Goal: Use online tool/utility: Utilize a website feature to perform a specific function

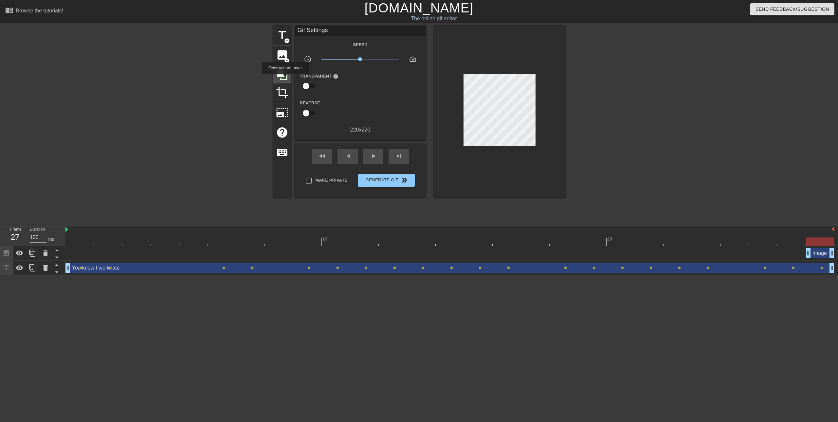
click at [285, 79] on icon at bounding box center [282, 75] width 10 height 10
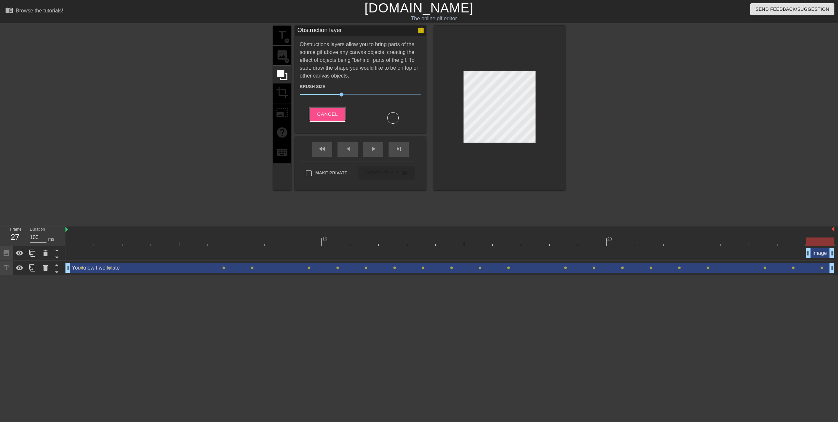
click at [326, 111] on span "Cancel" at bounding box center [327, 114] width 21 height 9
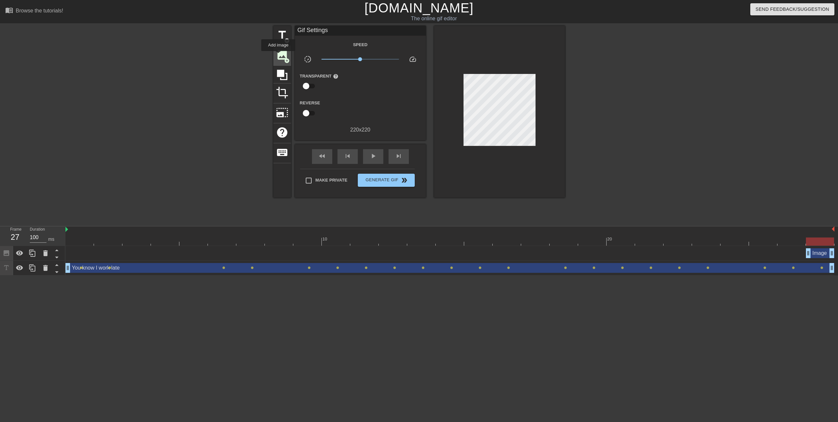
click at [278, 56] on span "image" at bounding box center [282, 55] width 12 height 12
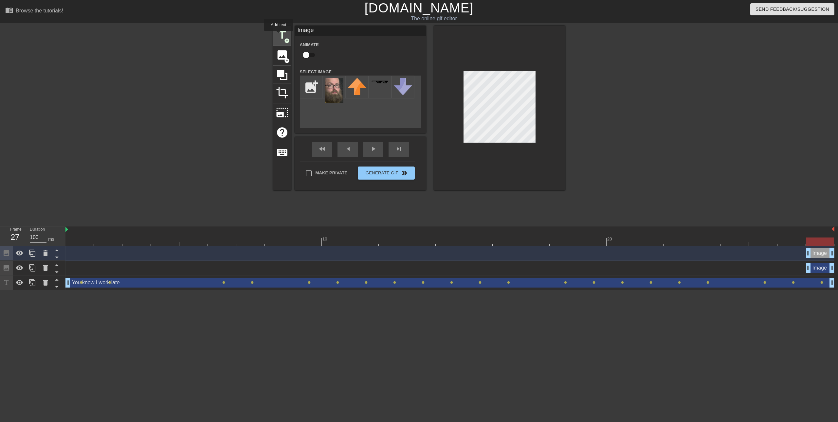
click at [279, 35] on span "title" at bounding box center [282, 35] width 12 height 12
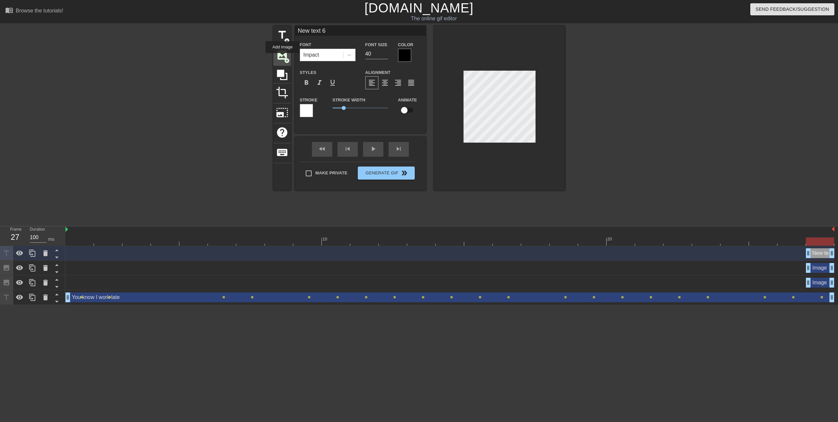
click at [283, 58] on span "image" at bounding box center [282, 55] width 12 height 12
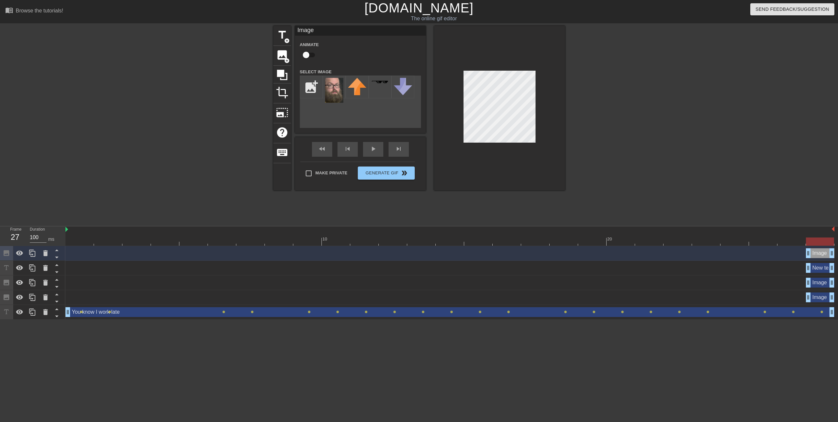
click at [310, 58] on input "checkbox" at bounding box center [306, 55] width 37 height 12
checkbox input "true"
click at [45, 250] on icon at bounding box center [46, 254] width 8 height 8
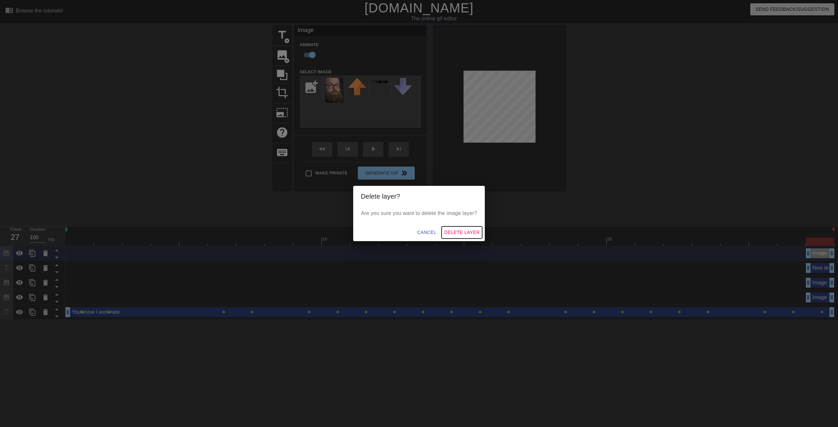
click at [464, 233] on span "Delete Layer" at bounding box center [461, 233] width 35 height 8
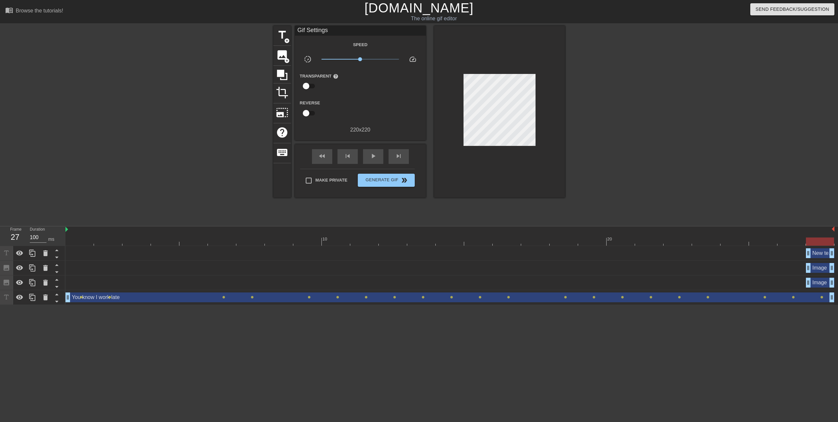
click at [819, 253] on div "New text 6 drag_handle drag_handle" at bounding box center [820, 254] width 28 height 10
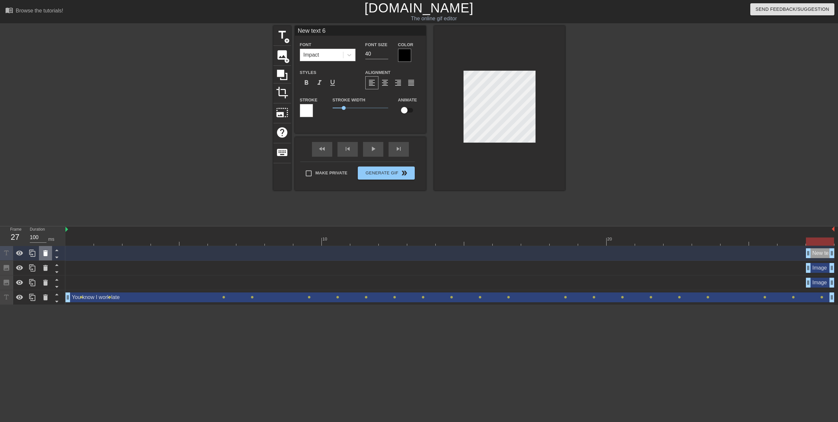
click at [46, 251] on icon at bounding box center [45, 254] width 5 height 6
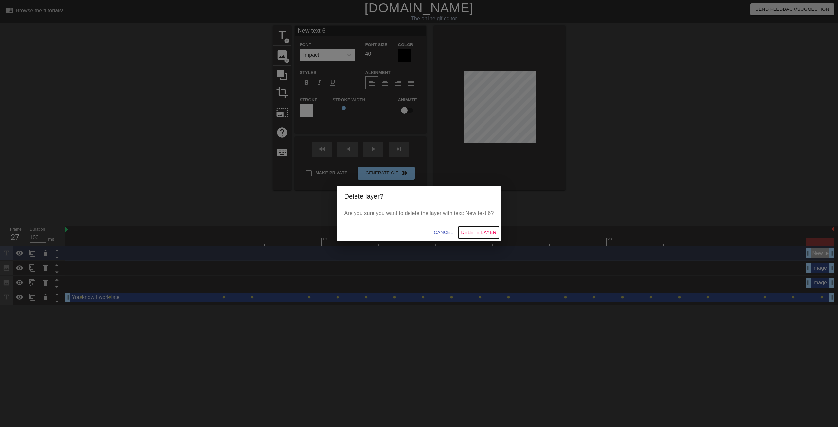
click at [478, 234] on span "Delete Layer" at bounding box center [478, 233] width 35 height 8
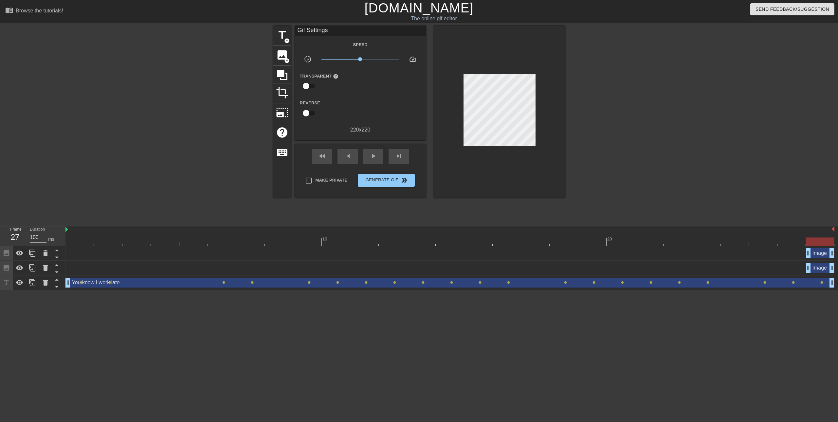
click at [820, 253] on div "Image drag_handle drag_handle" at bounding box center [820, 254] width 28 height 10
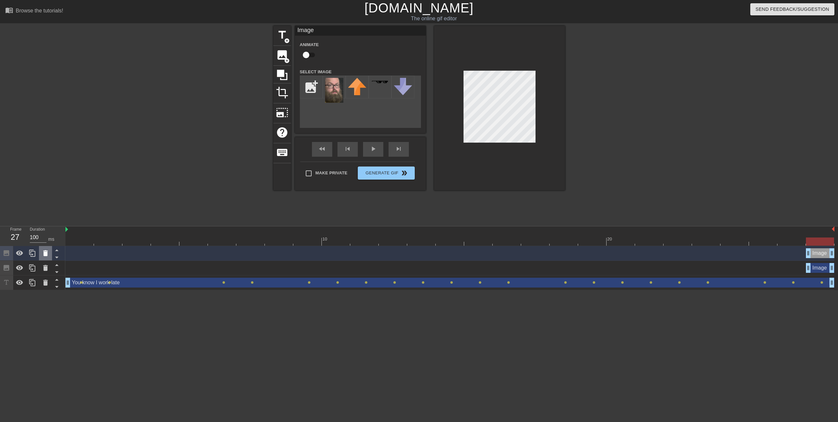
click at [44, 253] on icon at bounding box center [45, 254] width 5 height 6
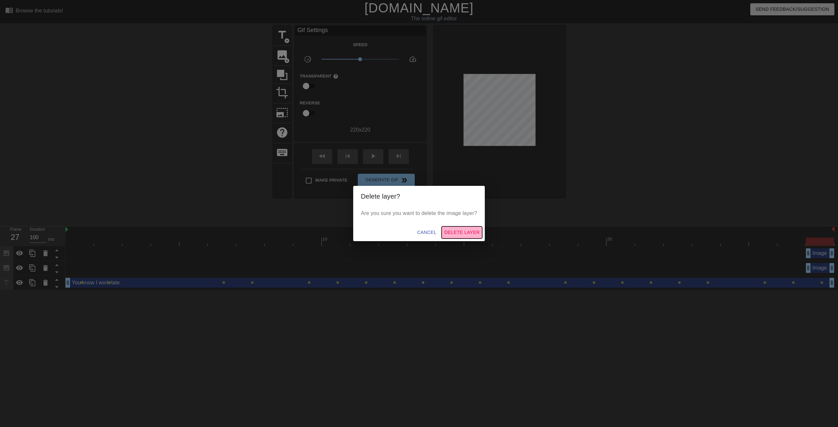
click at [472, 231] on span "Delete Layer" at bounding box center [461, 233] width 35 height 8
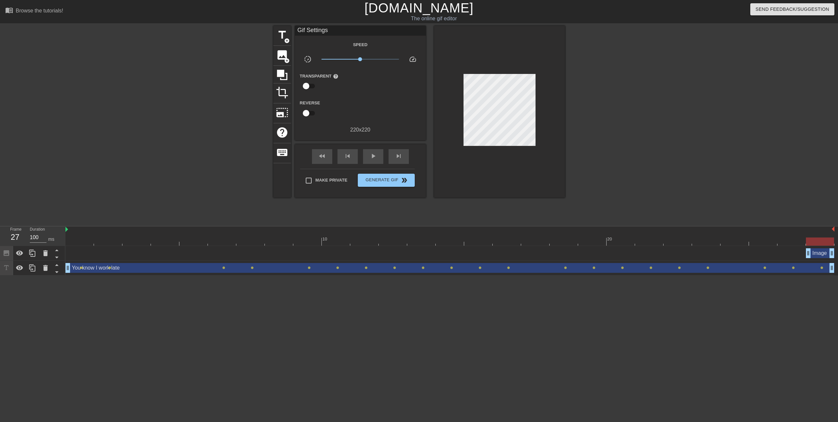
click at [820, 254] on div "Image drag_handle drag_handle" at bounding box center [820, 254] width 28 height 10
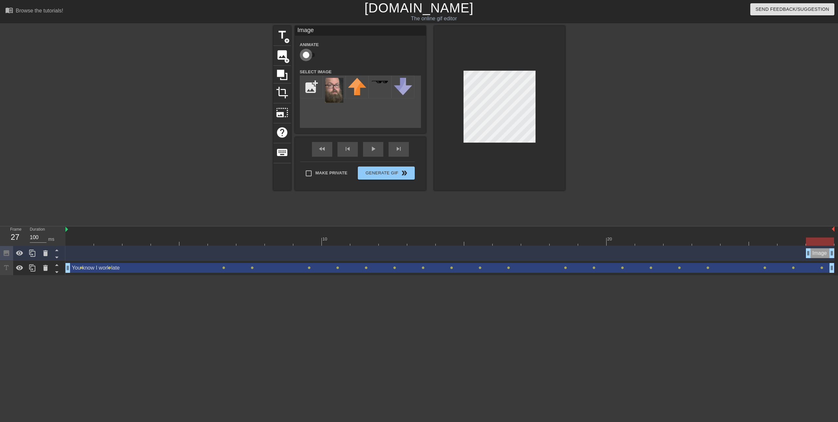
click at [311, 57] on input "checkbox" at bounding box center [306, 55] width 37 height 12
checkbox input "true"
drag, startPoint x: 823, startPoint y: 255, endPoint x: 88, endPoint y: 248, distance: 734.7
click at [88, 248] on div "Image drag_handle drag_handle" at bounding box center [450, 253] width 769 height 15
drag, startPoint x: 89, startPoint y: 255, endPoint x: 103, endPoint y: 255, distance: 14.1
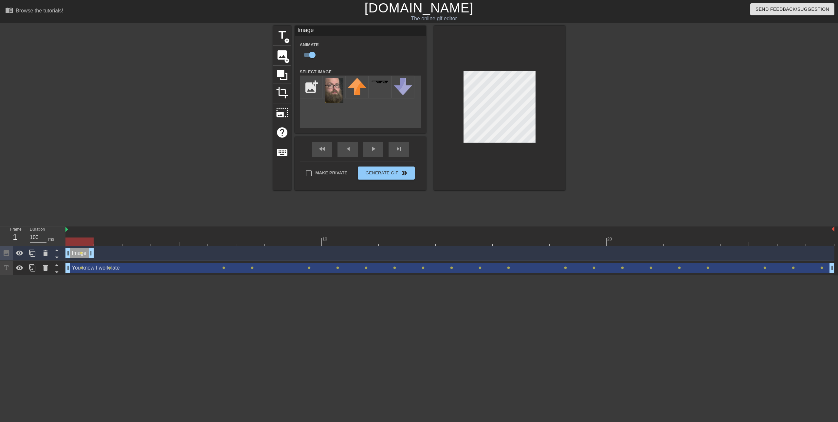
click at [103, 255] on div "Image drag_handle drag_handle lens" at bounding box center [450, 254] width 769 height 10
drag, startPoint x: 81, startPoint y: 256, endPoint x: 103, endPoint y: 255, distance: 22.0
click at [103, 255] on div "Image drag_handle drag_handle" at bounding box center [108, 254] width 28 height 10
drag, startPoint x: 101, startPoint y: 254, endPoint x: 84, endPoint y: 248, distance: 18.0
click at [84, 248] on div "Image drag_handle drag_handle lens" at bounding box center [450, 253] width 769 height 15
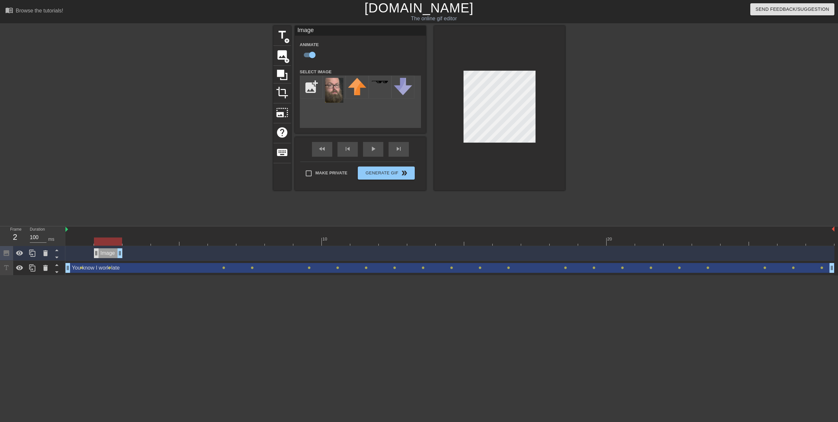
drag, startPoint x: 75, startPoint y: 253, endPoint x: 94, endPoint y: 253, distance: 18.7
click at [94, 253] on div "Image drag_handle drag_handle" at bounding box center [108, 254] width 28 height 10
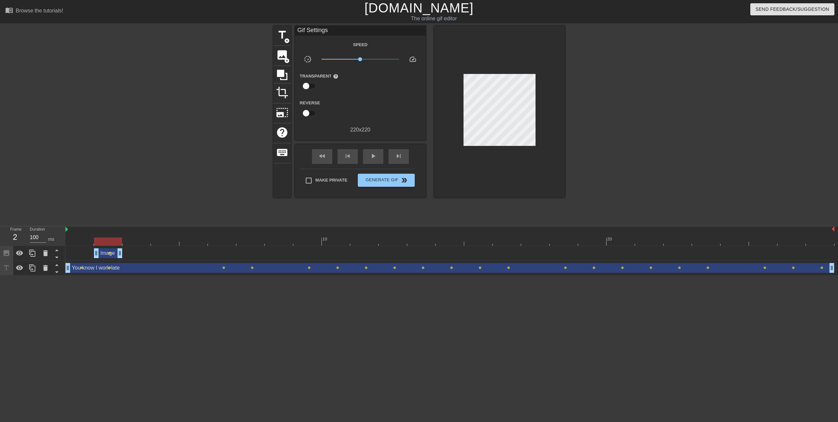
drag, startPoint x: 109, startPoint y: 253, endPoint x: 116, endPoint y: 253, distance: 6.3
click at [116, 253] on div "Image drag_handle drag_handle lens" at bounding box center [450, 254] width 769 height 10
click at [83, 255] on div "Image drag_handle drag_handle lens" at bounding box center [450, 254] width 769 height 10
click at [108, 251] on div "Image drag_handle drag_handle" at bounding box center [108, 254] width 28 height 10
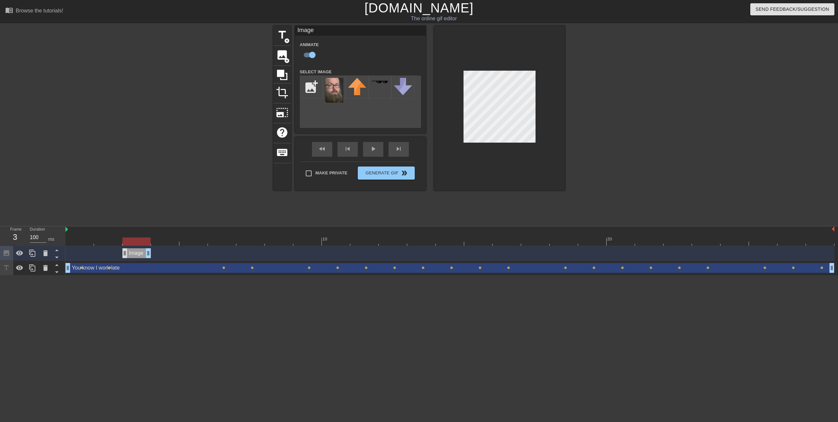
drag, startPoint x: 105, startPoint y: 254, endPoint x: 123, endPoint y: 254, distance: 18.0
click at [123, 254] on div "Image drag_handle drag_handle" at bounding box center [136, 254] width 28 height 10
drag, startPoint x: 135, startPoint y: 253, endPoint x: 156, endPoint y: 253, distance: 21.3
click at [156, 253] on div "Image drag_handle drag_handle" at bounding box center [165, 254] width 28 height 10
drag, startPoint x: 164, startPoint y: 255, endPoint x: 184, endPoint y: 253, distance: 19.4
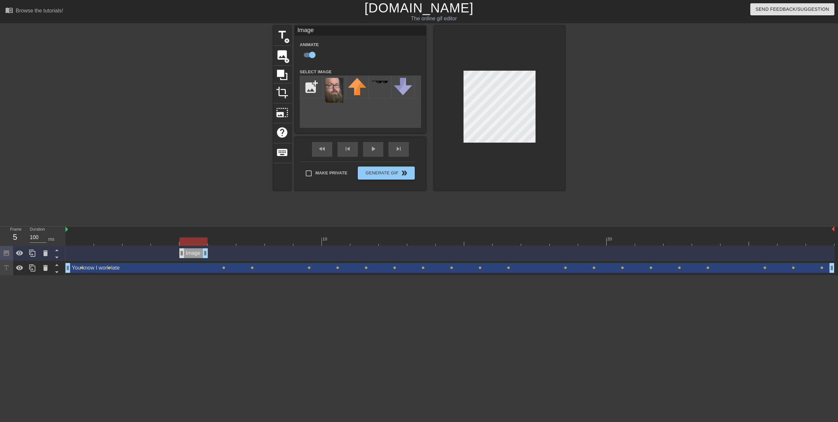
click at [184, 253] on div "Image drag_handle drag_handle" at bounding box center [193, 254] width 28 height 10
drag, startPoint x: 191, startPoint y: 253, endPoint x: 211, endPoint y: 253, distance: 19.7
click at [211, 253] on div "Image drag_handle drag_handle" at bounding box center [222, 254] width 28 height 10
drag, startPoint x: 219, startPoint y: 254, endPoint x: 238, endPoint y: 253, distance: 19.1
click at [238, 253] on div "Image drag_handle drag_handle" at bounding box center [250, 254] width 28 height 10
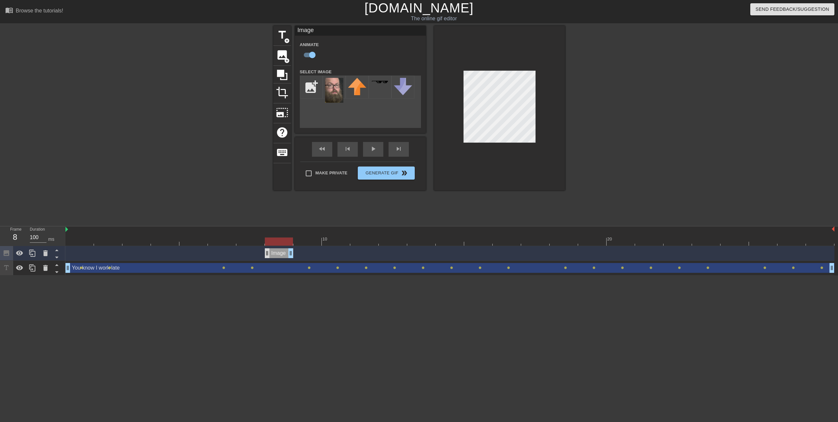
drag, startPoint x: 248, startPoint y: 253, endPoint x: 266, endPoint y: 253, distance: 18.3
click at [266, 253] on div "Image drag_handle drag_handle" at bounding box center [279, 254] width 28 height 10
drag, startPoint x: 276, startPoint y: 253, endPoint x: 296, endPoint y: 253, distance: 20.0
click at [296, 253] on div "Image drag_handle drag_handle" at bounding box center [307, 254] width 28 height 10
drag, startPoint x: 304, startPoint y: 251, endPoint x: 321, endPoint y: 250, distance: 17.8
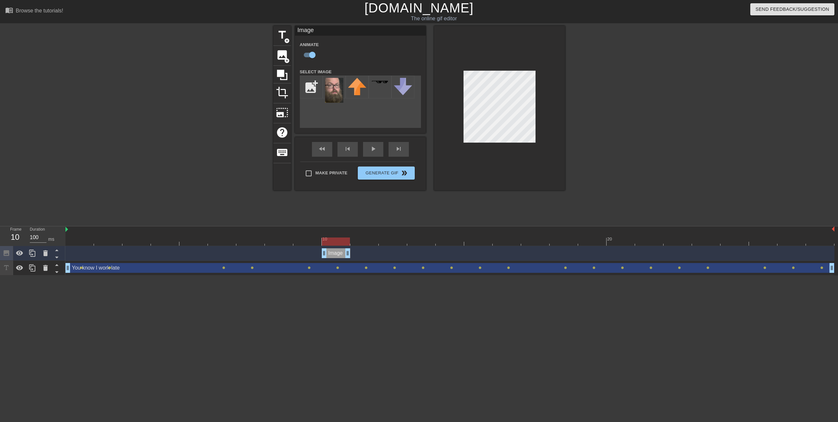
click at [321, 250] on div "Image drag_handle drag_handle" at bounding box center [450, 254] width 769 height 10
drag, startPoint x: 333, startPoint y: 255, endPoint x: 352, endPoint y: 253, distance: 19.1
click at [352, 253] on div "Image drag_handle drag_handle" at bounding box center [364, 254] width 28 height 10
drag, startPoint x: 364, startPoint y: 253, endPoint x: 381, endPoint y: 252, distance: 17.4
click at [381, 252] on div "Image drag_handle drag_handle" at bounding box center [393, 254] width 28 height 10
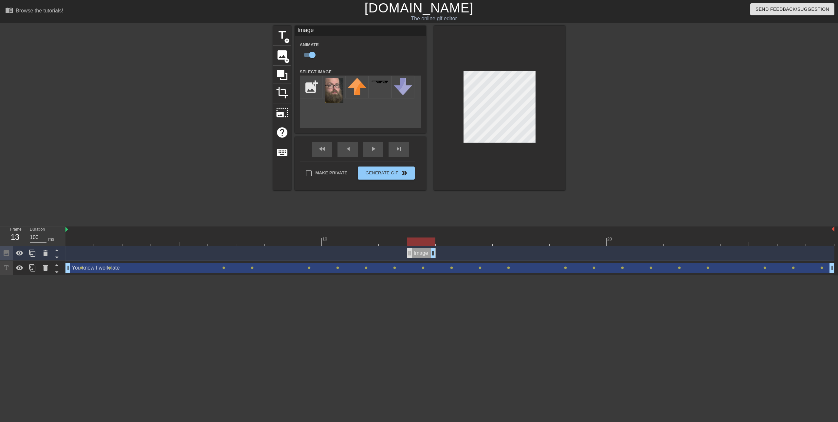
drag, startPoint x: 391, startPoint y: 251, endPoint x: 411, endPoint y: 252, distance: 20.0
click at [411, 252] on div "Image drag_handle drag_handle" at bounding box center [421, 254] width 28 height 10
drag, startPoint x: 416, startPoint y: 253, endPoint x: 434, endPoint y: 253, distance: 17.7
click at [434, 253] on div "Image drag_handle drag_handle" at bounding box center [450, 254] width 769 height 10
drag, startPoint x: 448, startPoint y: 252, endPoint x: 463, endPoint y: 253, distance: 15.5
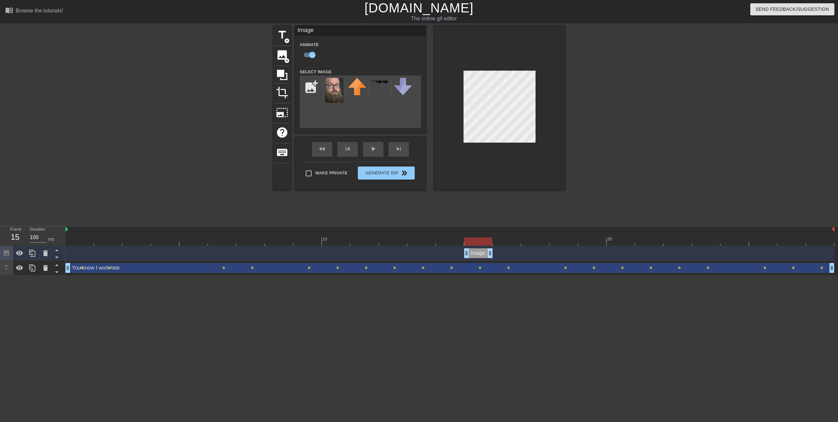
click at [463, 253] on div "Image drag_handle drag_handle" at bounding box center [450, 254] width 769 height 10
click at [483, 146] on div at bounding box center [499, 108] width 131 height 165
drag, startPoint x: 475, startPoint y: 253, endPoint x: 490, endPoint y: 252, distance: 14.4
click at [490, 252] on div "Image drag_handle drag_handle" at bounding box center [450, 254] width 769 height 10
click at [58, 265] on icon at bounding box center [57, 265] width 8 height 8
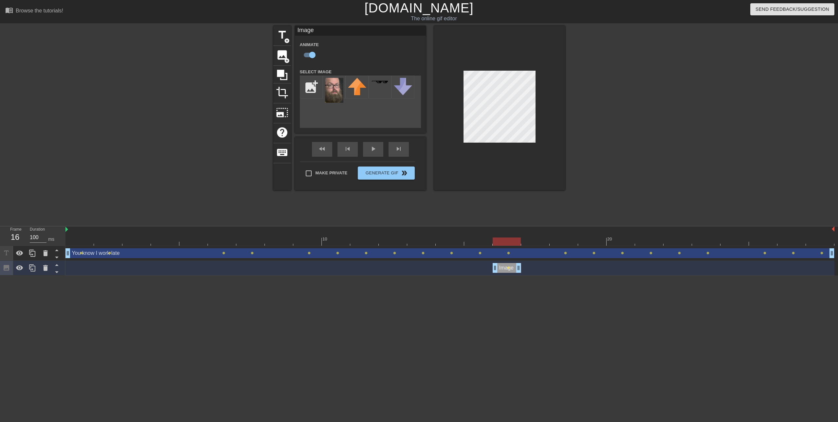
click at [477, 149] on div at bounding box center [499, 108] width 131 height 165
click at [460, 112] on div at bounding box center [499, 108] width 131 height 165
drag, startPoint x: 504, startPoint y: 272, endPoint x: 523, endPoint y: 271, distance: 19.0
click at [523, 271] on div "Image drag_handle drag_handle" at bounding box center [535, 268] width 28 height 10
drag, startPoint x: 532, startPoint y: 268, endPoint x: 549, endPoint y: 268, distance: 17.0
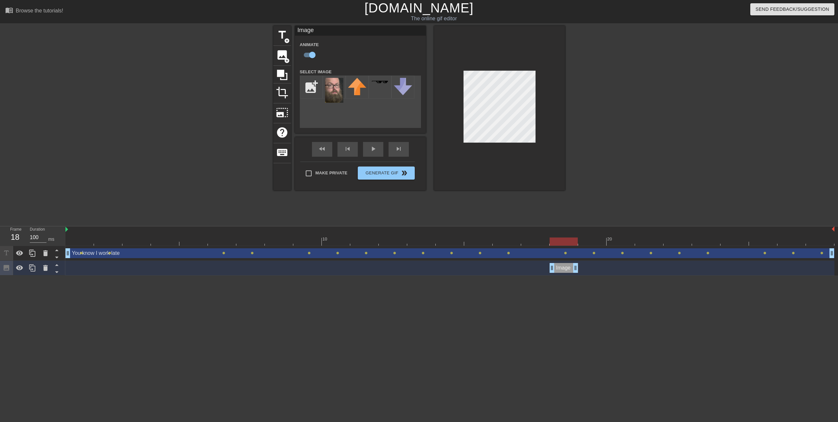
click at [549, 268] on div "Image drag_handle drag_handle" at bounding box center [450, 268] width 769 height 10
drag, startPoint x: 560, startPoint y: 269, endPoint x: 583, endPoint y: 268, distance: 23.0
click at [583, 268] on div "Image drag_handle drag_handle" at bounding box center [592, 268] width 28 height 10
drag, startPoint x: 588, startPoint y: 268, endPoint x: 610, endPoint y: 270, distance: 22.4
click at [610, 270] on div "Image drag_handle drag_handle" at bounding box center [621, 268] width 28 height 10
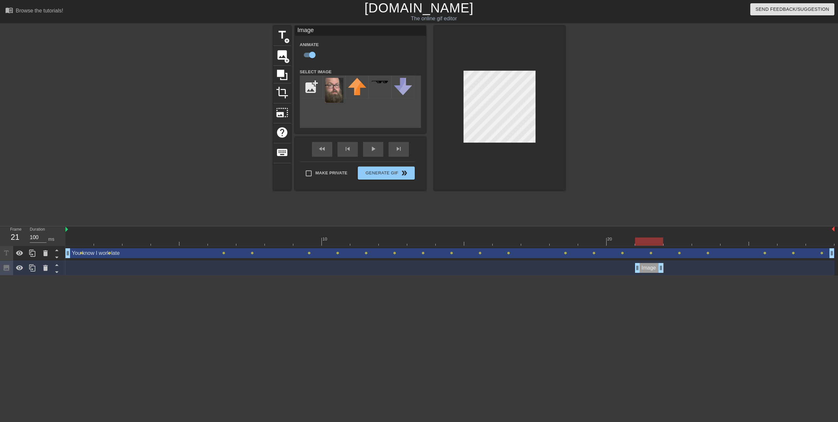
drag, startPoint x: 616, startPoint y: 267, endPoint x: 634, endPoint y: 268, distance: 18.3
click at [634, 268] on div "Image drag_handle drag_handle" at bounding box center [450, 268] width 769 height 10
drag, startPoint x: 644, startPoint y: 268, endPoint x: 665, endPoint y: 269, distance: 21.3
click at [665, 269] on div "Image drag_handle drag_handle" at bounding box center [678, 268] width 28 height 10
drag, startPoint x: 674, startPoint y: 268, endPoint x: 701, endPoint y: 270, distance: 26.9
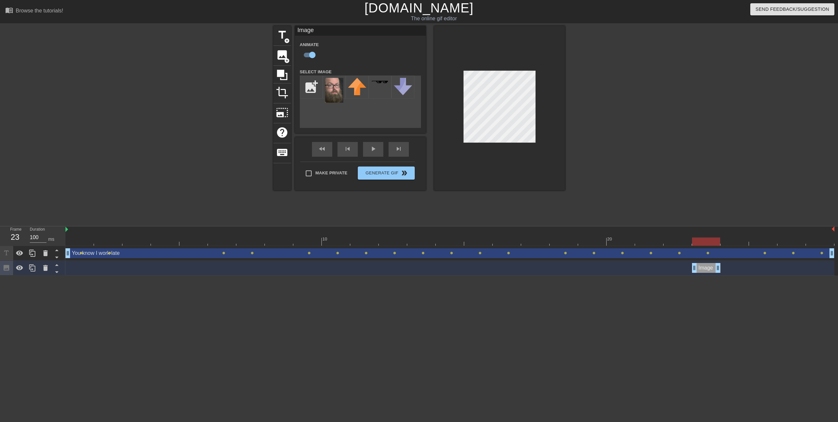
click at [701, 270] on div "Image drag_handle drag_handle" at bounding box center [706, 268] width 28 height 10
drag, startPoint x: 703, startPoint y: 266, endPoint x: 735, endPoint y: 267, distance: 31.4
click at [735, 267] on div "Image drag_handle drag_handle" at bounding box center [735, 268] width 28 height 10
drag, startPoint x: 742, startPoint y: 268, endPoint x: 766, endPoint y: 269, distance: 23.9
click at [766, 269] on div "Image drag_handle drag_handle" at bounding box center [763, 268] width 28 height 10
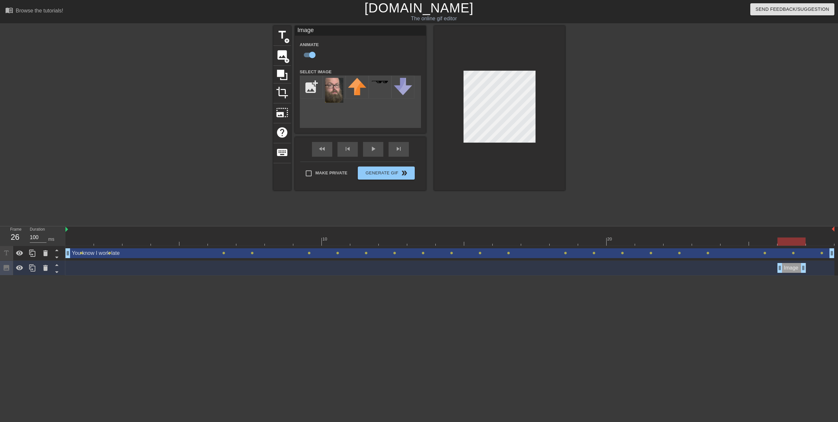
drag, startPoint x: 764, startPoint y: 272, endPoint x: 783, endPoint y: 270, distance: 19.7
click at [783, 270] on div "Image drag_handle drag_handle" at bounding box center [792, 268] width 28 height 10
drag, startPoint x: 790, startPoint y: 268, endPoint x: 805, endPoint y: 270, distance: 15.2
click at [805, 270] on div "Image drag_handle drag_handle lens" at bounding box center [450, 268] width 769 height 10
click at [552, 145] on div at bounding box center [499, 108] width 131 height 165
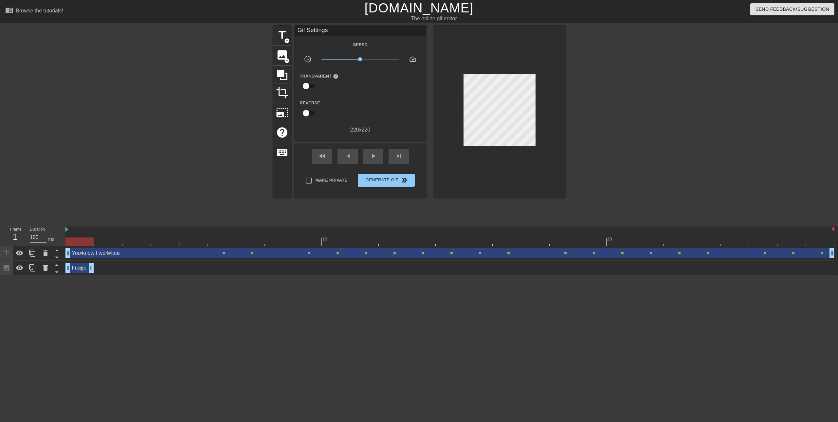
drag, startPoint x: 812, startPoint y: 268, endPoint x: 67, endPoint y: 223, distance: 746.5
click at [67, 223] on div "menu_book Browse the tutorials! Gifntext.com The online gif editor Send Feedbac…" at bounding box center [419, 138] width 838 height 276
click at [368, 156] on div "play_arrow" at bounding box center [373, 156] width 20 height 15
click at [371, 161] on div "pause" at bounding box center [373, 156] width 20 height 15
drag, startPoint x: 616, startPoint y: 241, endPoint x: 77, endPoint y: 256, distance: 538.6
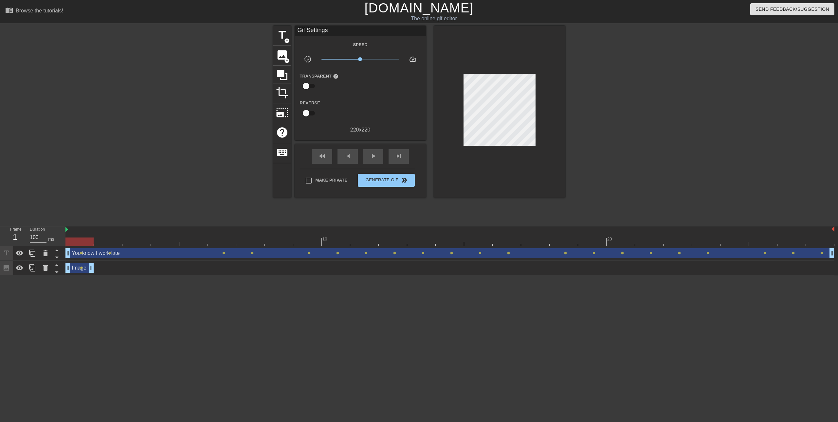
click at [77, 256] on div "10 20 You know I work late drag_handle drag_handle lens lens lens lens lens len…" at bounding box center [452, 251] width 773 height 49
click at [86, 268] on div "Image drag_handle drag_handle" at bounding box center [80, 268] width 28 height 10
click at [387, 168] on div "fast_rewind skip_previous play_arrow skip_next Make Private Generate Gif double…" at bounding box center [360, 170] width 131 height 53
click at [387, 175] on button "Generate Gif double_arrow" at bounding box center [386, 180] width 57 height 13
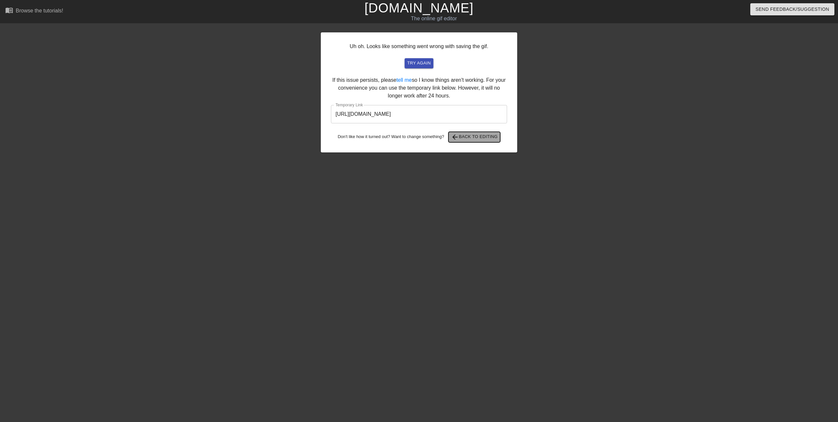
click at [477, 139] on span "arrow_back Back to Editing" at bounding box center [474, 137] width 47 height 8
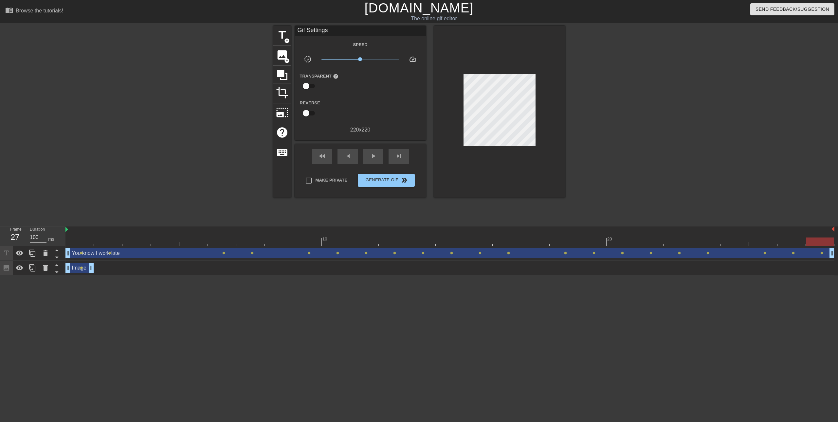
click at [102, 269] on div "Image drag_handle drag_handle lens" at bounding box center [450, 268] width 769 height 10
drag, startPoint x: 87, startPoint y: 266, endPoint x: 102, endPoint y: 266, distance: 15.1
click at [102, 266] on div "Image drag_handle drag_handle" at bounding box center [108, 268] width 28 height 10
drag, startPoint x: 108, startPoint y: 268, endPoint x: 74, endPoint y: 267, distance: 34.1
click at [74, 267] on div "Image drag_handle drag_handle lens" at bounding box center [450, 268] width 769 height 10
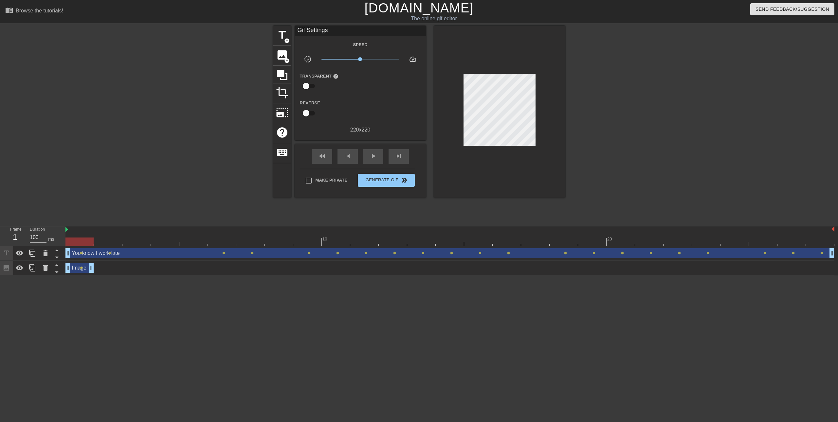
drag, startPoint x: 102, startPoint y: 269, endPoint x: 83, endPoint y: 268, distance: 18.4
click at [83, 268] on div "Image drag_handle drag_handle" at bounding box center [80, 268] width 28 height 10
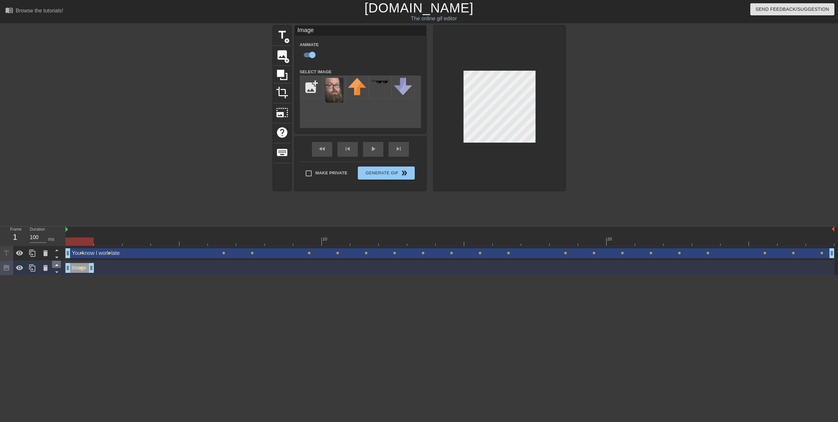
click at [58, 267] on icon at bounding box center [57, 265] width 8 height 8
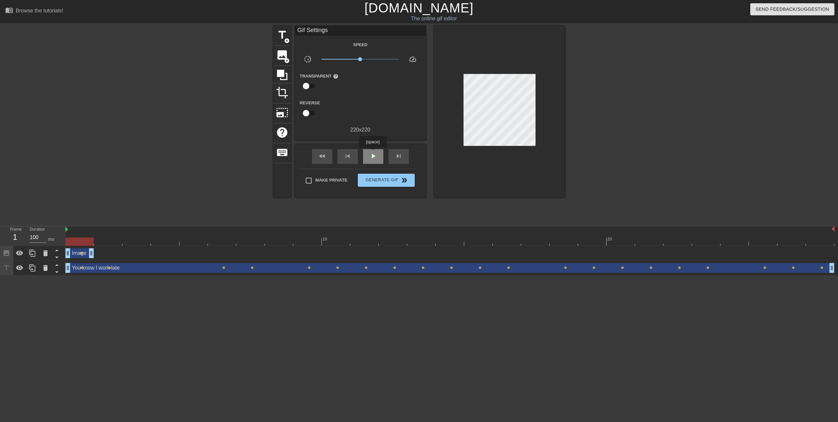
click at [373, 153] on span "play_arrow" at bounding box center [373, 156] width 8 height 8
click at [373, 153] on span "pause" at bounding box center [373, 156] width 8 height 8
click at [83, 254] on div "Image drag_handle drag_handle" at bounding box center [80, 254] width 28 height 10
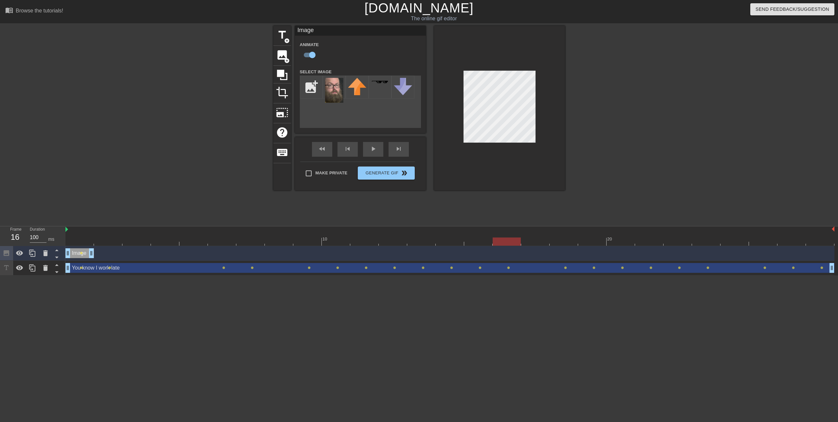
click at [507, 241] on div at bounding box center [507, 242] width 28 height 8
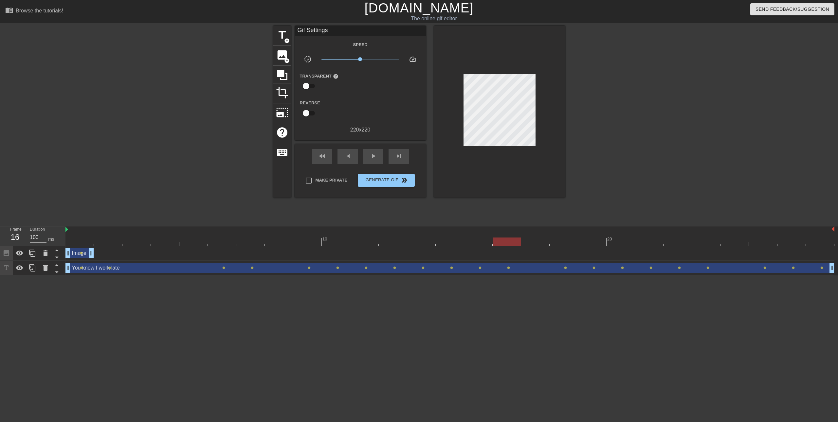
click at [507, 251] on div "Image drag_handle drag_handle lens" at bounding box center [450, 254] width 769 height 10
drag, startPoint x: 84, startPoint y: 255, endPoint x: 516, endPoint y: 253, distance: 433.0
click at [516, 253] on div "Image drag_handle drag_handle" at bounding box center [507, 254] width 28 height 10
click at [374, 150] on div "play_arrow" at bounding box center [373, 156] width 20 height 15
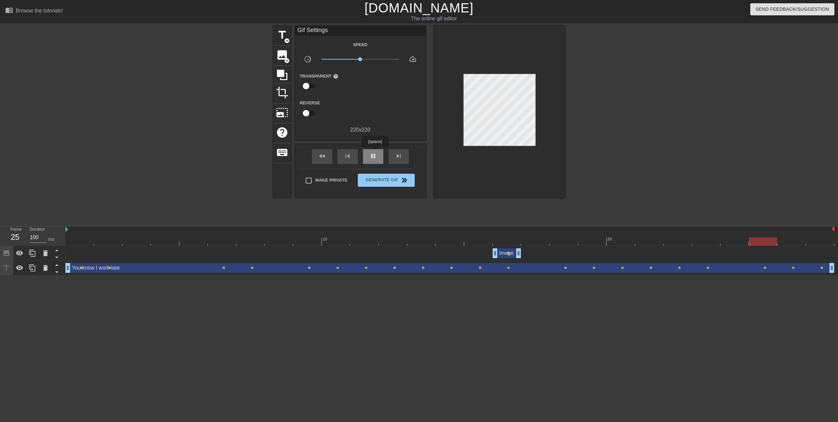
click at [375, 152] on span "pause" at bounding box center [373, 156] width 8 height 8
drag, startPoint x: 501, startPoint y: 254, endPoint x: 83, endPoint y: 247, distance: 419.0
click at [83, 247] on div "Image drag_handle drag_handle lens" at bounding box center [450, 253] width 769 height 15
click at [18, 253] on icon at bounding box center [20, 254] width 8 height 8
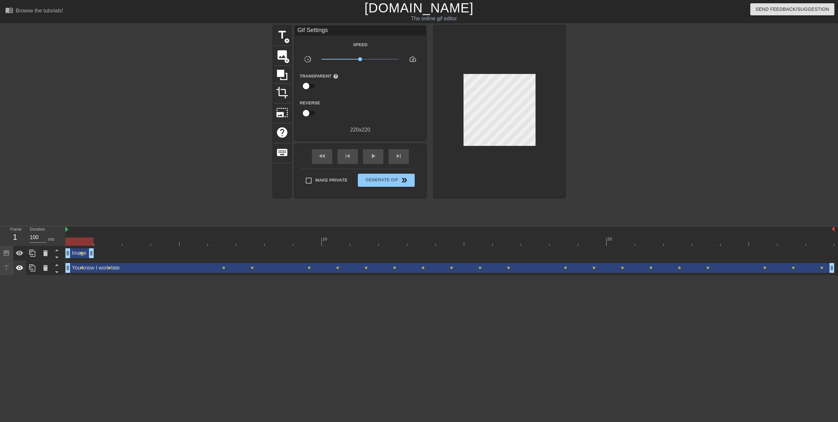
click at [17, 265] on icon at bounding box center [20, 268] width 8 height 8
click at [379, 155] on div "play_arrow" at bounding box center [373, 156] width 20 height 15
click at [379, 155] on div "pause" at bounding box center [373, 156] width 20 height 15
click at [279, 57] on span "image" at bounding box center [282, 55] width 12 height 12
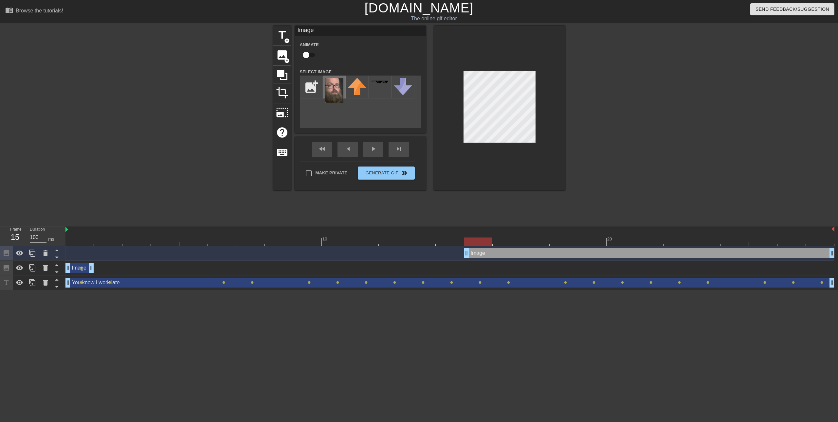
click at [340, 85] on img at bounding box center [334, 90] width 18 height 25
click at [326, 83] on img at bounding box center [334, 90] width 18 height 25
click at [84, 271] on div "Image drag_handle drag_handle" at bounding box center [80, 268] width 28 height 10
checkbox input "true"
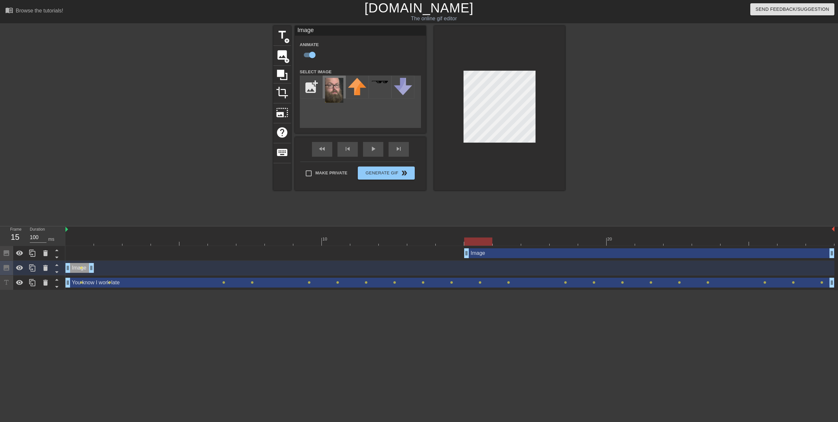
click at [337, 91] on img at bounding box center [334, 90] width 18 height 25
click at [44, 252] on icon at bounding box center [45, 254] width 5 height 6
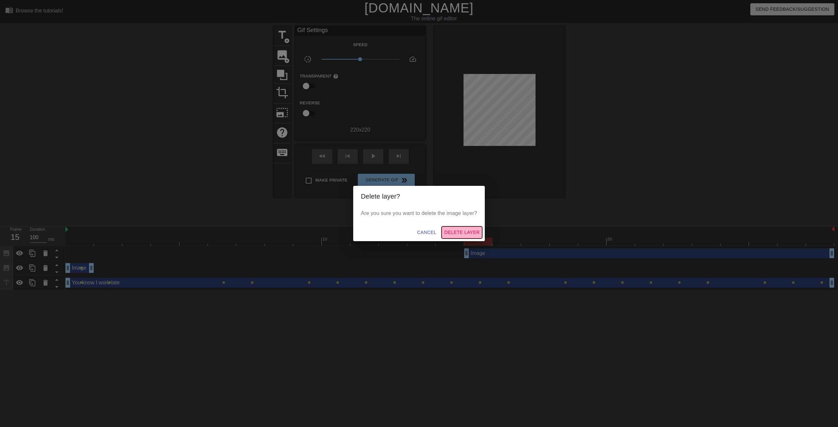
click at [457, 229] on span "Delete Layer" at bounding box center [461, 233] width 35 height 8
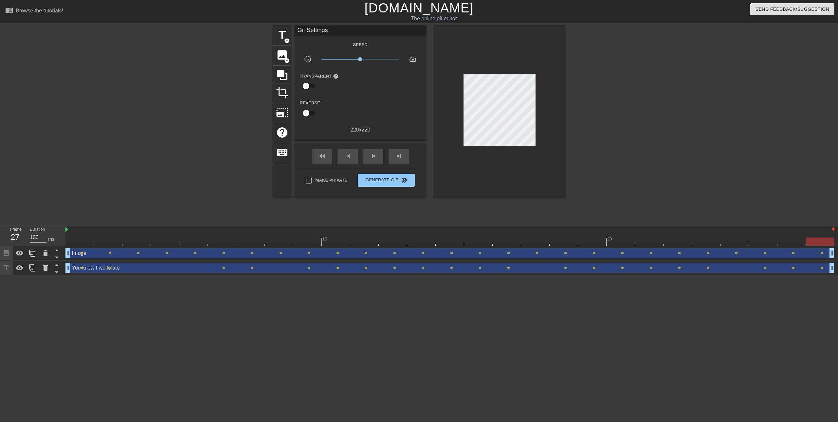
drag, startPoint x: 93, startPoint y: 255, endPoint x: 833, endPoint y: 262, distance: 739.6
click at [833, 262] on div "Image drag_handle drag_handle lens lens lens lens lens lens lens lens lens lens…" at bounding box center [452, 260] width 773 height 29
click at [365, 153] on div "play_arrow" at bounding box center [373, 156] width 20 height 15
click at [386, 181] on span "Generate Gif double_arrow" at bounding box center [386, 181] width 51 height 8
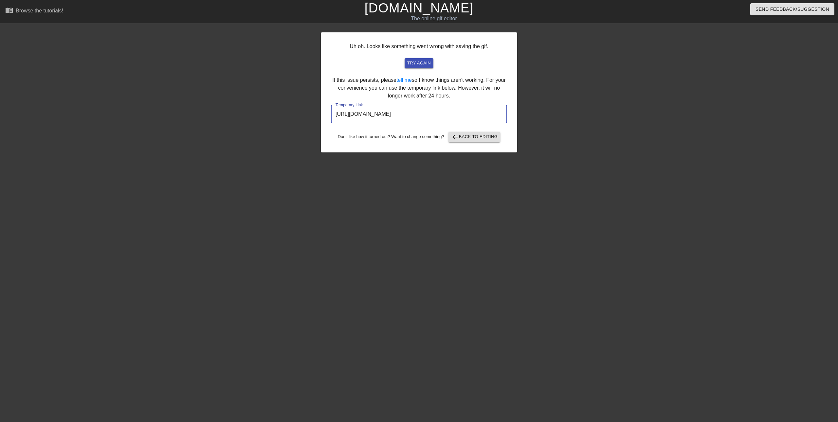
drag, startPoint x: 479, startPoint y: 117, endPoint x: 335, endPoint y: 114, distance: 144.5
click at [335, 114] on input "https://www.gifntext.com/temp_generations/C5eRaJq3.gif" at bounding box center [419, 114] width 176 height 18
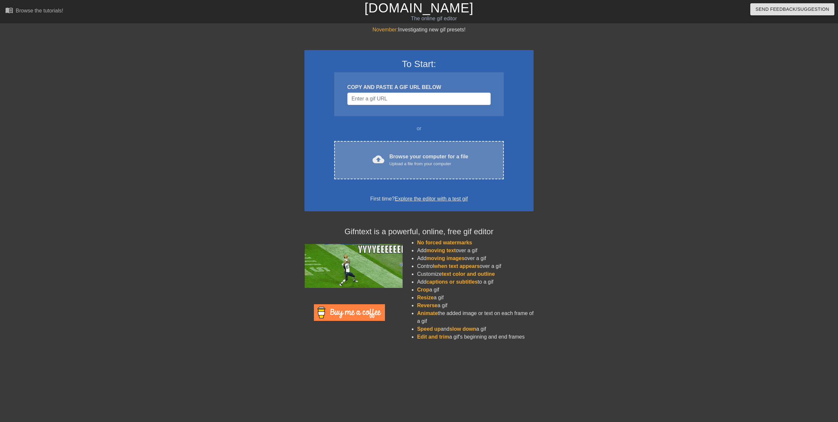
click at [424, 149] on div "cloud_upload Browse your computer for a file Upload a file from your computer C…" at bounding box center [419, 160] width 170 height 38
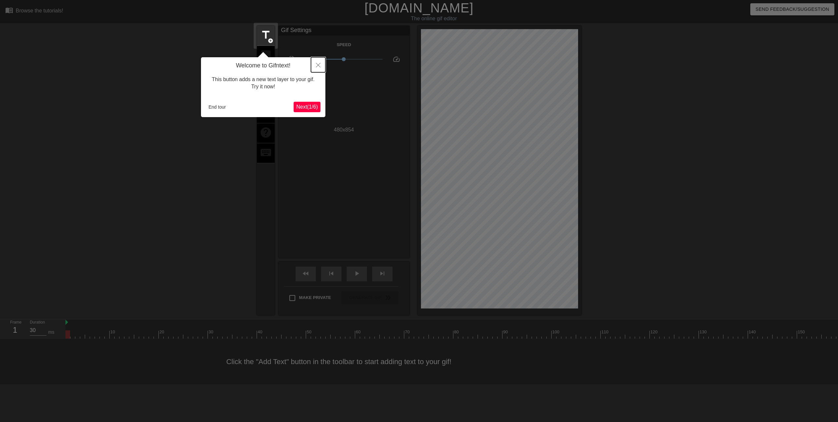
click at [320, 65] on icon "Close" at bounding box center [318, 65] width 5 height 5
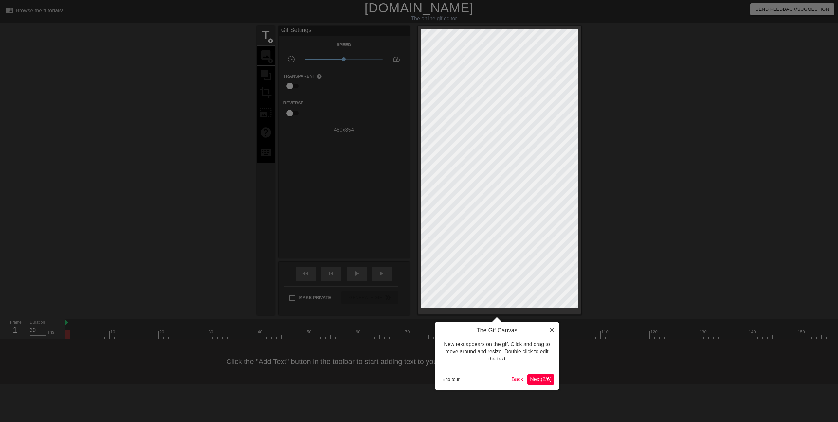
click at [429, 378] on div at bounding box center [419, 211] width 838 height 422
click at [453, 380] on button "End tour" at bounding box center [451, 380] width 23 height 10
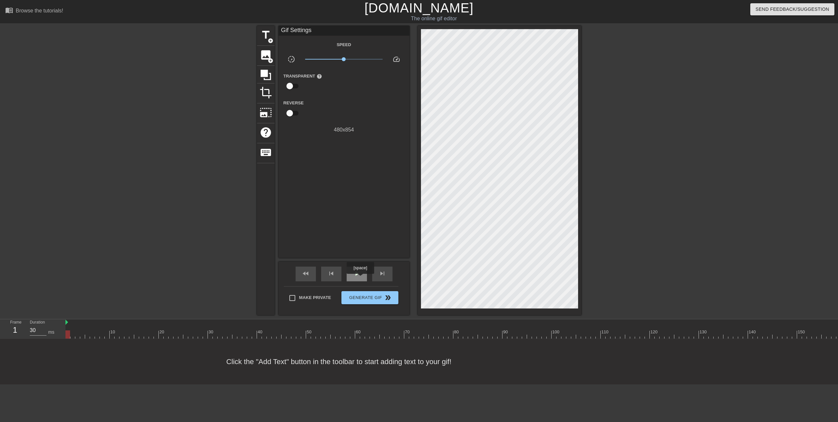
click at [360, 278] on div "play_arrow" at bounding box center [357, 274] width 20 height 15
type input "40"
click at [358, 279] on div "pause" at bounding box center [357, 274] width 20 height 15
click at [266, 58] on span "image" at bounding box center [266, 55] width 12 height 12
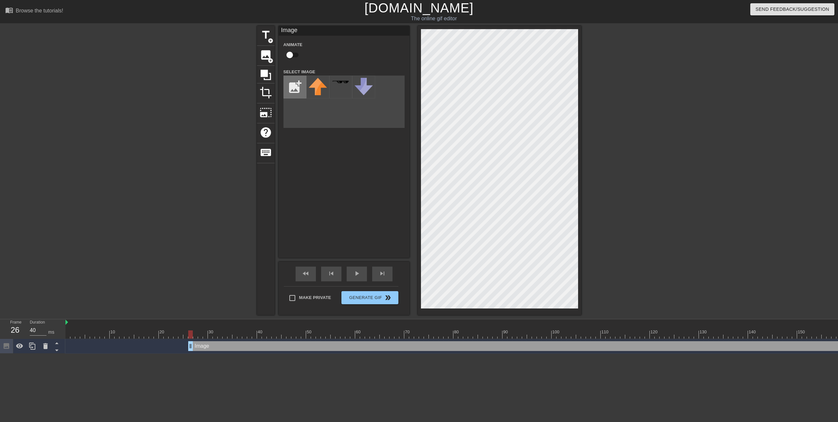
click at [299, 90] on input "file" at bounding box center [295, 87] width 22 height 22
type input "C:\fakepath\20250524_112419_1.gif"
click at [313, 91] on img at bounding box center [318, 94] width 18 height 33
click at [356, 275] on span "play_arrow" at bounding box center [357, 274] width 8 height 8
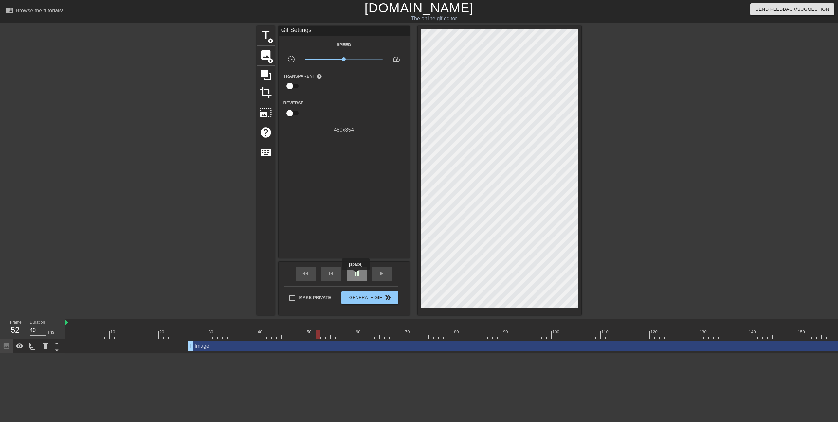
type input "30"
click at [356, 275] on span "pause" at bounding box center [357, 274] width 8 height 8
click at [268, 56] on span "image" at bounding box center [266, 55] width 12 height 12
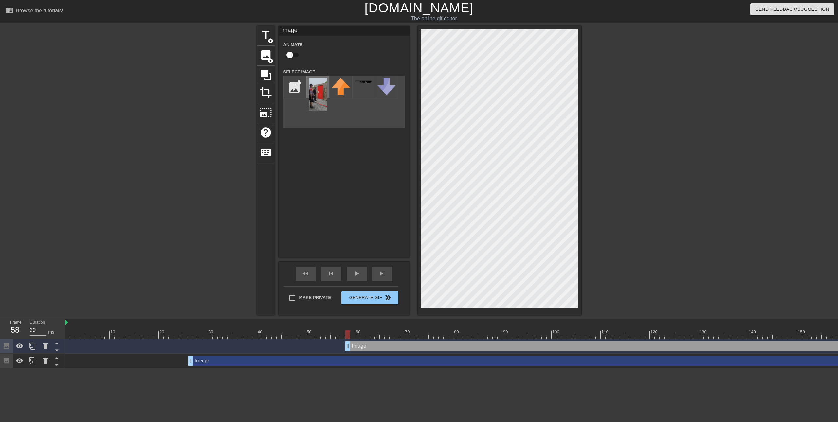
click at [315, 88] on img at bounding box center [318, 94] width 18 height 33
click at [294, 54] on input "checkbox" at bounding box center [289, 55] width 37 height 12
checkbox input "true"
click at [359, 269] on div "play_arrow" at bounding box center [357, 274] width 20 height 15
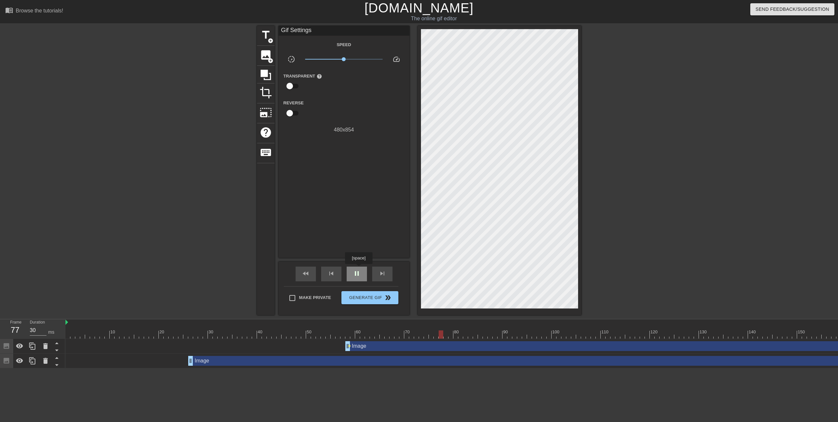
click at [359, 269] on div "pause" at bounding box center [357, 274] width 20 height 15
click at [265, 55] on span "image" at bounding box center [266, 55] width 12 height 12
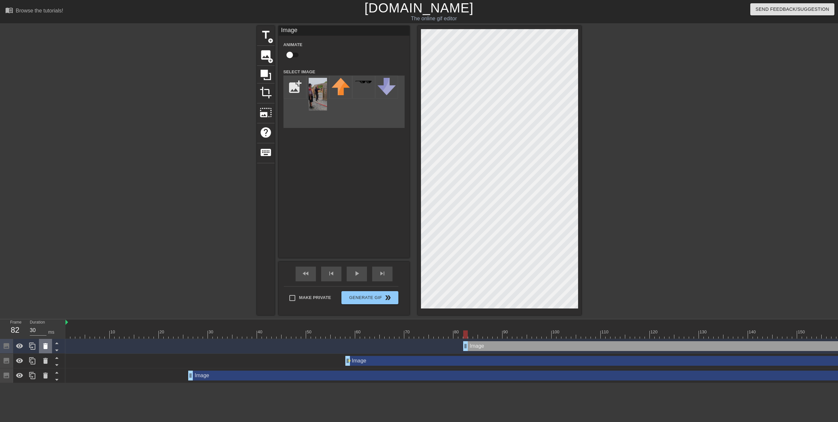
click at [45, 345] on icon at bounding box center [45, 347] width 5 height 6
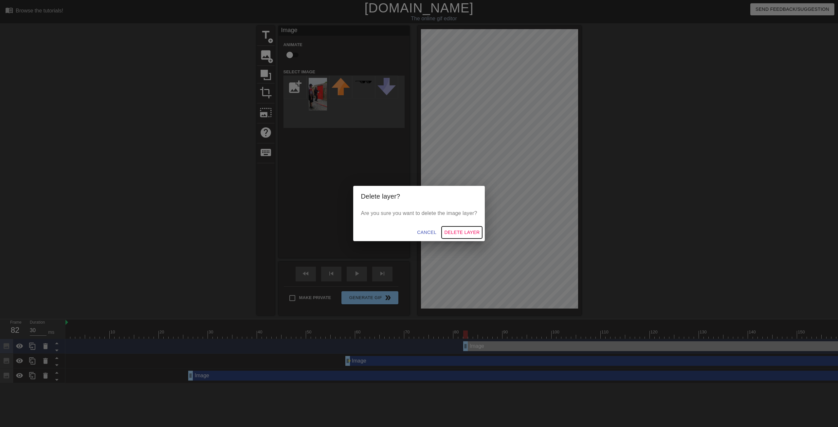
click at [461, 231] on span "Delete Layer" at bounding box center [461, 233] width 35 height 8
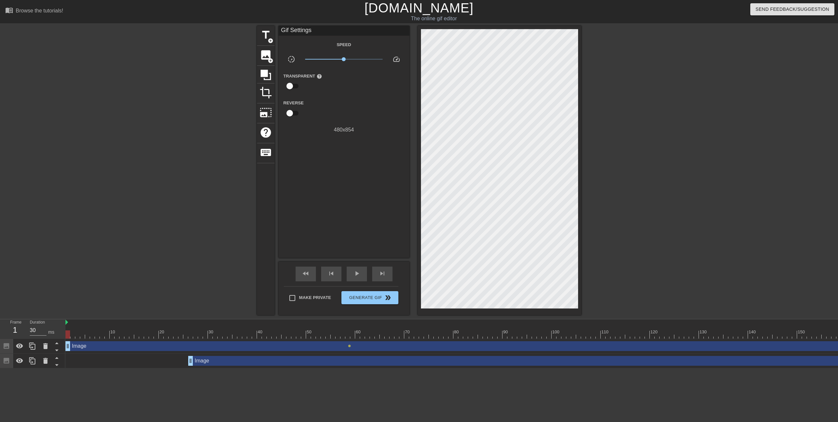
drag, startPoint x: 348, startPoint y: 348, endPoint x: 66, endPoint y: 339, distance: 282.5
click at [66, 339] on div "10 20 30 40 50 60 70 80 90 100 110 120 130 140 150 160" at bounding box center [452, 344] width 773 height 49
drag, startPoint x: 210, startPoint y: 361, endPoint x: 84, endPoint y: 350, distance: 125.9
click at [84, 350] on div "Image drag_handle drag_handle lens Image drag_handle drag_handle" at bounding box center [452, 353] width 773 height 29
click at [351, 275] on div "play_arrow" at bounding box center [357, 274] width 20 height 15
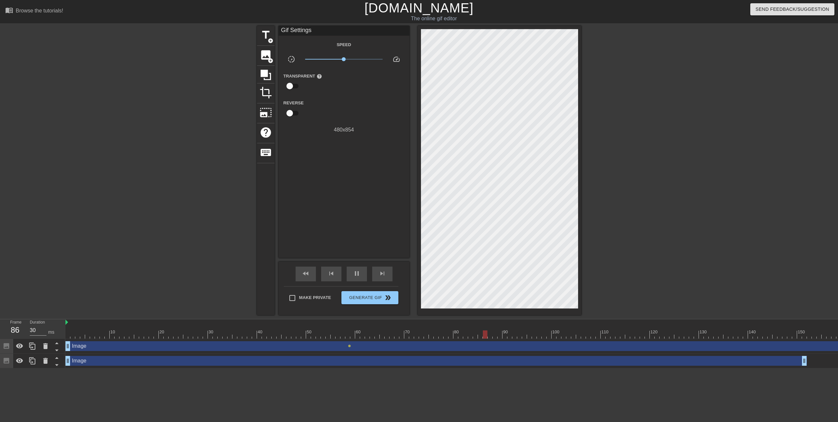
type input "40"
click at [293, 85] on input "checkbox" at bounding box center [289, 86] width 37 height 12
checkbox input "true"
type input "30"
click at [293, 85] on input "checkbox" at bounding box center [295, 86] width 37 height 12
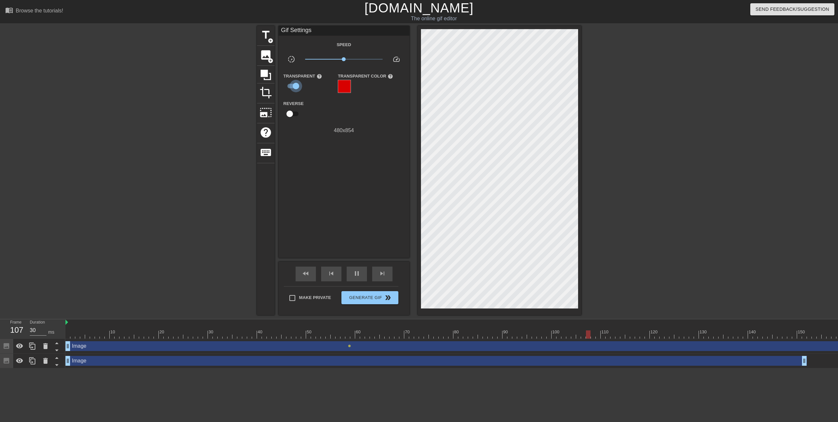
checkbox input "false"
click at [46, 344] on icon at bounding box center [46, 347] width 8 height 8
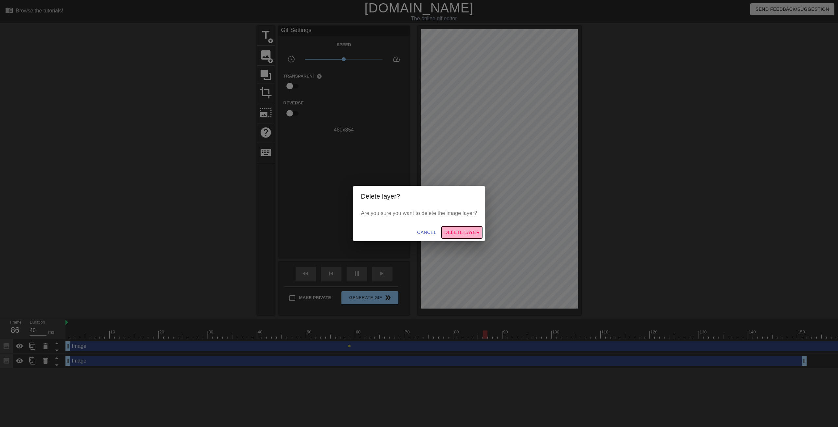
click at [465, 231] on span "Delete Layer" at bounding box center [461, 233] width 35 height 8
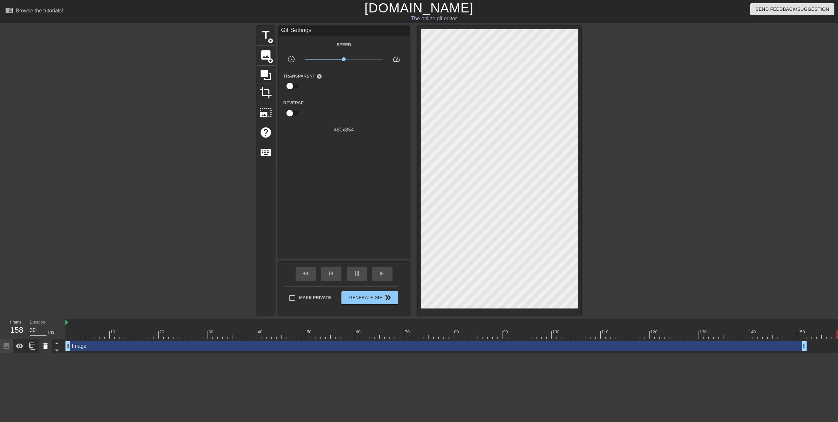
click at [47, 347] on icon at bounding box center [45, 347] width 5 height 6
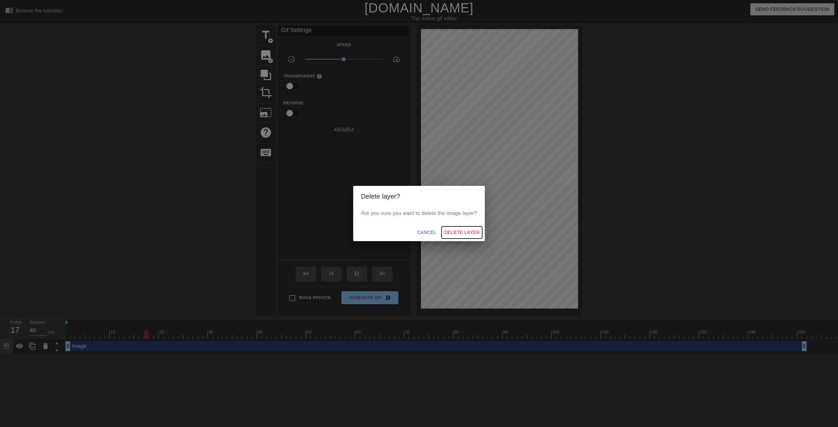
click at [471, 231] on span "Delete Layer" at bounding box center [461, 233] width 35 height 8
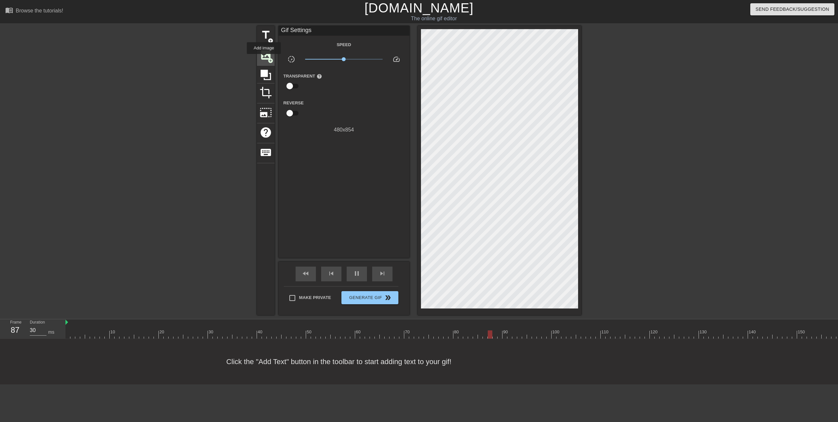
click at [264, 59] on span "image" at bounding box center [266, 55] width 12 height 12
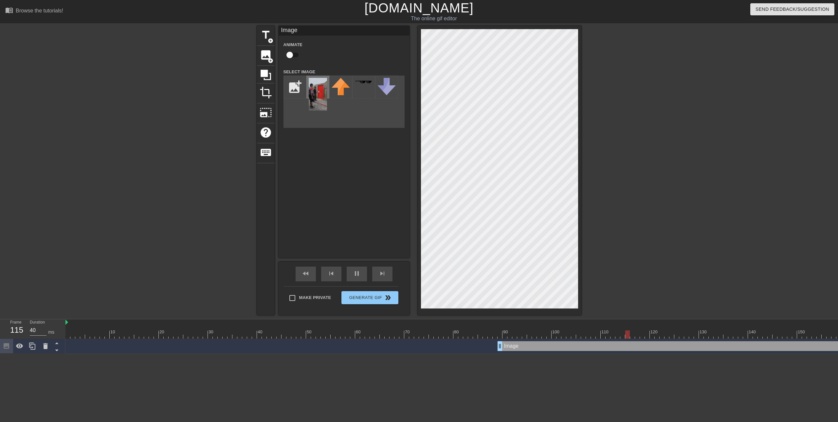
click at [322, 85] on img at bounding box center [318, 94] width 18 height 33
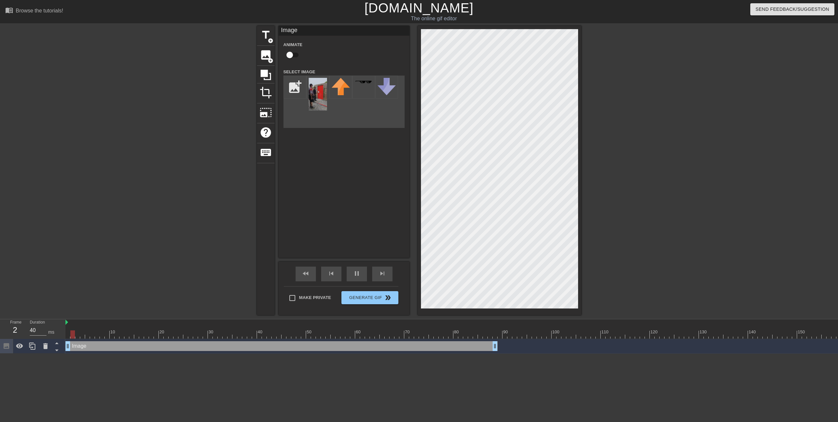
drag, startPoint x: 511, startPoint y: 347, endPoint x: 74, endPoint y: 328, distance: 437.3
click at [74, 328] on div "10 20 30 40 50 60 70 80 90 100 110 120 130 140 150 160" at bounding box center [452, 337] width 773 height 34
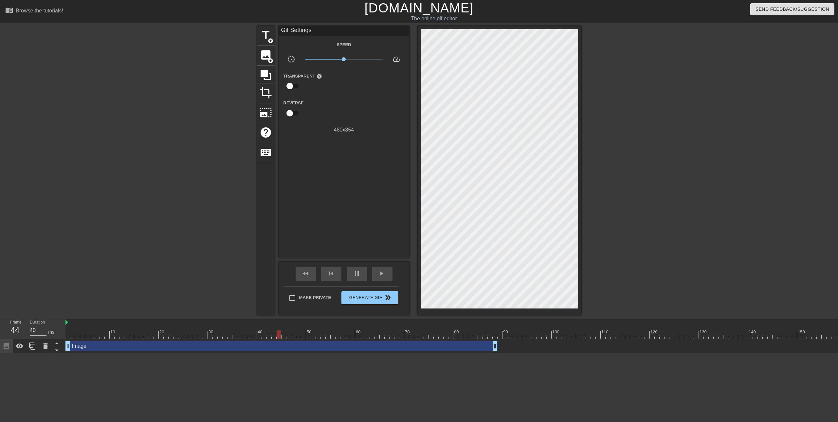
drag, startPoint x: 100, startPoint y: 348, endPoint x: 200, endPoint y: 380, distance: 105.0
click at [184, 354] on html "menu_book Browse the tutorials! [DOMAIN_NAME] The online gif editor Send Feedba…" at bounding box center [419, 177] width 838 height 354
click at [268, 71] on icon at bounding box center [266, 75] width 10 height 10
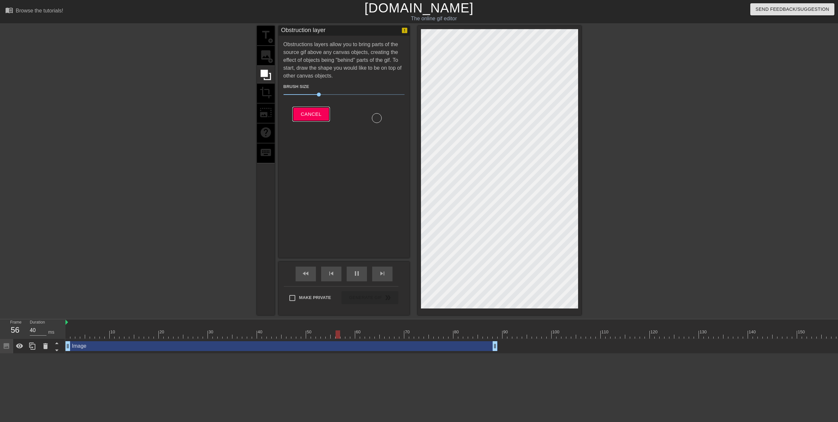
click at [322, 118] on button "Cancel" at bounding box center [311, 114] width 36 height 14
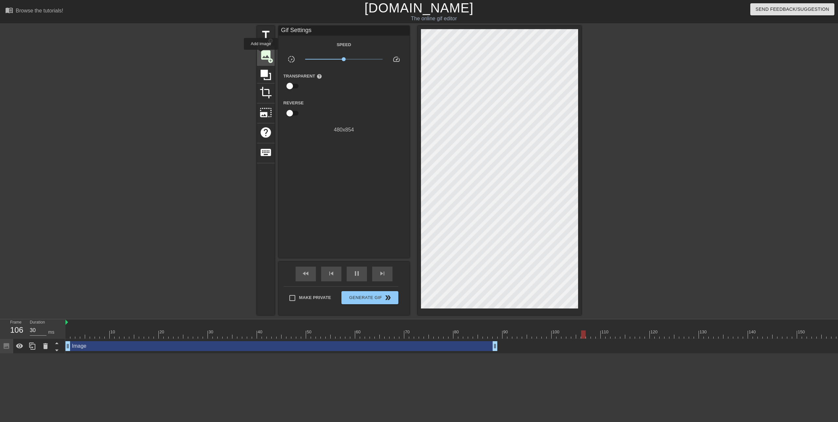
click at [261, 54] on span "image" at bounding box center [266, 55] width 12 height 12
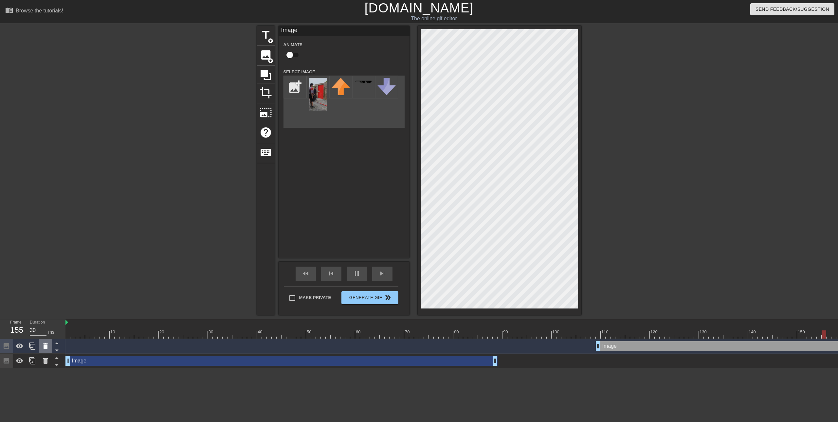
click at [42, 349] on icon at bounding box center [46, 347] width 8 height 8
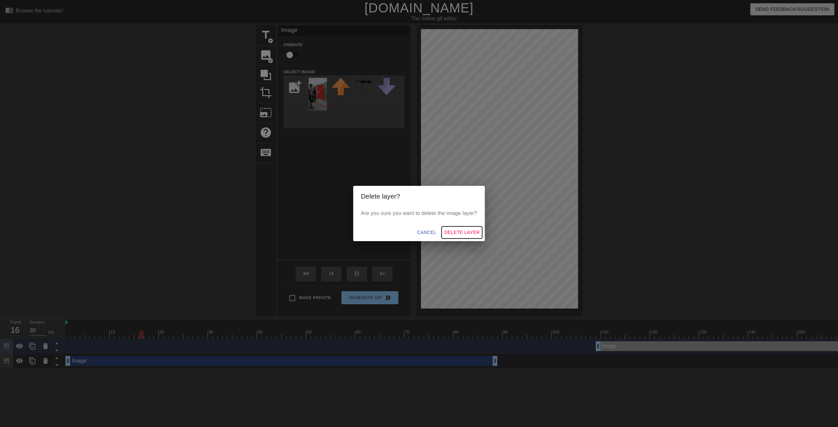
click at [462, 235] on span "Delete Layer" at bounding box center [461, 233] width 35 height 8
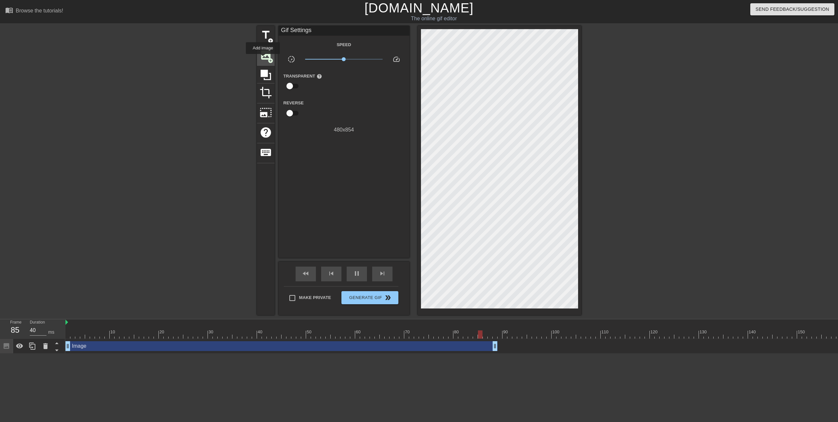
click at [263, 59] on span "image" at bounding box center [266, 55] width 12 height 12
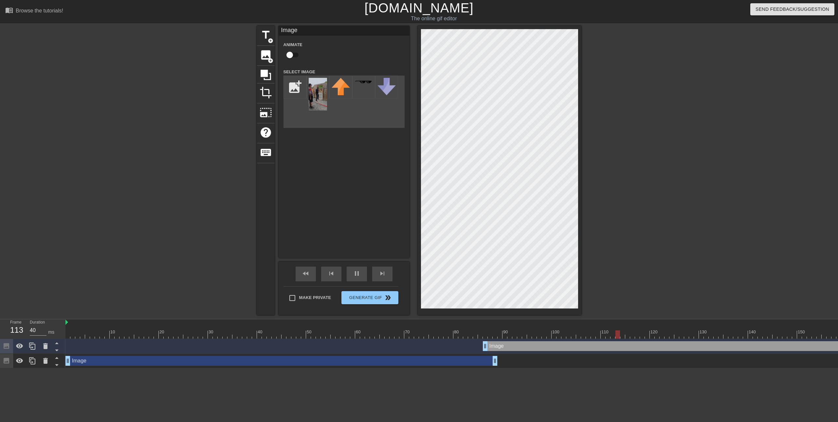
type input "30"
click at [286, 57] on input "checkbox" at bounding box center [289, 55] width 37 height 12
checkbox input "true"
click at [82, 365] on div "Image drag_handle drag_handle" at bounding box center [282, 361] width 432 height 10
type input "30"
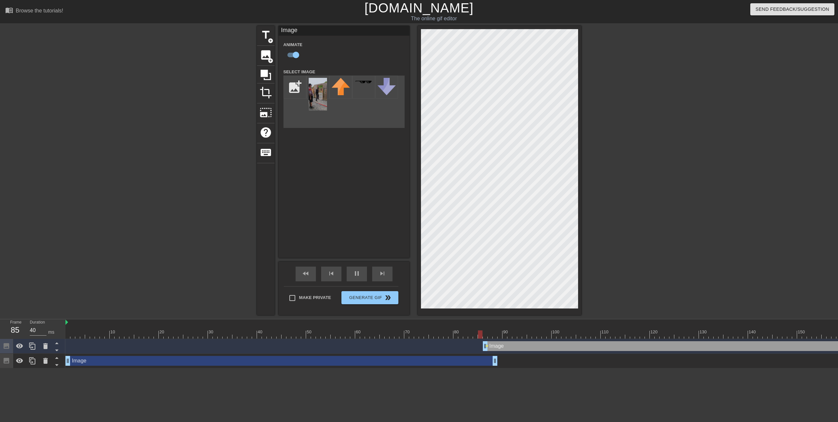
checkbox input "false"
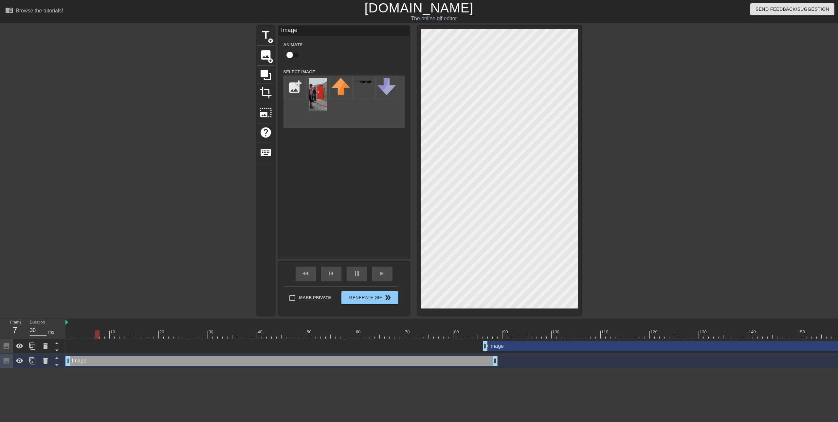
type input "40"
click at [296, 59] on input "checkbox" at bounding box center [289, 55] width 37 height 12
checkbox input "true"
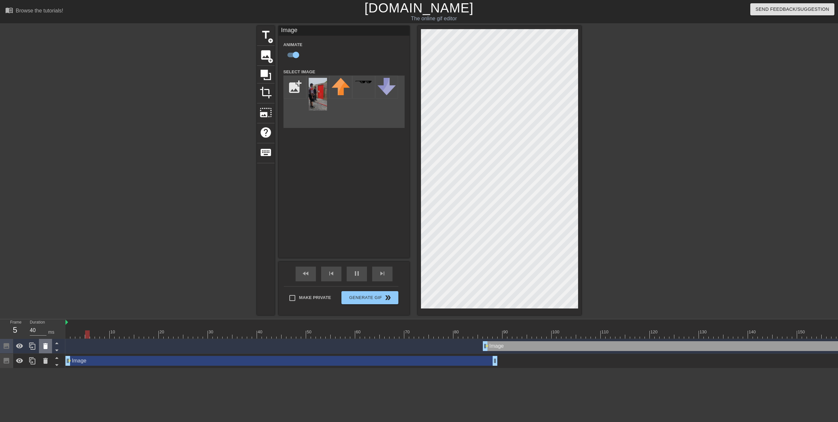
click at [42, 344] on icon at bounding box center [46, 347] width 8 height 8
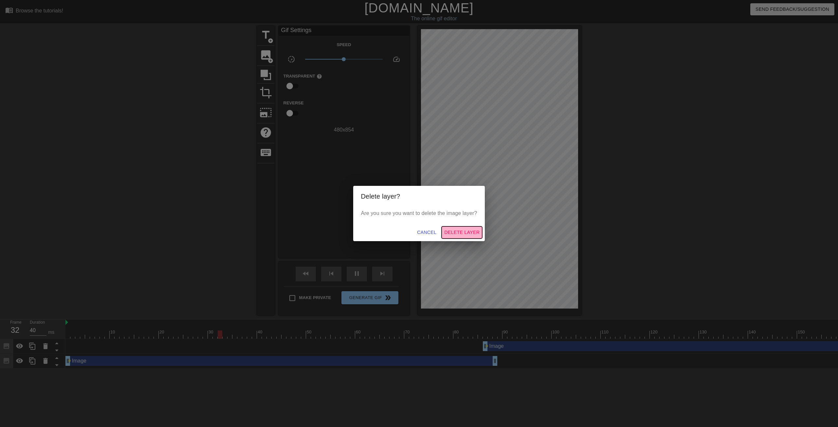
click at [458, 234] on span "Delete Layer" at bounding box center [461, 233] width 35 height 8
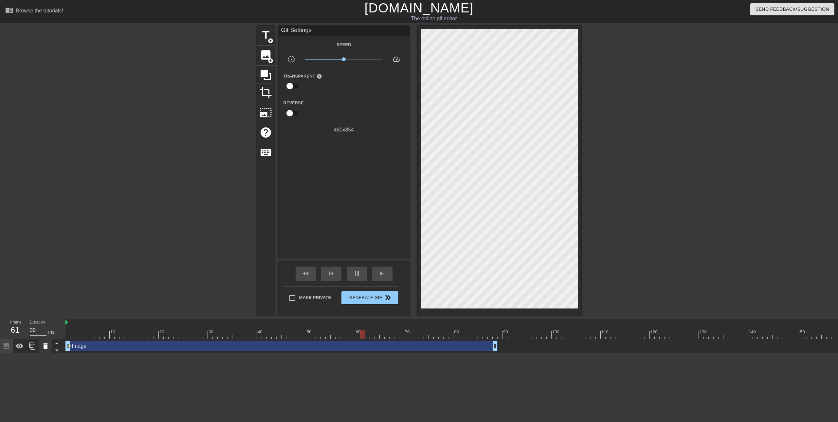
click at [47, 347] on icon at bounding box center [45, 347] width 5 height 6
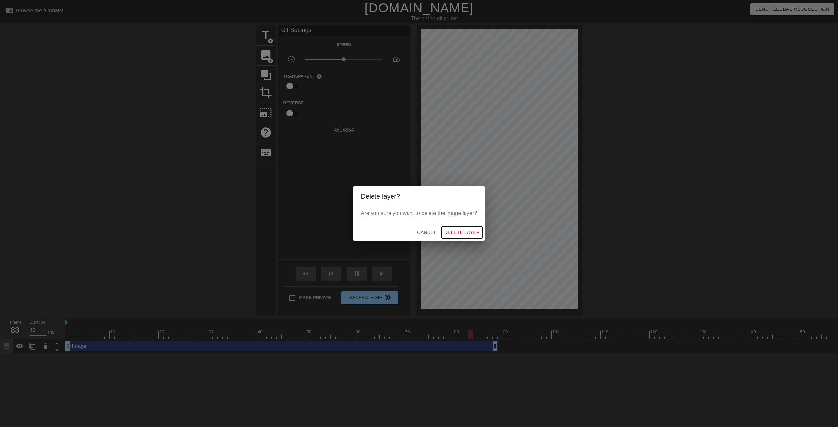
click at [459, 237] on button "Delete Layer" at bounding box center [462, 233] width 41 height 12
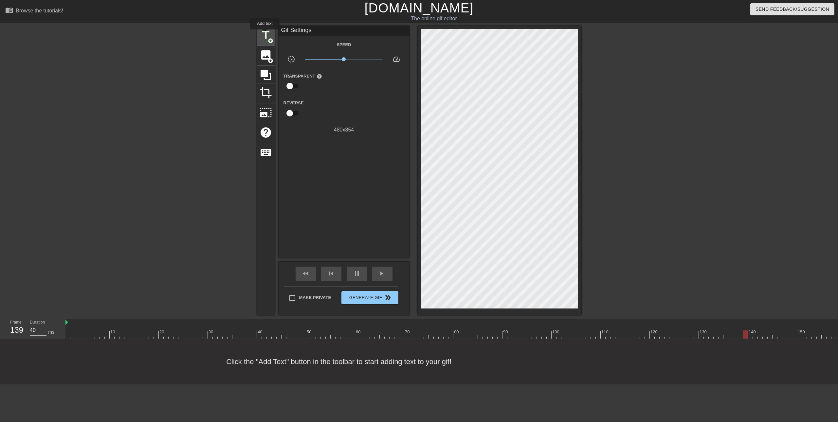
click at [265, 34] on span "title" at bounding box center [266, 35] width 12 height 12
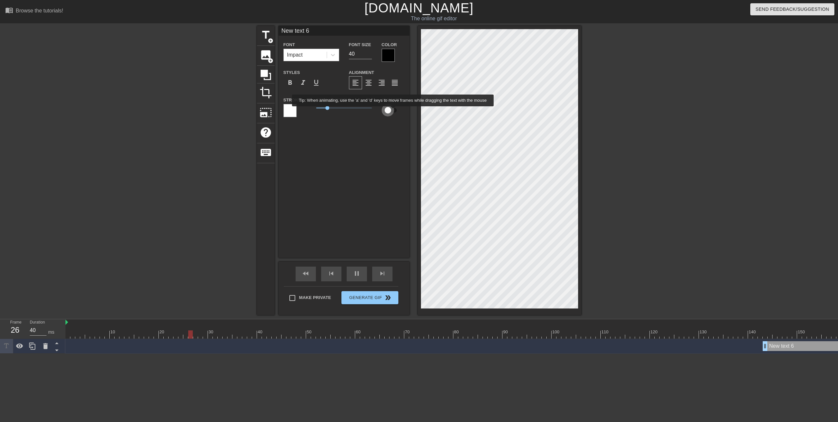
type input "30"
click at [393, 111] on input "checkbox" at bounding box center [387, 110] width 37 height 12
checkbox input "true"
click at [305, 56] on div "Impact" at bounding box center [305, 55] width 43 height 12
drag, startPoint x: 311, startPoint y: 29, endPoint x: 257, endPoint y: 25, distance: 54.5
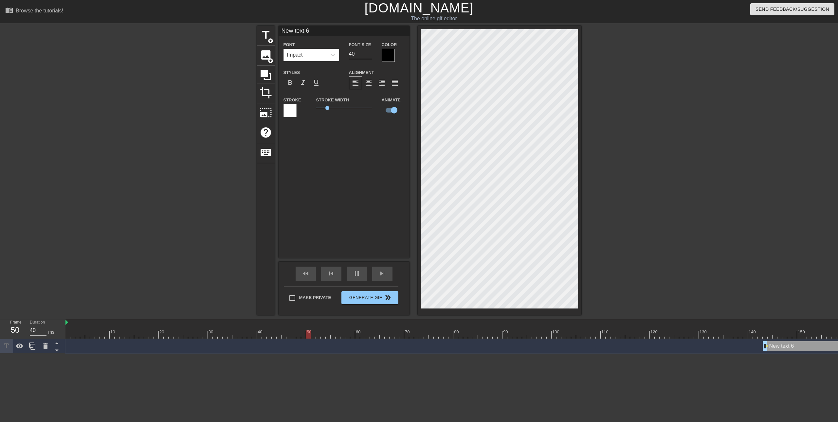
click at [257, 25] on div "menu_book Browse the tutorials! [DOMAIN_NAME] The online gif editor Send Feedba…" at bounding box center [419, 177] width 838 height 354
type input "30"
type input "L"
type input "30"
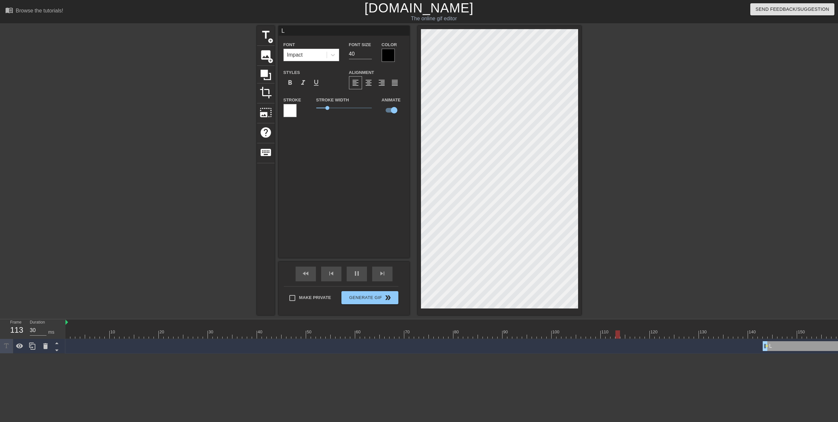
type input "Lo"
type input "40"
type input "Loo"
type input "30"
type input "Look"
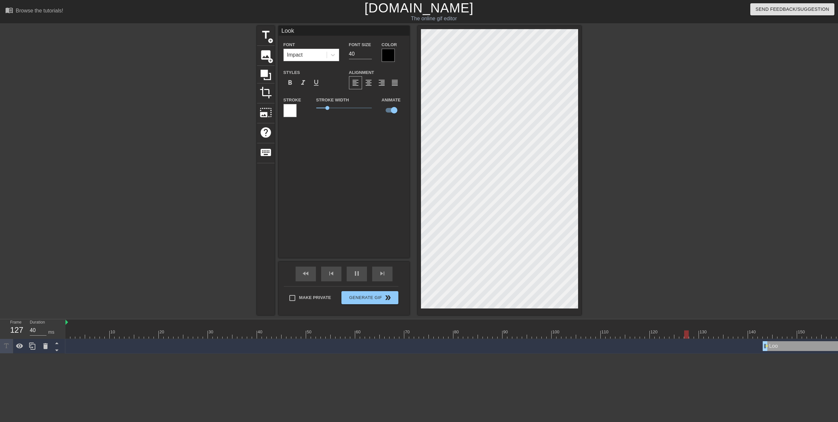
type input "30"
type input "Look"
type input "30"
type input "Look a"
type input "30"
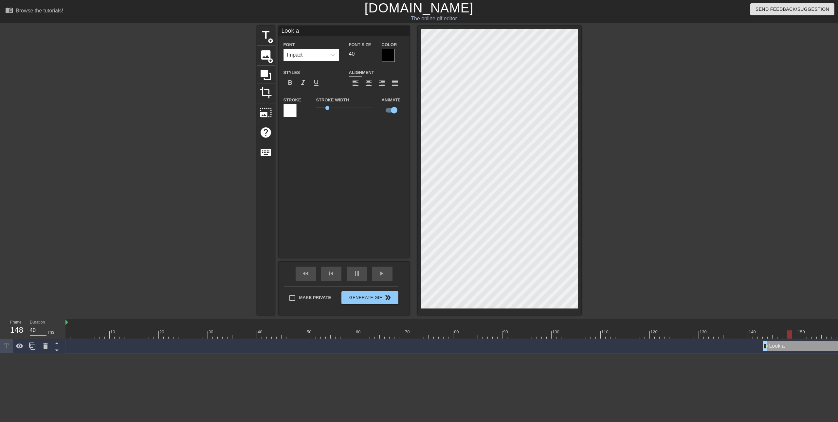
type input "Look at"
type input "40"
type input "Look at"
type input "40"
type input "Look at m"
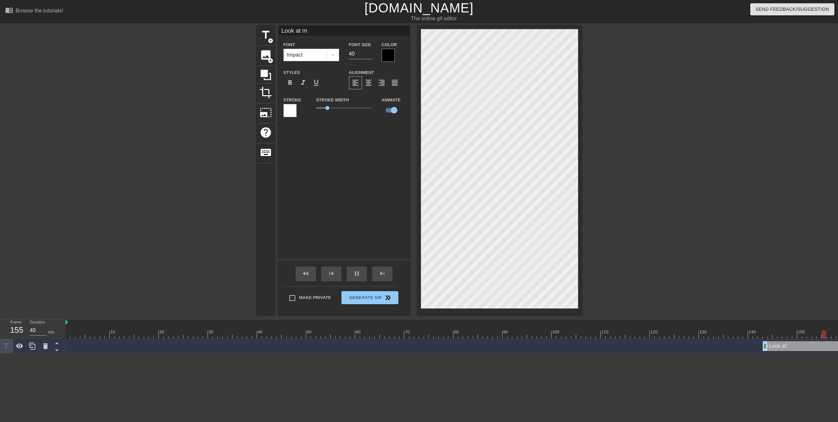
type input "30"
type input "Look at my"
type input "30"
type input "Look at my"
type input "30"
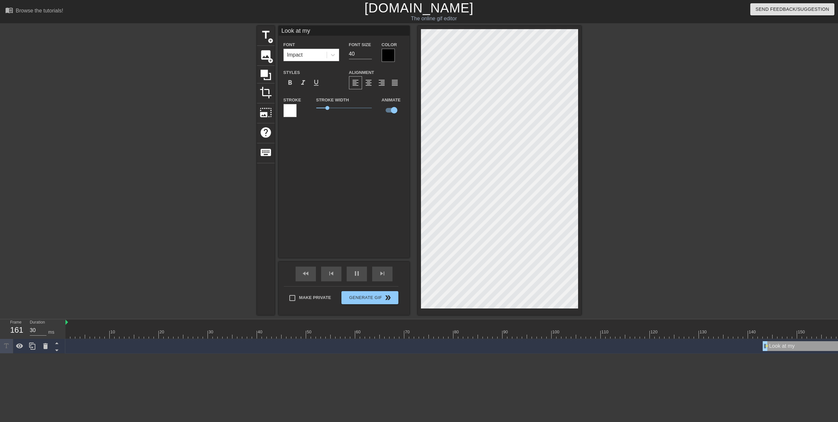
type input "Look at my w"
type input "30"
type input "Look at my wa"
type input "30"
type input "Look at my wat"
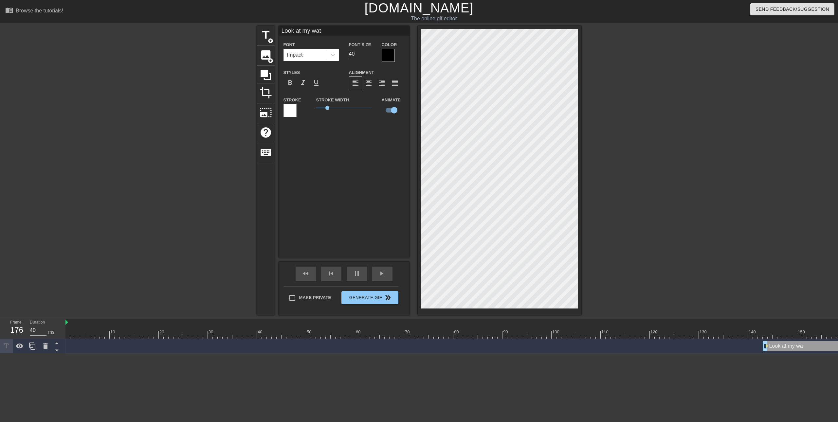
type input "30"
type input "Look at my watc"
type input "30"
type input "Look at my watch"
type input "40"
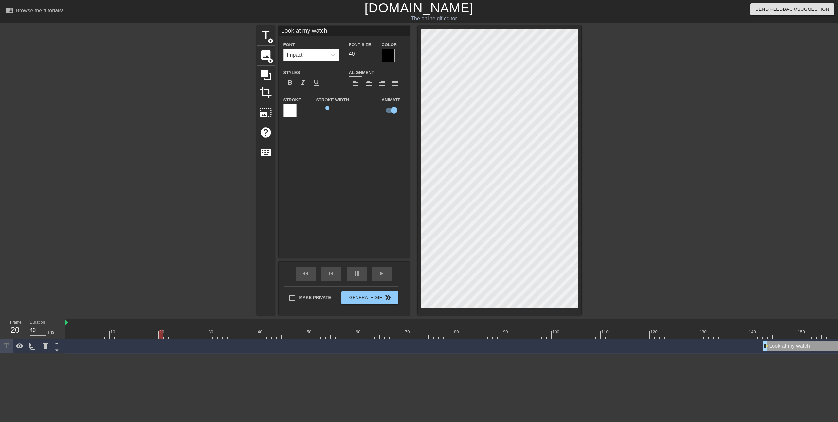
type input "Look at my watch"
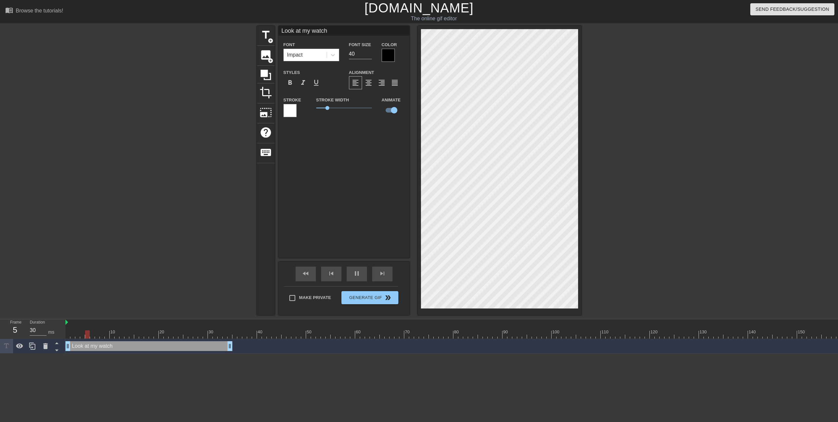
drag, startPoint x: 787, startPoint y: 349, endPoint x: 90, endPoint y: 355, distance: 696.7
click at [90, 354] on div "10 20 30 40 50 60 70 80 90 100 110 120 130 140 150 160" at bounding box center [452, 337] width 773 height 34
click at [361, 274] on span "pause" at bounding box center [357, 274] width 8 height 8
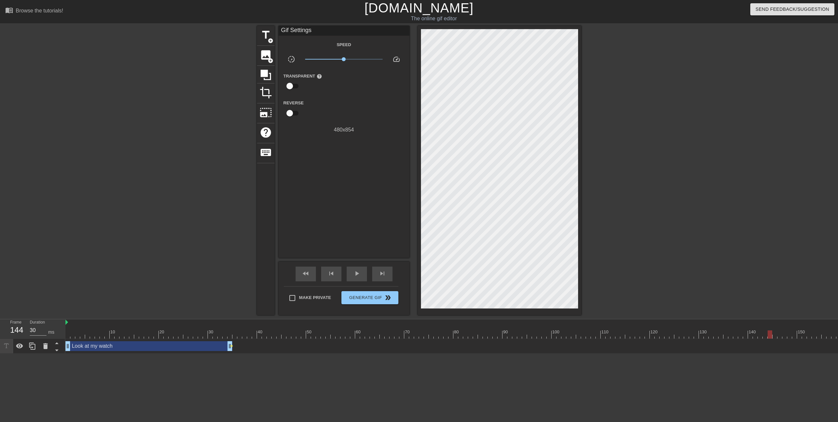
click at [133, 344] on div "Look at my watch drag_handle drag_handle" at bounding box center [149, 347] width 167 height 10
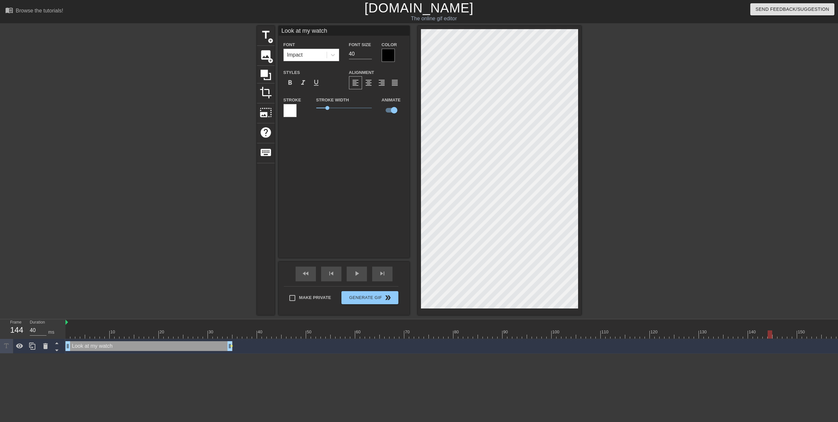
click at [131, 332] on div at bounding box center [498, 335] width 865 height 8
drag, startPoint x: 131, startPoint y: 338, endPoint x: 67, endPoint y: 338, distance: 63.9
click at [67, 338] on div at bounding box center [68, 335] width 5 height 8
click at [348, 267] on div "play_arrow" at bounding box center [357, 274] width 20 height 15
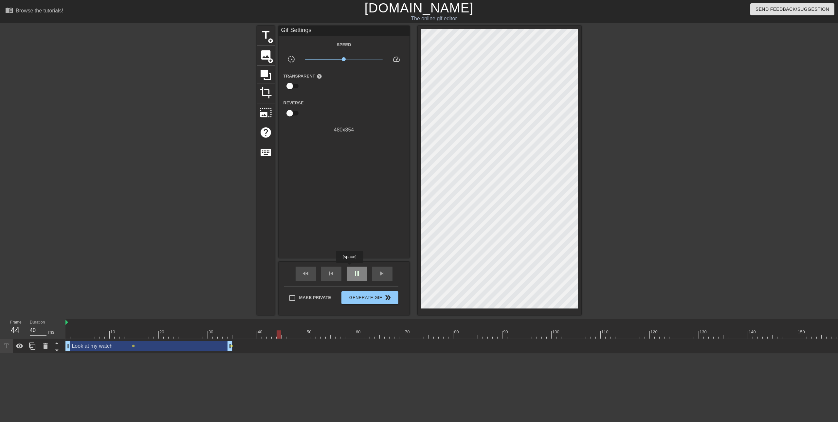
click at [349, 268] on div "pause" at bounding box center [357, 274] width 20 height 15
click at [360, 274] on span "play_arrow" at bounding box center [357, 274] width 8 height 8
click at [217, 336] on div at bounding box center [498, 335] width 865 height 8
click at [227, 334] on div at bounding box center [498, 335] width 865 height 8
click at [232, 334] on div at bounding box center [498, 335] width 865 height 8
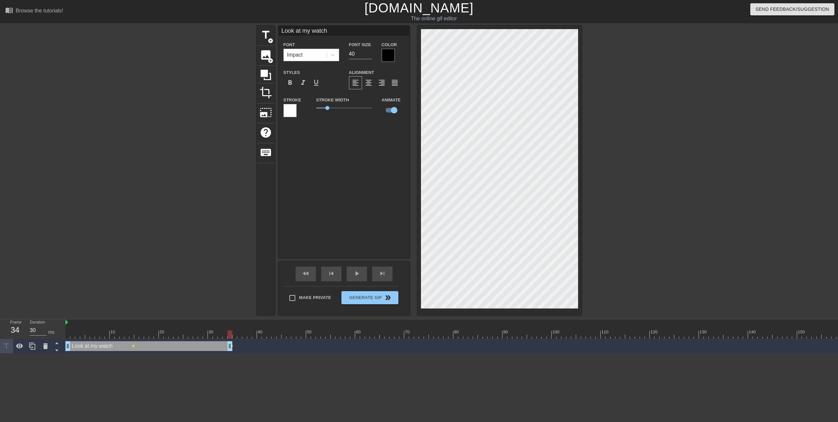
click at [225, 334] on div at bounding box center [498, 335] width 865 height 8
click at [218, 334] on div at bounding box center [498, 335] width 865 height 8
click at [223, 336] on div at bounding box center [498, 335] width 865 height 8
click at [232, 336] on div at bounding box center [498, 335] width 865 height 8
click at [225, 336] on div at bounding box center [498, 335] width 865 height 8
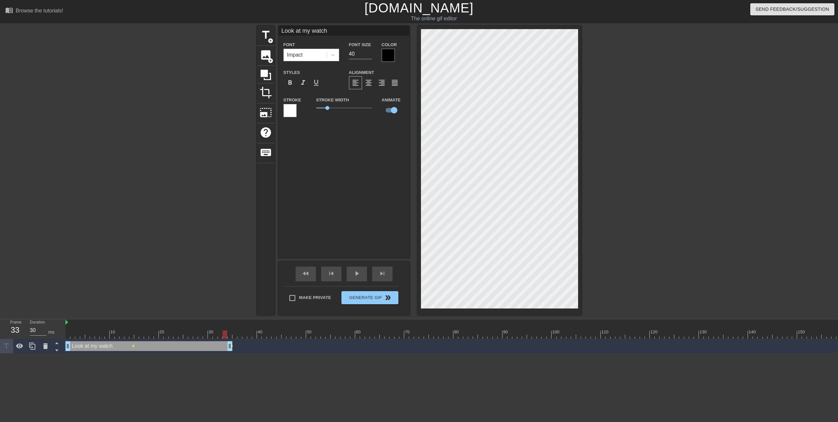
click at [231, 335] on div at bounding box center [498, 335] width 865 height 8
click at [224, 334] on div at bounding box center [498, 335] width 865 height 8
click at [232, 333] on div at bounding box center [498, 335] width 865 height 8
click at [226, 337] on div at bounding box center [498, 335] width 865 height 8
click at [230, 336] on div at bounding box center [498, 335] width 865 height 8
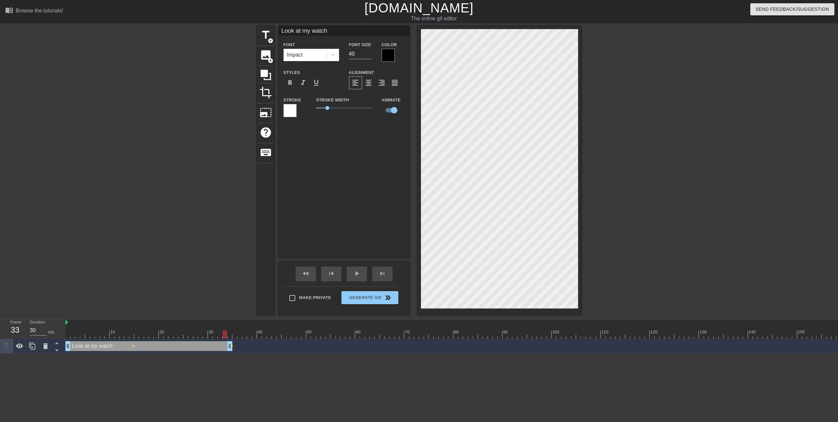
click at [225, 335] on div at bounding box center [498, 335] width 865 height 8
click at [229, 335] on div at bounding box center [498, 335] width 865 height 8
click at [235, 336] on div at bounding box center [498, 335] width 865 height 8
click at [229, 337] on div at bounding box center [498, 335] width 865 height 8
click at [222, 336] on div at bounding box center [498, 335] width 865 height 8
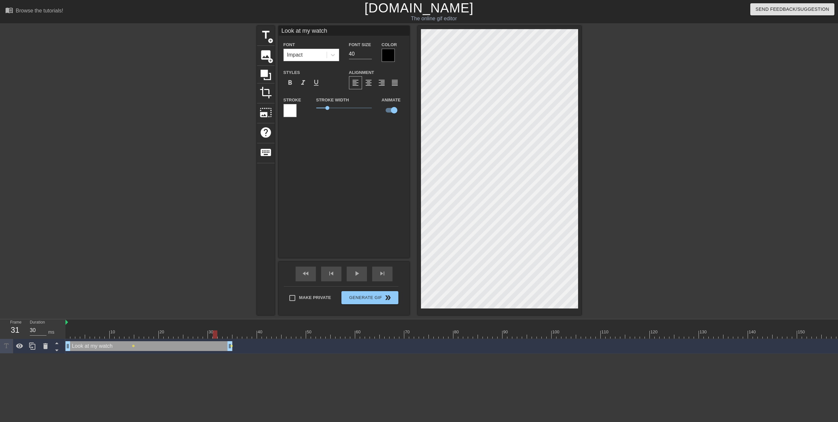
click at [215, 335] on div at bounding box center [498, 335] width 865 height 8
click at [210, 335] on div at bounding box center [498, 335] width 865 height 8
click at [201, 335] on div at bounding box center [498, 335] width 865 height 8
click at [197, 336] on div at bounding box center [498, 335] width 865 height 8
click at [192, 335] on div at bounding box center [498, 335] width 865 height 8
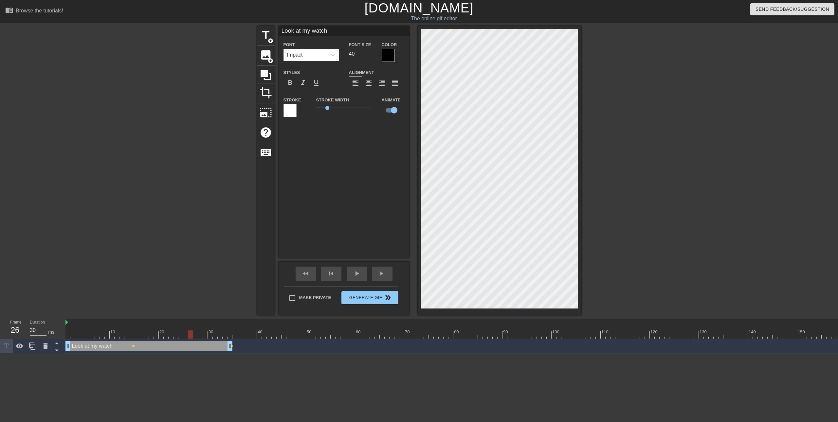
click at [183, 334] on div at bounding box center [498, 335] width 865 height 8
click at [171, 337] on div at bounding box center [498, 335] width 865 height 8
click at [70, 337] on div at bounding box center [498, 335] width 865 height 8
click at [357, 277] on span "play_arrow" at bounding box center [357, 274] width 8 height 8
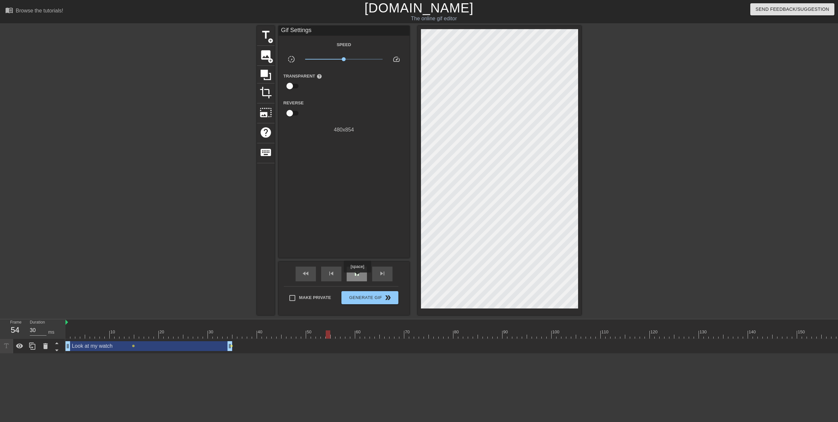
click at [357, 277] on span "pause" at bounding box center [357, 274] width 8 height 8
drag, startPoint x: 358, startPoint y: 339, endPoint x: 70, endPoint y: 340, distance: 287.9
click at [70, 340] on div "10 20 30 40 50 60 70 80 90 100 110 120 130 140 150 160" at bounding box center [452, 337] width 773 height 34
click at [264, 35] on span "title" at bounding box center [266, 35] width 12 height 12
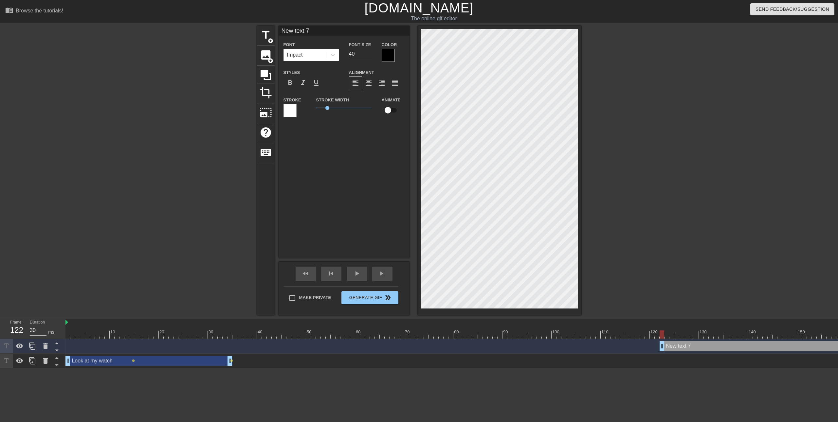
drag, startPoint x: 68, startPoint y: 348, endPoint x: 676, endPoint y: 352, distance: 608.2
click at [673, 352] on div "New text 7 drag_handle drag_handle" at bounding box center [498, 346] width 865 height 15
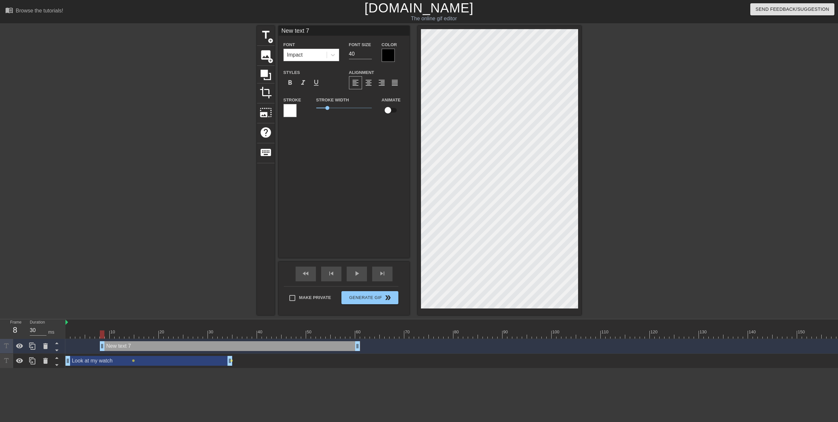
type input "40"
drag, startPoint x: 704, startPoint y: 348, endPoint x: 163, endPoint y: 317, distance: 542.2
click at [163, 317] on div "menu_book Browse the tutorials! [DOMAIN_NAME] The online gif editor Send Feedba…" at bounding box center [419, 184] width 838 height 369
drag, startPoint x: 312, startPoint y: 30, endPoint x: 248, endPoint y: 27, distance: 64.0
click at [248, 27] on div "title add_circle image add_circle crop photo_size_select_large help keyboard Ne…" at bounding box center [419, 171] width 838 height 290
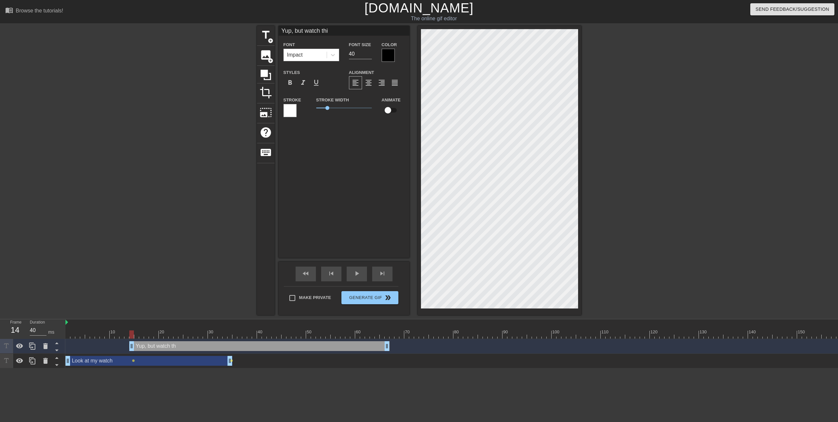
type input "Yup, but watch this"
type input "Look at my watch"
checkbox input "true"
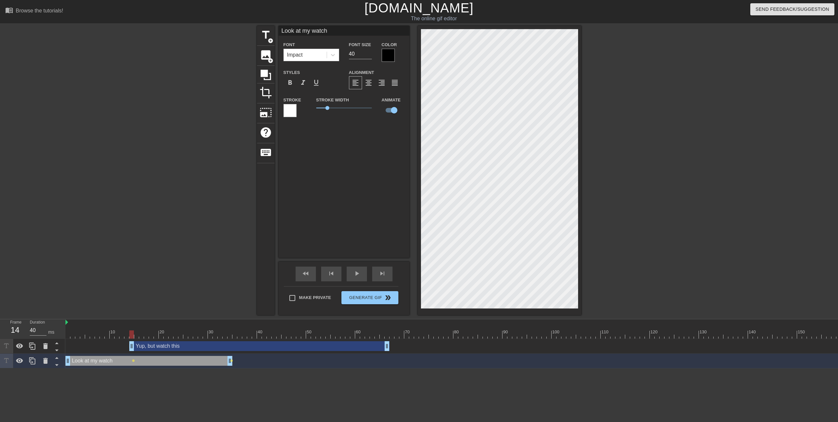
click at [333, 33] on input "Look at my watch" at bounding box center [344, 31] width 131 height 10
type input "L"
click at [158, 348] on div "Yup, but watch this drag_handle drag_handle" at bounding box center [259, 347] width 260 height 10
type input "Yup, but watch this"
checkbox input "false"
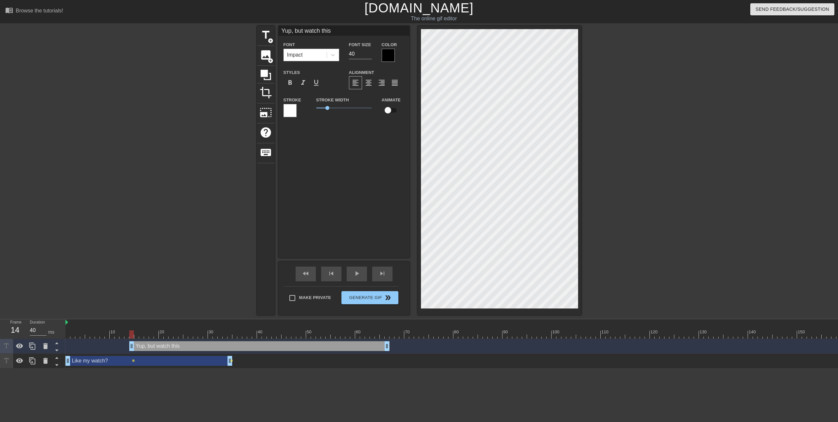
click at [70, 344] on div "Yup, but watch this drag_handle drag_handle" at bounding box center [498, 347] width 865 height 10
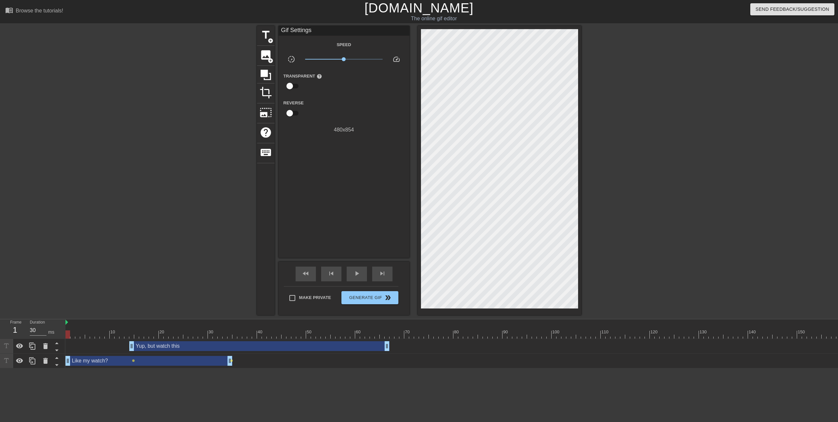
click at [69, 337] on div at bounding box center [498, 335] width 865 height 8
click at [357, 274] on span "play_arrow" at bounding box center [357, 274] width 8 height 8
click at [357, 274] on span "pause" at bounding box center [357, 274] width 8 height 8
drag, startPoint x: 345, startPoint y: 60, endPoint x: 335, endPoint y: 59, distance: 9.9
click at [335, 59] on span "x0.575" at bounding box center [335, 59] width 4 height 4
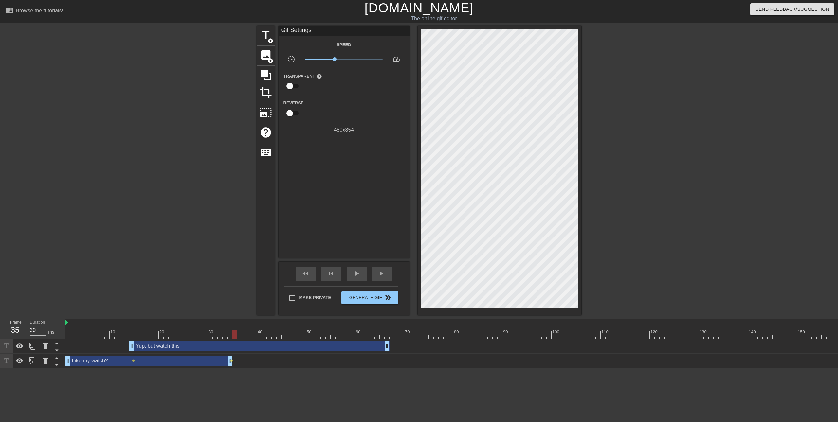
click at [67, 335] on div at bounding box center [498, 335] width 865 height 8
click at [354, 267] on div "play_arrow" at bounding box center [357, 274] width 20 height 15
type input "30"
click at [356, 271] on span "pause" at bounding box center [357, 274] width 8 height 8
click at [109, 365] on div "Like my watch? drag_handle drag_handle" at bounding box center [149, 361] width 167 height 10
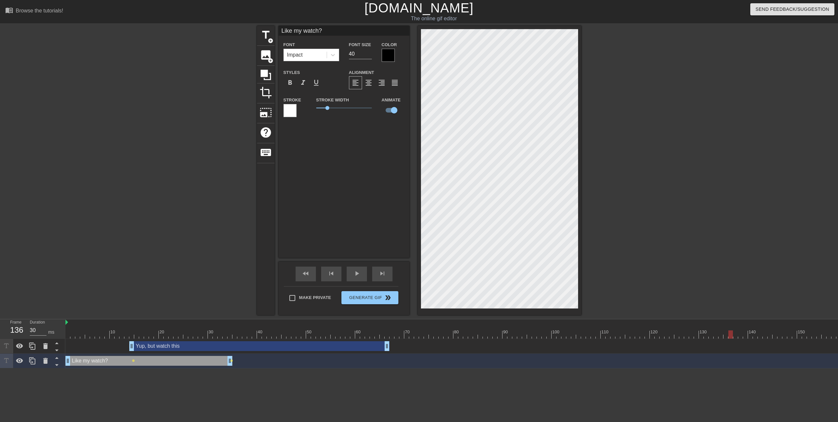
click at [193, 345] on div "Yup, but watch this drag_handle drag_handle" at bounding box center [259, 347] width 260 height 10
type input "Yup, but watch this"
checkbox input "false"
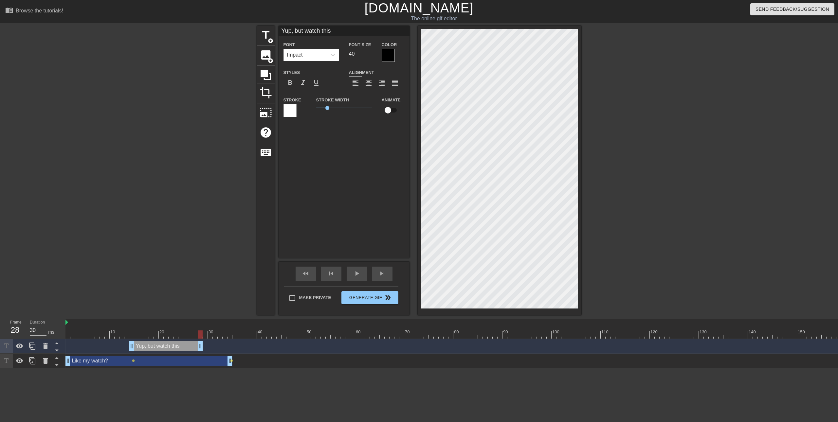
drag, startPoint x: 387, startPoint y: 346, endPoint x: 202, endPoint y: 341, distance: 185.1
click at [202, 341] on div "Yup, but watch this drag_handle drag_handle" at bounding box center [498, 346] width 865 height 15
type input "30"
drag, startPoint x: 230, startPoint y: 363, endPoint x: 124, endPoint y: 355, distance: 106.1
click at [124, 355] on div "Like my watch? drag_handle drag_handle" at bounding box center [498, 361] width 865 height 15
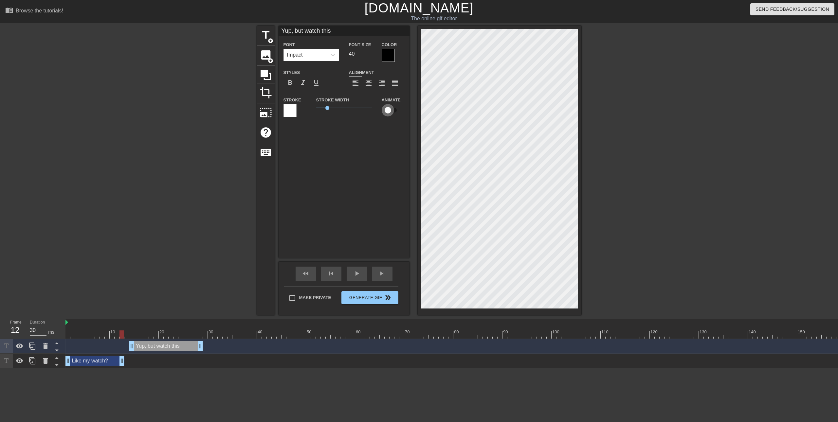
click at [387, 110] on input "checkbox" at bounding box center [387, 110] width 37 height 12
checkbox input "true"
click at [97, 361] on div "Like my watch? drag_handle drag_handle" at bounding box center [95, 361] width 59 height 10
type input "Like my watch?"
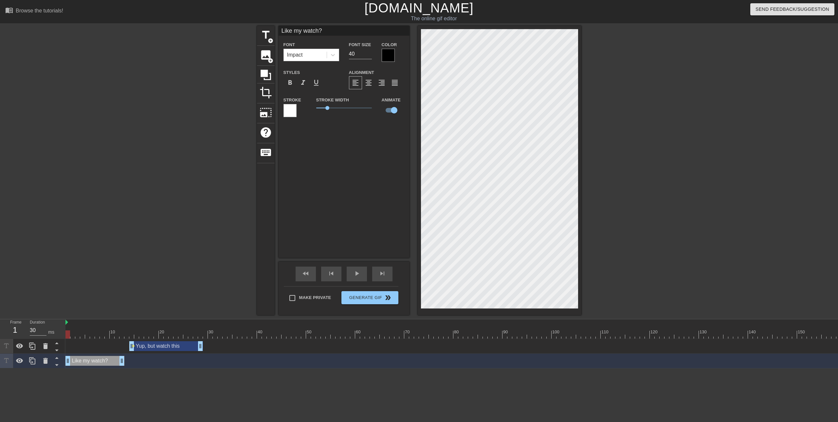
click at [67, 332] on div at bounding box center [498, 335] width 865 height 8
click at [355, 275] on span "play_arrow" at bounding box center [357, 274] width 8 height 8
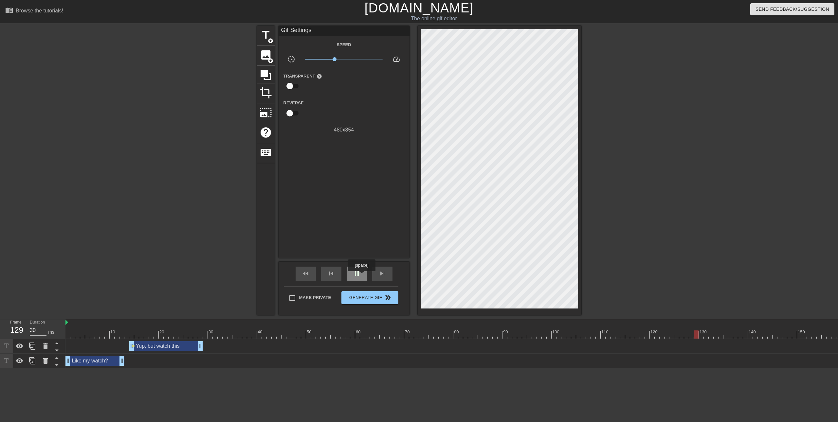
click at [362, 276] on div "pause" at bounding box center [357, 274] width 20 height 15
click at [213, 337] on div at bounding box center [498, 335] width 865 height 8
type input "40"
click at [220, 336] on div at bounding box center [498, 335] width 865 height 8
click at [179, 348] on div "Yup, but watch this drag_handle drag_handle" at bounding box center [166, 347] width 74 height 10
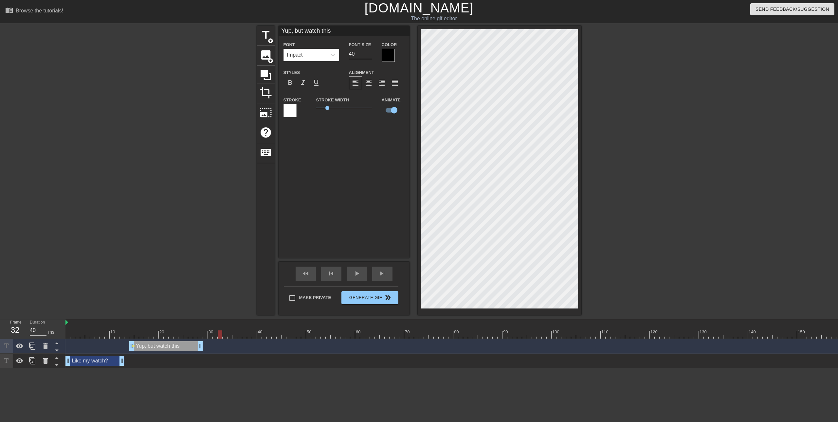
click at [187, 346] on div "Yup, but watch this drag_handle drag_handle" at bounding box center [166, 347] width 74 height 10
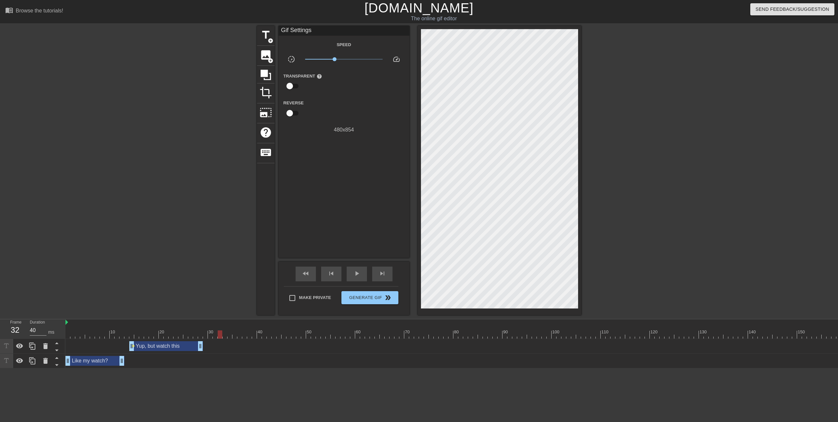
click at [202, 282] on div "title add_circle image add_circle crop photo_size_select_large help keyboard Gi…" at bounding box center [419, 171] width 838 height 290
click at [186, 346] on div "Yup, but watch this drag_handle drag_handle" at bounding box center [166, 347] width 74 height 10
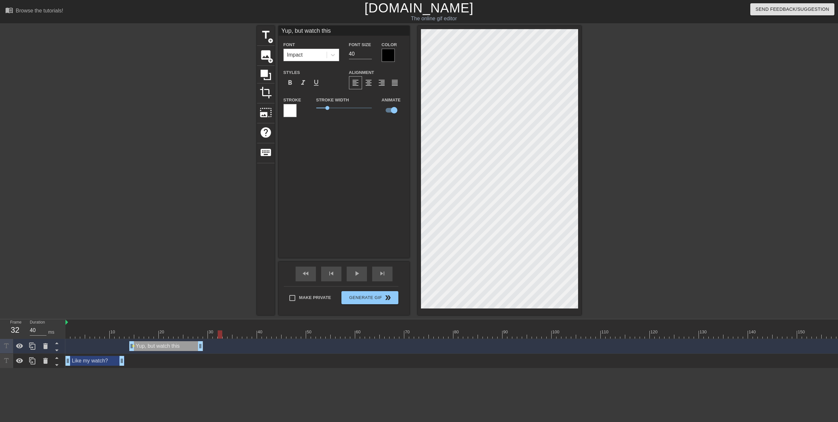
drag, startPoint x: 336, startPoint y: 31, endPoint x: 305, endPoint y: 30, distance: 31.8
click at [305, 30] on input "Yup, but watch this" at bounding box center [344, 31] width 131 height 10
type input "Yup, but wanna see something cooler?"
type input "30"
drag, startPoint x: 201, startPoint y: 347, endPoint x: 224, endPoint y: 344, distance: 22.5
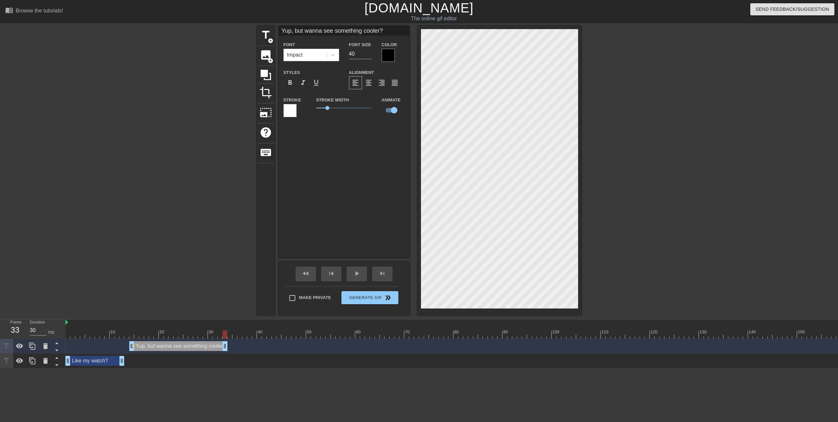
click at [318, 207] on div "Yup, but wanna see something cooler? Font Impact Font Size 40 Color Styles form…" at bounding box center [344, 142] width 131 height 232
drag, startPoint x: 304, startPoint y: 30, endPoint x: 292, endPoint y: 30, distance: 11.1
click at [292, 30] on input "Yup, but wanna see something cooler?" at bounding box center [344, 31] width 131 height 10
type input "Yup, wanna see something cooler?"
click at [68, 335] on div at bounding box center [498, 335] width 865 height 8
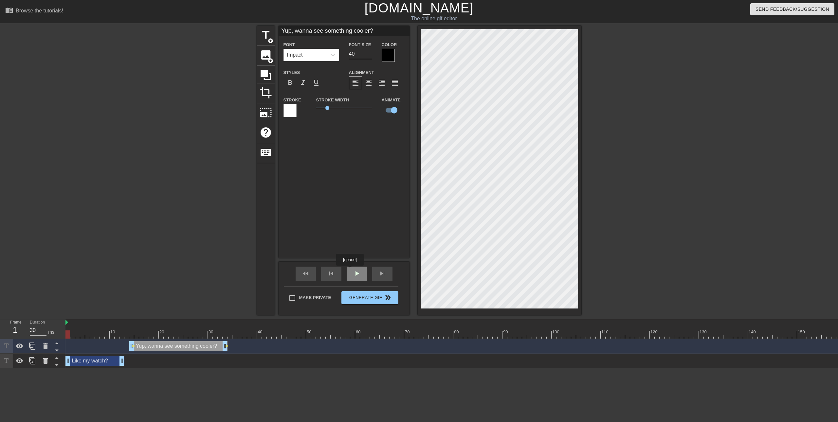
click at [352, 271] on div "play_arrow" at bounding box center [357, 274] width 20 height 15
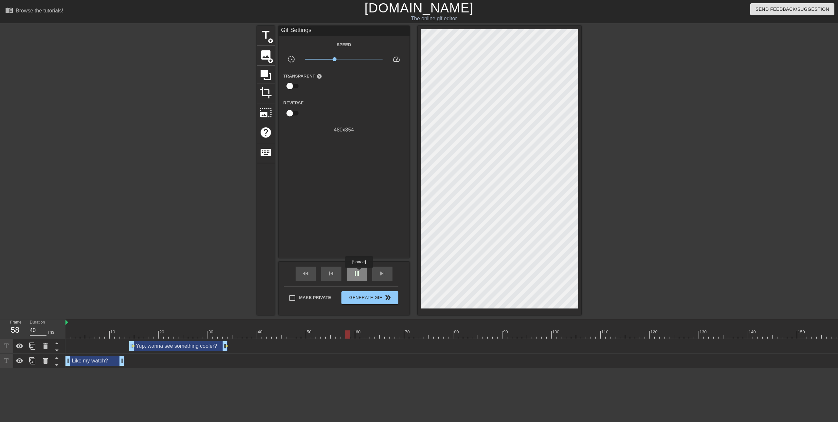
click at [359, 273] on span "pause" at bounding box center [357, 274] width 8 height 8
click at [269, 40] on span "add_circle" at bounding box center [271, 41] width 6 height 6
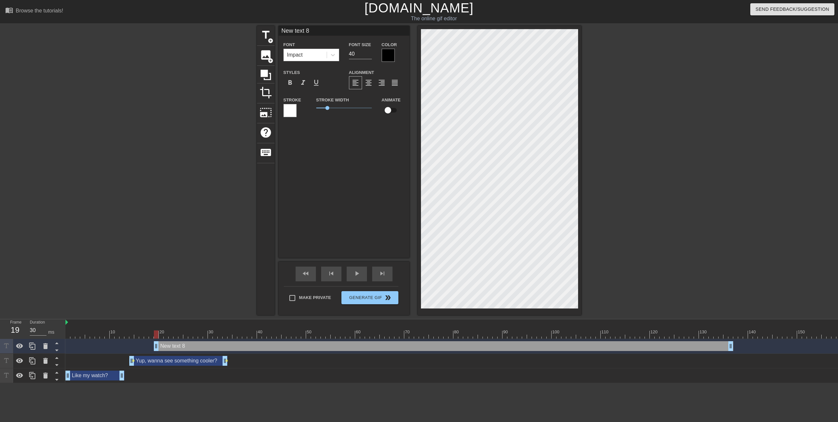
drag, startPoint x: 373, startPoint y: 347, endPoint x: 161, endPoint y: 347, distance: 211.9
click at [169, 347] on div "New text 8 drag_handle drag_handle" at bounding box center [444, 347] width 580 height 10
drag, startPoint x: 136, startPoint y: 347, endPoint x: 252, endPoint y: 347, distance: 115.3
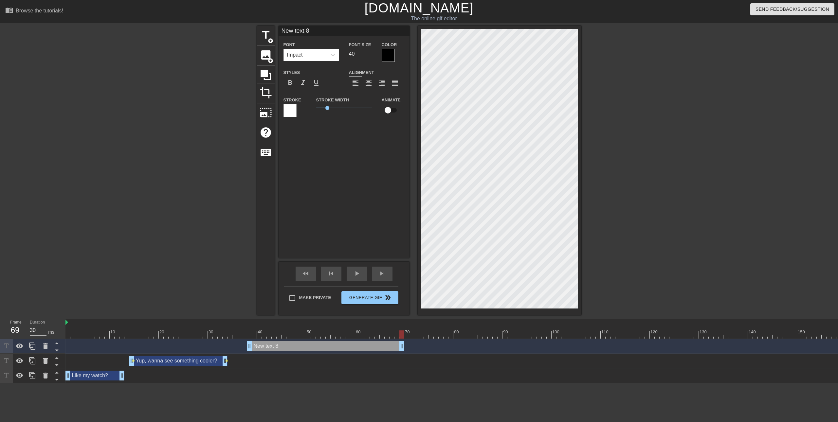
drag, startPoint x: 710, startPoint y: 346, endPoint x: 369, endPoint y: 353, distance: 341.0
click at [391, 354] on div "New text 8 drag_handle drag_handle Yup, wanna see something cooler? drag_handle…" at bounding box center [452, 361] width 773 height 44
type input "40"
drag, startPoint x: 315, startPoint y: 346, endPoint x: 302, endPoint y: 347, distance: 13.4
click at [302, 347] on div "New text 8 drag_handle drag_handle" at bounding box center [306, 347] width 147 height 10
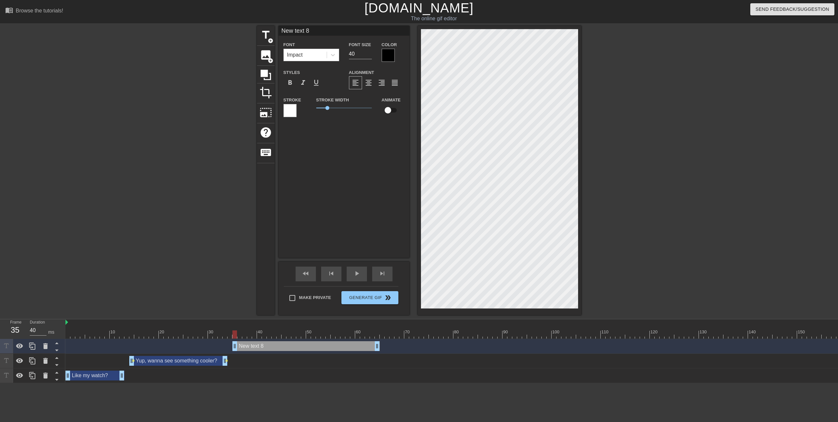
drag, startPoint x: 319, startPoint y: 31, endPoint x: 278, endPoint y: 28, distance: 40.4
click at [279, 28] on input "New text 8" at bounding box center [344, 31] width 131 height 10
type input "Yeah show me"
click at [390, 110] on input "checkbox" at bounding box center [387, 110] width 37 height 12
checkbox input "true"
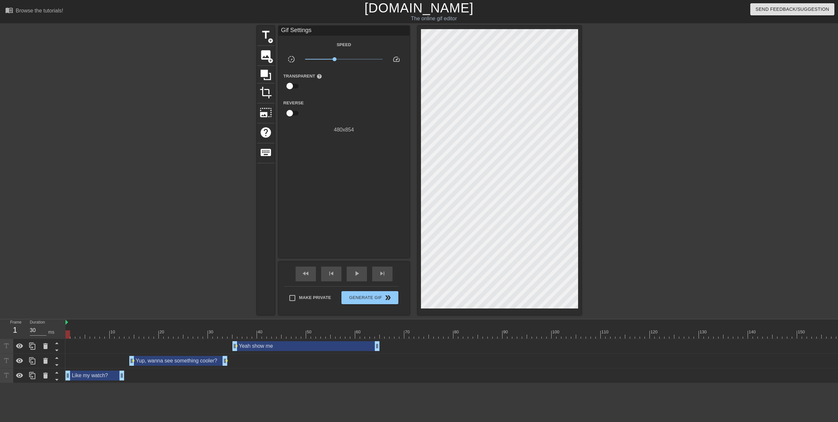
drag, startPoint x: 235, startPoint y: 333, endPoint x: 69, endPoint y: 333, distance: 166.7
click at [69, 333] on div at bounding box center [68, 335] width 5 height 8
click at [355, 275] on span "play_arrow" at bounding box center [357, 274] width 8 height 8
click at [355, 275] on span "pause" at bounding box center [357, 274] width 8 height 8
click at [355, 275] on span "play_arrow" at bounding box center [357, 274] width 8 height 8
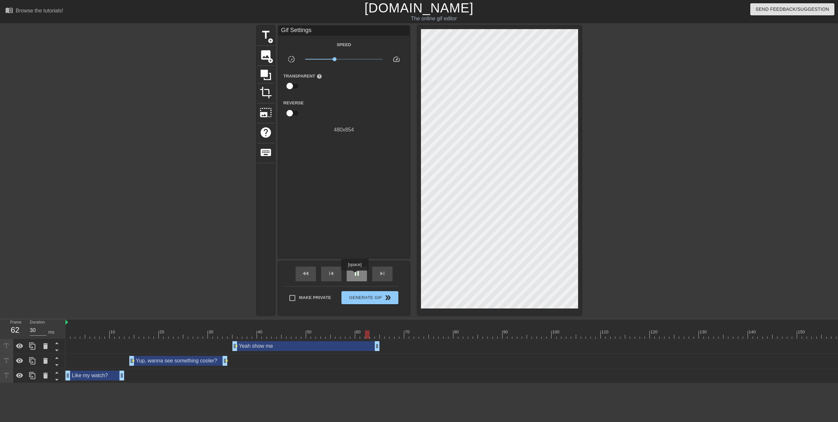
click at [355, 275] on span "pause" at bounding box center [357, 274] width 8 height 8
drag, startPoint x: 226, startPoint y: 363, endPoint x: 244, endPoint y: 363, distance: 18.7
drag, startPoint x: 234, startPoint y: 348, endPoint x: 254, endPoint y: 349, distance: 20.0
click at [68, 338] on div at bounding box center [498, 335] width 865 height 8
click at [357, 272] on span "play_arrow" at bounding box center [357, 274] width 8 height 8
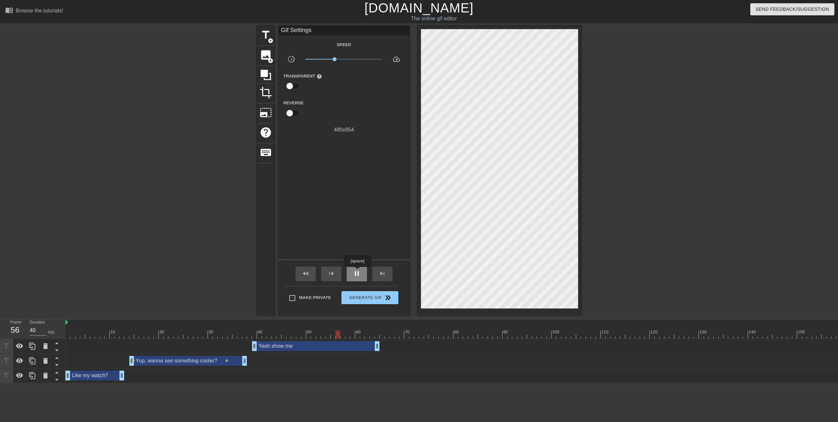
click at [357, 272] on span "pause" at bounding box center [357, 274] width 8 height 8
type input "30"
drag, startPoint x: 244, startPoint y: 362, endPoint x: 269, endPoint y: 361, distance: 24.6
click at [173, 362] on div "Yup, wanna see something cooler? drag_handle drag_handle" at bounding box center [200, 361] width 142 height 10
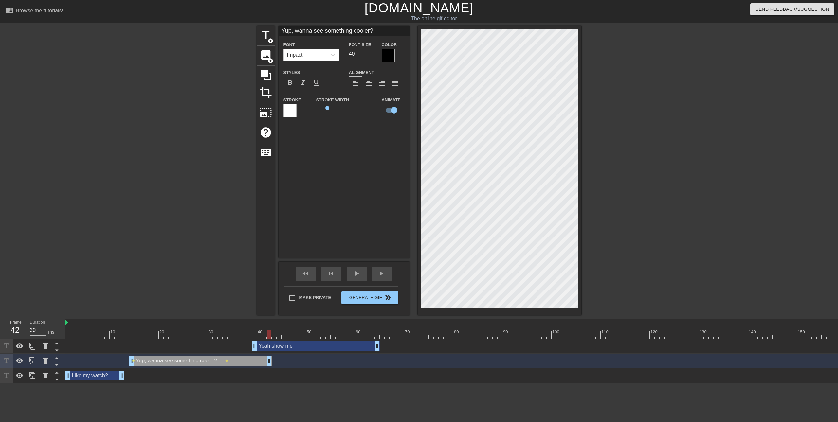
click at [74, 374] on div "Like my watch? drag_handle drag_handle" at bounding box center [95, 376] width 59 height 10
type input "Like my watch?"
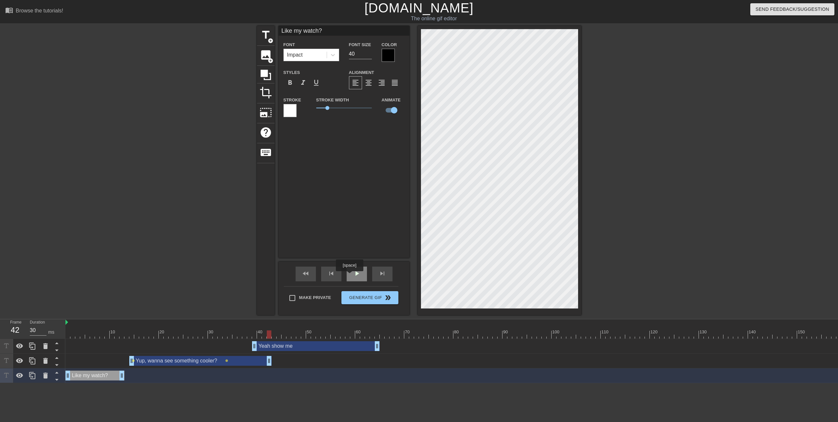
click at [355, 277] on span "play_arrow" at bounding box center [357, 274] width 8 height 8
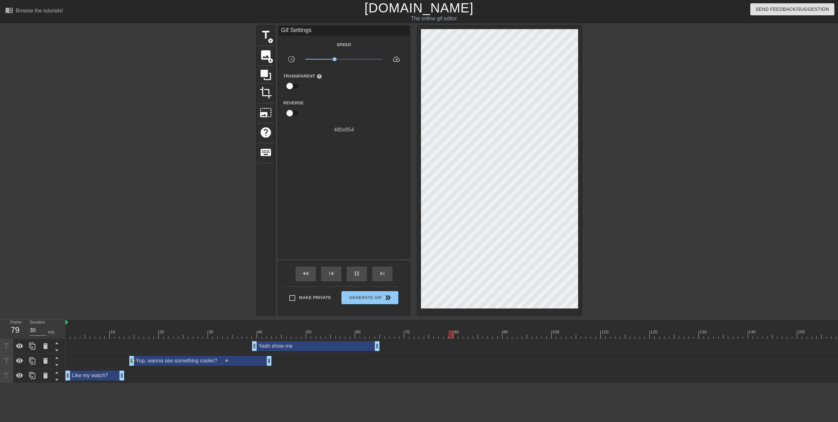
click at [66, 337] on div at bounding box center [498, 335] width 865 height 8
click at [361, 276] on span "play_arrow" at bounding box center [357, 274] width 8 height 8
click at [361, 276] on div "pause" at bounding box center [357, 274] width 20 height 15
click at [256, 358] on div "Yup, wanna see something cooler? drag_handle drag_handle" at bounding box center [200, 361] width 142 height 10
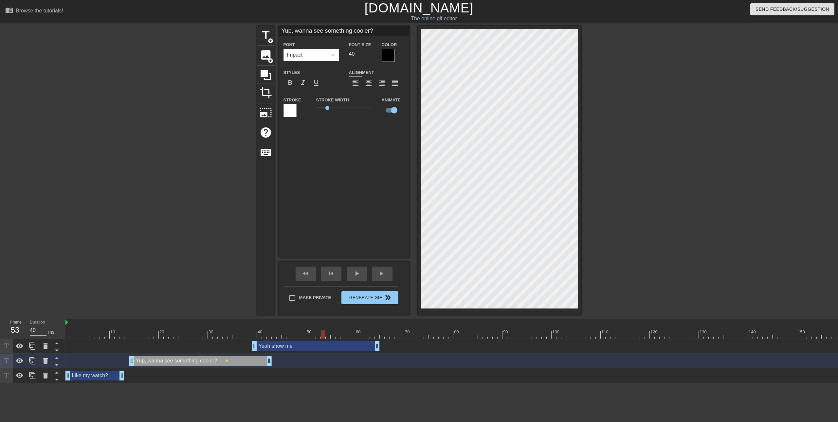
click at [252, 337] on div at bounding box center [498, 335] width 865 height 8
click at [256, 334] on div at bounding box center [498, 335] width 865 height 8
click at [259, 333] on div at bounding box center [498, 335] width 865 height 8
click at [268, 333] on div at bounding box center [498, 335] width 865 height 8
click at [273, 333] on div at bounding box center [498, 335] width 865 height 8
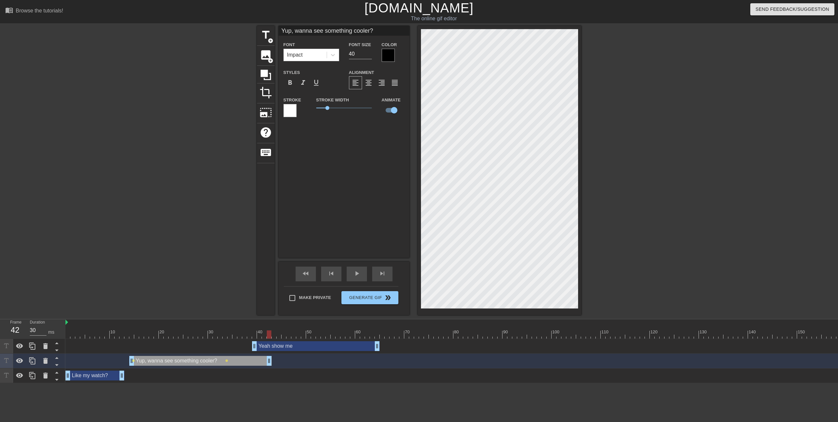
click at [268, 335] on div at bounding box center [498, 335] width 865 height 8
click at [263, 335] on div at bounding box center [498, 335] width 865 height 8
click at [255, 335] on div at bounding box center [498, 335] width 865 height 8
click at [242, 334] on div at bounding box center [498, 335] width 865 height 8
click at [231, 334] on div at bounding box center [498, 335] width 865 height 8
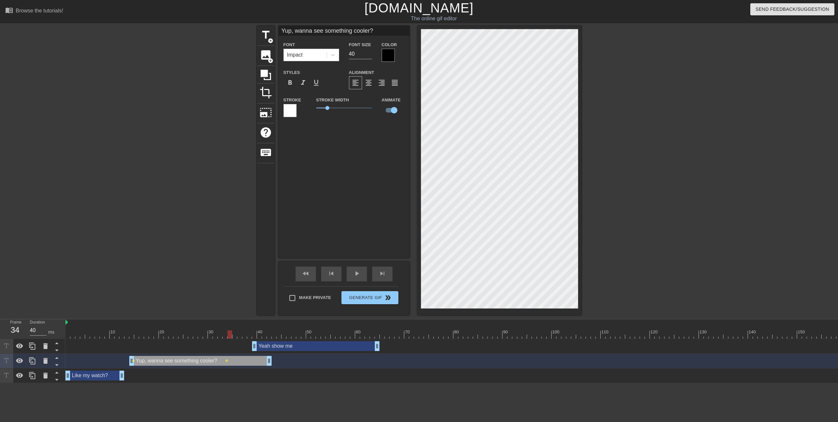
click at [222, 334] on div at bounding box center [498, 335] width 865 height 8
click at [230, 335] on div at bounding box center [498, 335] width 865 height 8
click at [223, 335] on div at bounding box center [498, 335] width 865 height 8
click at [218, 335] on div at bounding box center [498, 335] width 865 height 8
click at [227, 336] on div at bounding box center [498, 335] width 865 height 8
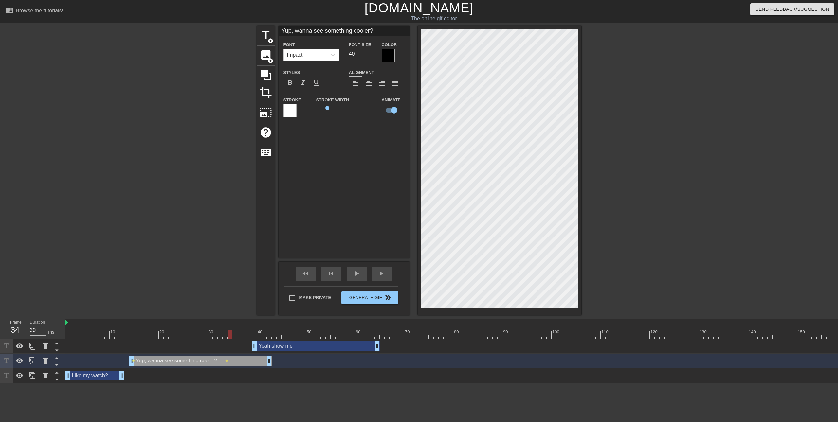
click at [231, 336] on div at bounding box center [498, 335] width 865 height 8
click at [237, 336] on div at bounding box center [498, 335] width 865 height 8
click at [218, 335] on div at bounding box center [498, 335] width 865 height 8
click at [208, 336] on div at bounding box center [498, 335] width 865 height 8
click at [217, 336] on div at bounding box center [498, 335] width 865 height 8
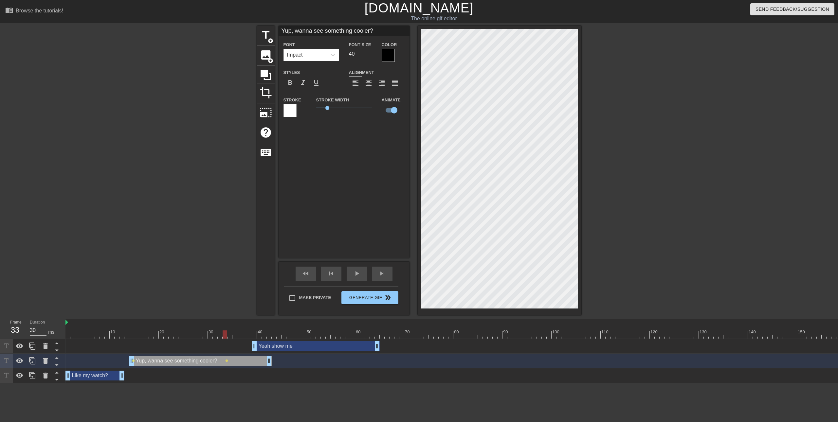
click at [225, 336] on div at bounding box center [498, 335] width 865 height 8
click at [67, 337] on div at bounding box center [498, 335] width 865 height 8
click at [355, 275] on span "play_arrow" at bounding box center [357, 274] width 8 height 8
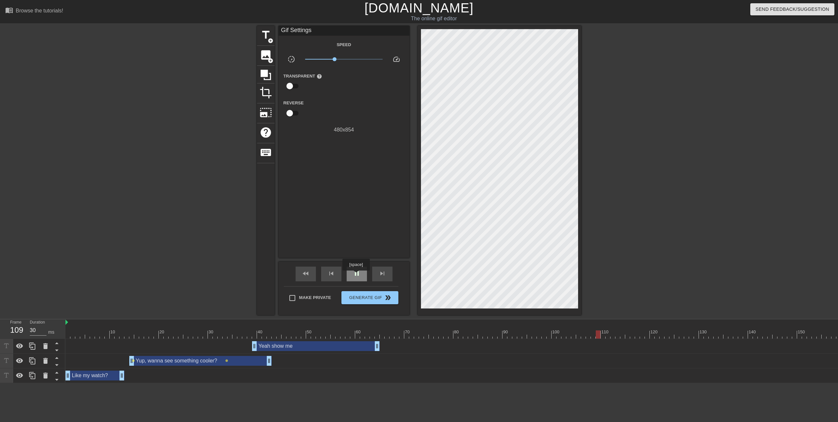
click at [356, 275] on span "pause" at bounding box center [357, 274] width 8 height 8
type input "40"
click at [399, 336] on div at bounding box center [498, 335] width 865 height 8
click at [264, 34] on span "title" at bounding box center [266, 35] width 12 height 12
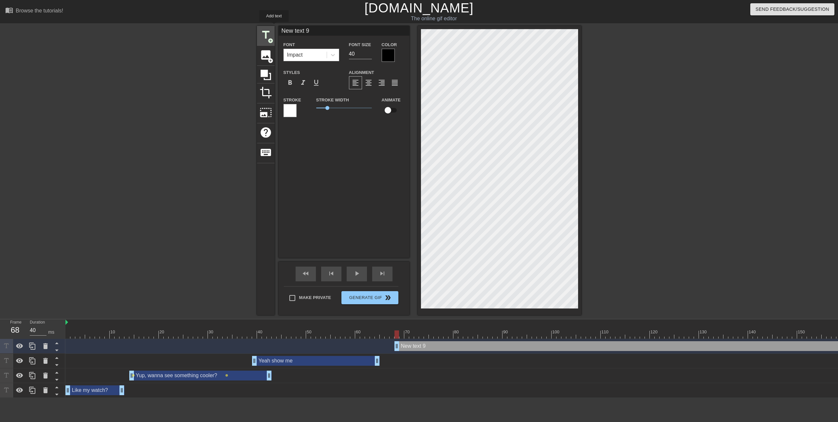
drag, startPoint x: 319, startPoint y: 33, endPoint x: 274, endPoint y: 27, distance: 45.6
click at [274, 27] on div "title add_circle image add_circle crop photo_size_select_large help keyboard Ne…" at bounding box center [419, 171] width 325 height 290
type input "Watch this shit"
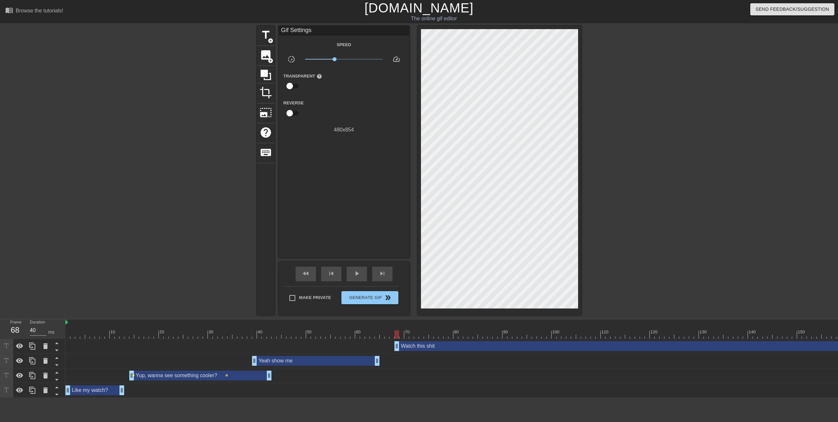
click at [461, 345] on div "Watch this shit drag_handle drag_handle" at bounding box center [662, 347] width 535 height 10
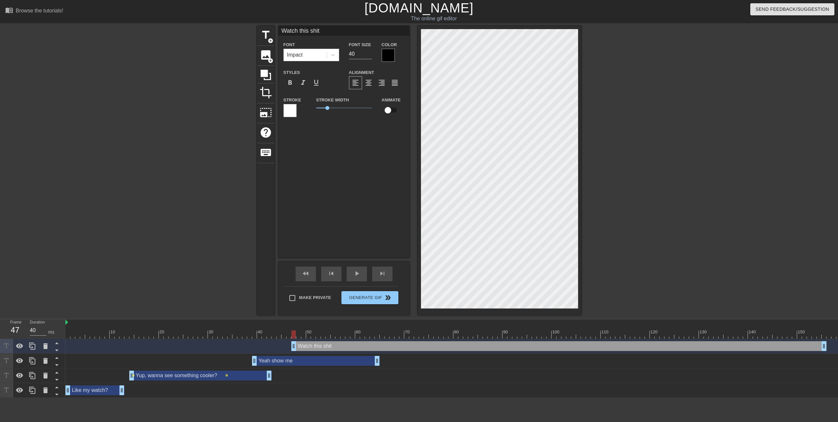
drag, startPoint x: 515, startPoint y: 348, endPoint x: 411, endPoint y: 357, distance: 104.2
click at [411, 357] on div "Watch this shit drag_handle drag_handle Yeah show me drag_handle drag_handle Yu…" at bounding box center [452, 368] width 773 height 59
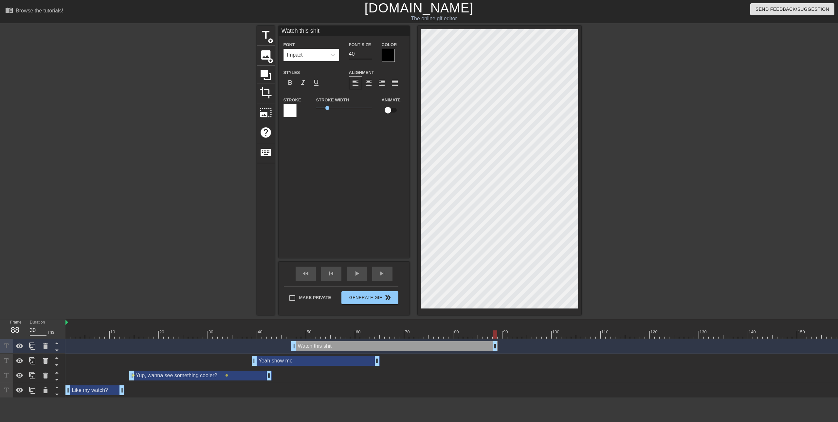
drag, startPoint x: 825, startPoint y: 345, endPoint x: 469, endPoint y: 352, distance: 356.1
click at [492, 354] on div "Watch this shit drag_handle drag_handle Yeah show me drag_handle drag_handle Yu…" at bounding box center [452, 368] width 773 height 59
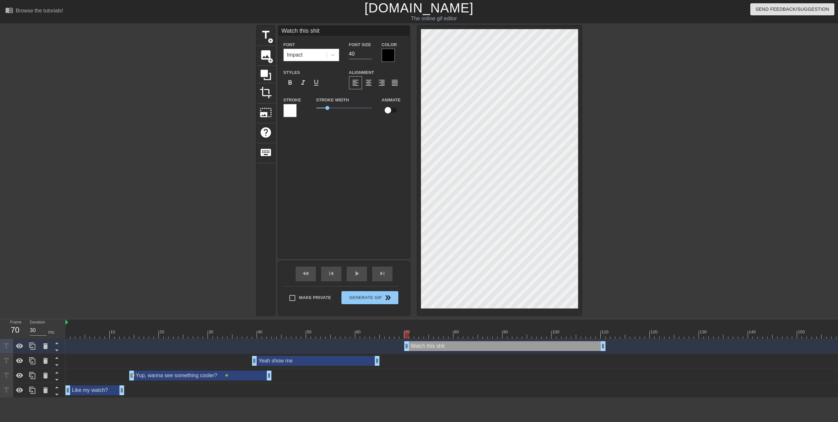
type input "40"
drag, startPoint x: 450, startPoint y: 350, endPoint x: 551, endPoint y: 346, distance: 101.6
click at [551, 346] on div "Watch this shit drag_handle drag_handle" at bounding box center [495, 347] width 201 height 10
click at [392, 115] on input "checkbox" at bounding box center [387, 110] width 37 height 12
checkbox input "true"
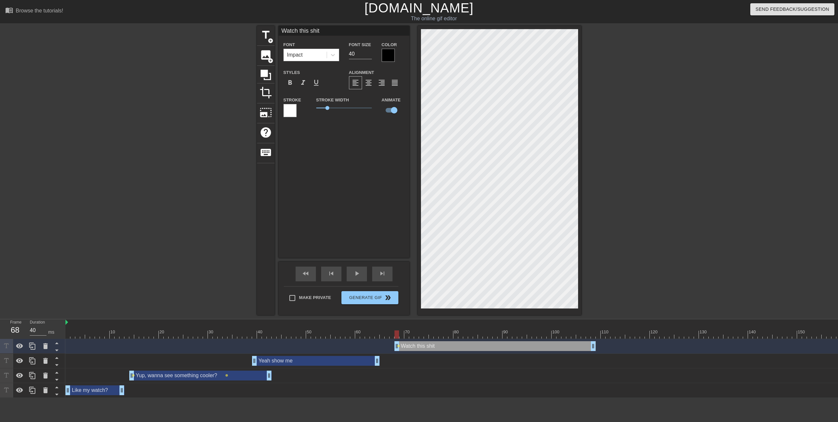
click at [366, 175] on div "Watch this shit Font Impact Font Size 40 Color Styles format_bold format_italic…" at bounding box center [344, 142] width 131 height 232
click at [70, 335] on div at bounding box center [498, 335] width 865 height 8
click at [68, 332] on div at bounding box center [498, 335] width 865 height 8
click at [349, 275] on div "play_arrow" at bounding box center [357, 274] width 20 height 15
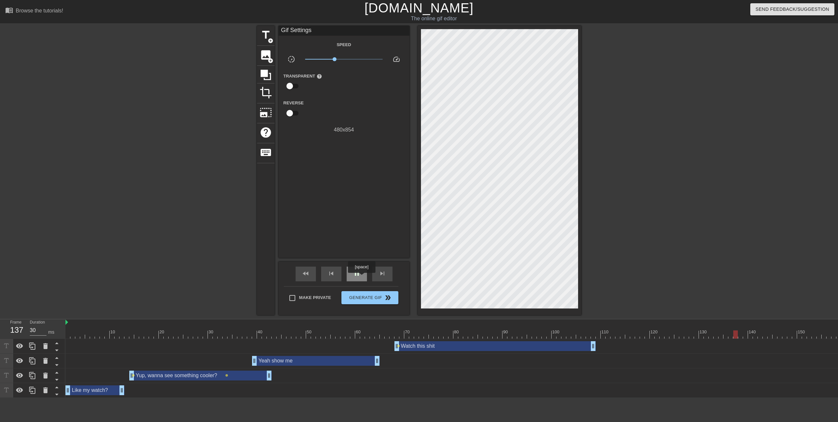
click at [362, 278] on div "pause" at bounding box center [357, 274] width 20 height 15
click at [265, 35] on span "title" at bounding box center [266, 35] width 12 height 12
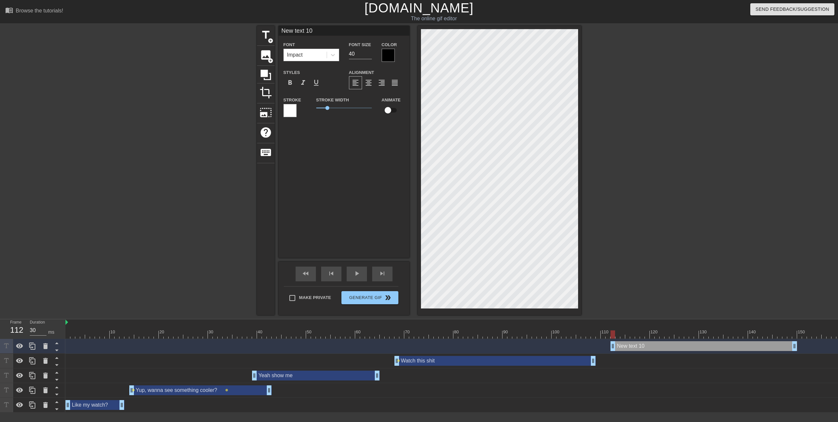
type input "40"
drag, startPoint x: 766, startPoint y: 347, endPoint x: 626, endPoint y: 357, distance: 141.2
click at [626, 357] on div "New text 10 drag_handle drag_handle Watch this shit drag_handle drag_handle len…" at bounding box center [452, 376] width 773 height 74
drag, startPoint x: 315, startPoint y: 32, endPoint x: 263, endPoint y: 24, distance: 52.7
click at [263, 24] on div "menu_book Browse the tutorials! [DOMAIN_NAME] The online gif editor Send Feedba…" at bounding box center [419, 206] width 838 height 413
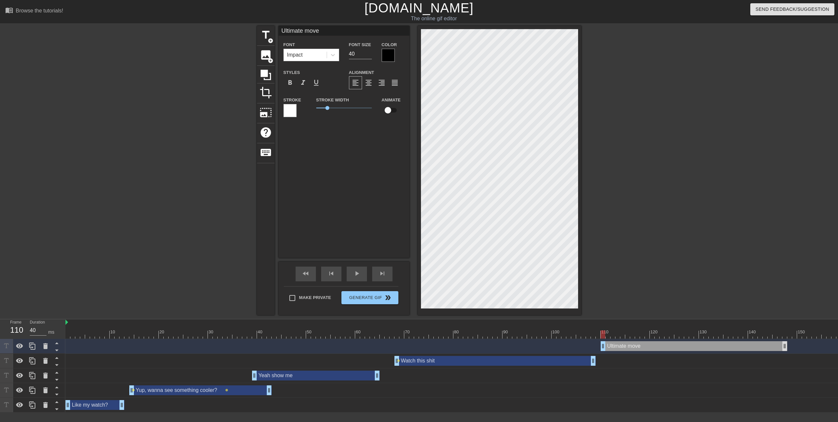
type input "Ultimate move"
drag, startPoint x: 786, startPoint y: 346, endPoint x: 646, endPoint y: 348, distance: 140.5
click at [646, 348] on div "Ultimate move drag_handle drag_handle" at bounding box center [498, 347] width 865 height 10
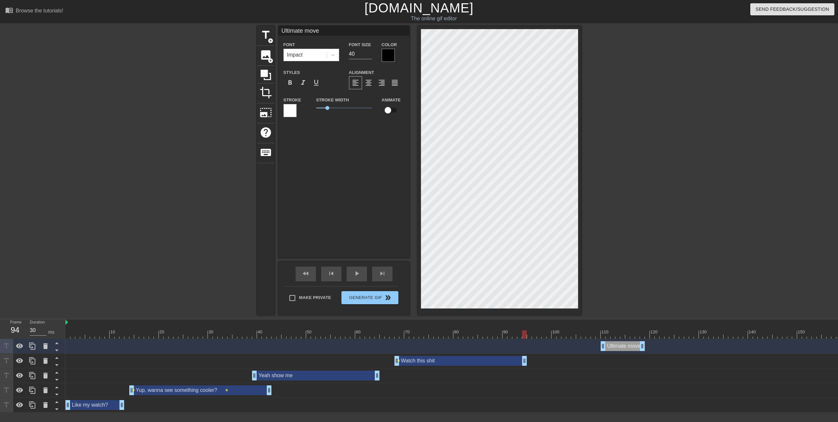
drag, startPoint x: 594, startPoint y: 362, endPoint x: 527, endPoint y: 358, distance: 67.3
click at [622, 345] on div "Ultimate move drag_handle drag_handle" at bounding box center [623, 347] width 44 height 10
type input "30"
drag, startPoint x: 620, startPoint y: 348, endPoint x: 557, endPoint y: 346, distance: 62.3
click at [557, 346] on div "Ultimate move drag_handle drag_handle" at bounding box center [559, 347] width 44 height 10
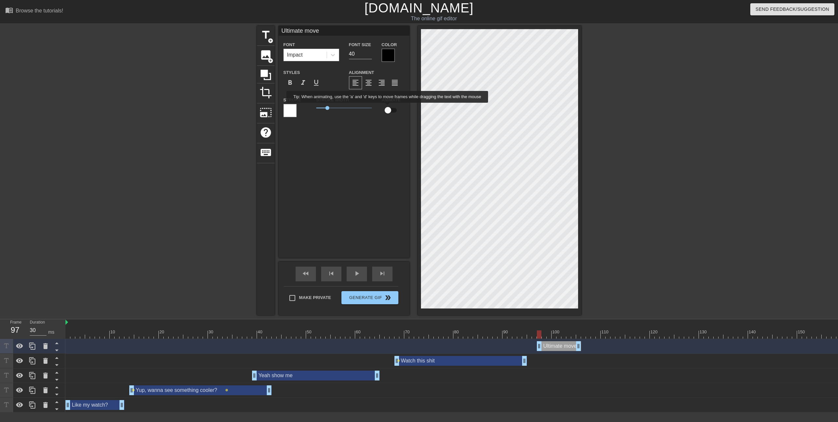
click at [388, 107] on input "checkbox" at bounding box center [387, 110] width 37 height 12
checkbox input "true"
click at [68, 337] on div at bounding box center [498, 335] width 865 height 8
click at [351, 267] on div "play_arrow" at bounding box center [357, 274] width 20 height 15
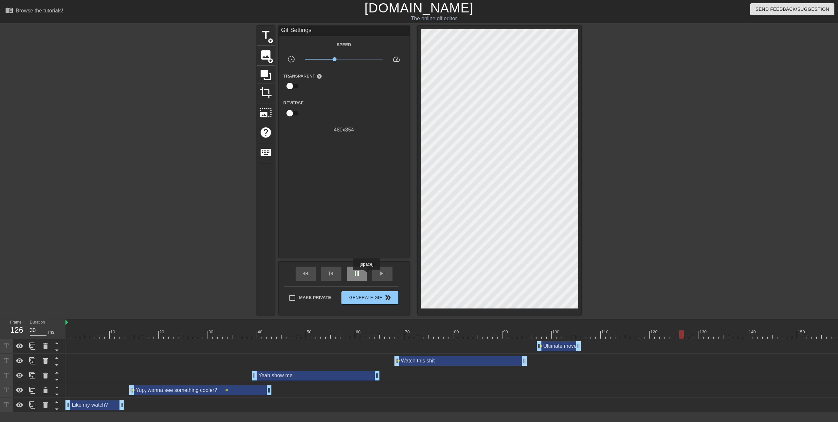
click at [366, 274] on div "pause" at bounding box center [357, 274] width 20 height 15
click at [264, 39] on span "title" at bounding box center [266, 35] width 12 height 12
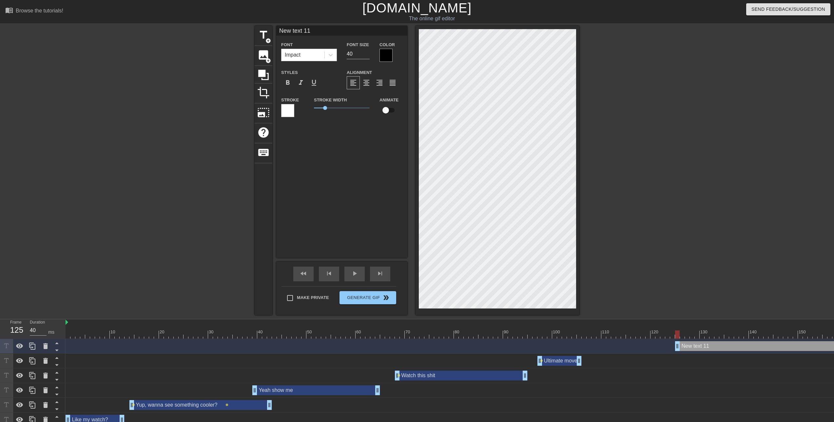
type input "30"
drag, startPoint x: 725, startPoint y: 348, endPoint x: 618, endPoint y: 351, distance: 107.8
click at [618, 351] on div "New text 11 drag_handle drag_handle" at bounding box center [706, 347] width 231 height 10
drag, startPoint x: 317, startPoint y: 31, endPoint x: 275, endPoint y: 26, distance: 42.9
click at [275, 26] on div "title add_circle image add_circle crop photo_size_select_large help keyboard Ne…" at bounding box center [416, 171] width 325 height 290
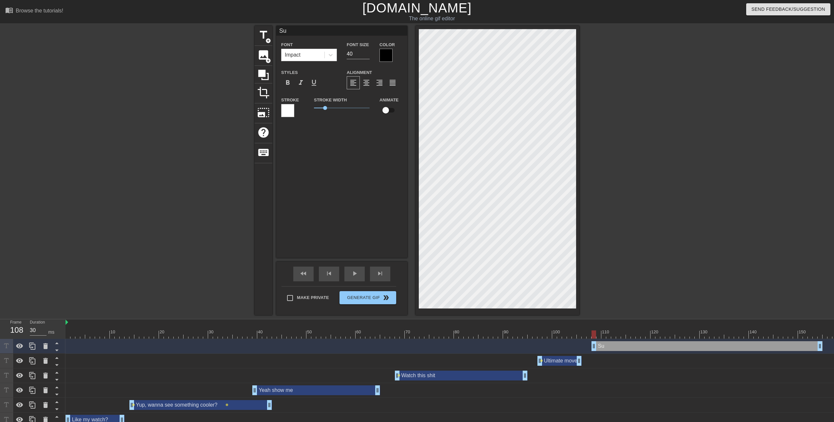
type input "S"
type input "Straight leg door kick!"
type input "30"
drag, startPoint x: 819, startPoint y: 347, endPoint x: 688, endPoint y: 354, distance: 131.5
click at [688, 354] on div "Straight leg door kick! drag_handle drag_handle Ultimate move drag_handle drag_…" at bounding box center [450, 383] width 768 height 88
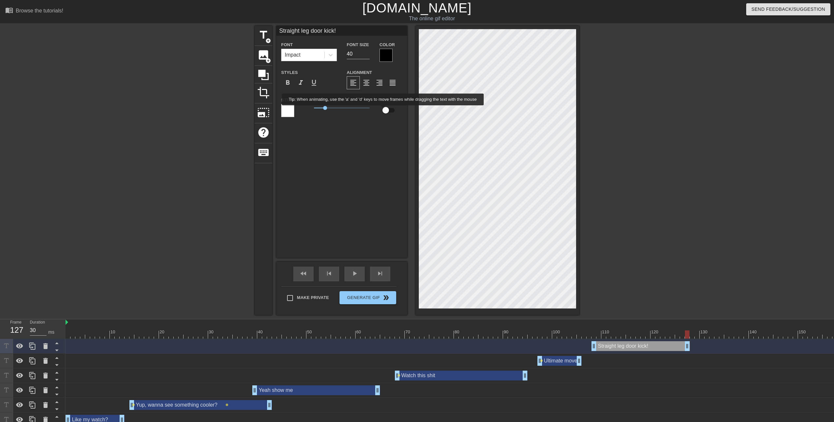
click at [383, 110] on input "checkbox" at bounding box center [385, 110] width 37 height 12
checkbox input "true"
click at [647, 344] on div "Straight leg door kick! drag_handle drag_handle" at bounding box center [640, 347] width 98 height 10
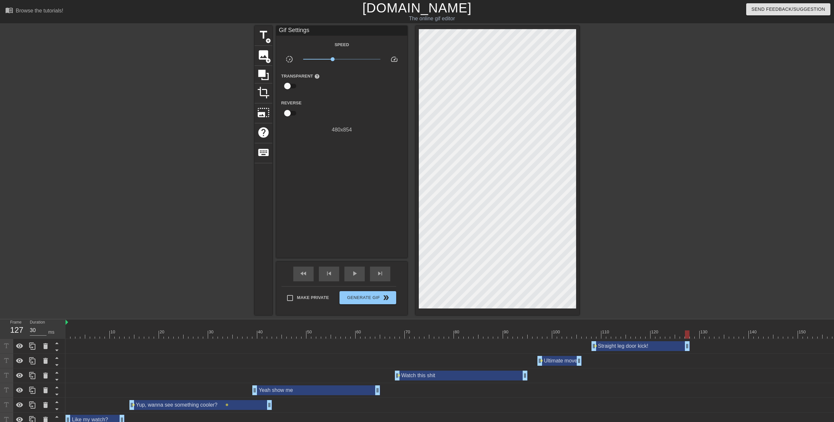
click at [696, 346] on div "Straight leg door kick! drag_handle drag_handle lens" at bounding box center [498, 347] width 865 height 10
click at [709, 344] on div "Straight leg door kick! drag_handle drag_handle lens" at bounding box center [498, 347] width 865 height 10
click at [699, 344] on div "Straight leg door kick! drag_handle drag_handle lens" at bounding box center [498, 347] width 865 height 10
click at [690, 336] on div at bounding box center [498, 335] width 865 height 8
click at [699, 336] on div at bounding box center [498, 335] width 865 height 8
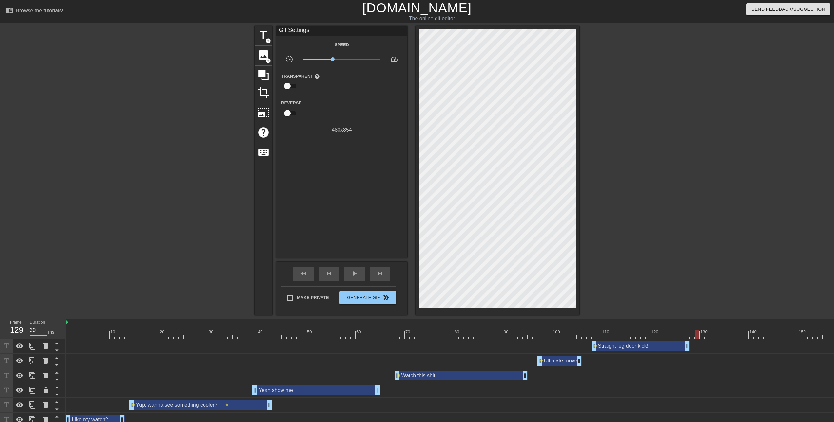
click at [709, 336] on div at bounding box center [498, 335] width 865 height 8
drag, startPoint x: 718, startPoint y: 337, endPoint x: 728, endPoint y: 337, distance: 9.8
click at [719, 337] on div at bounding box center [498, 335] width 865 height 8
drag, startPoint x: 728, startPoint y: 337, endPoint x: 736, endPoint y: 337, distance: 7.5
click at [728, 337] on div at bounding box center [498, 335] width 865 height 8
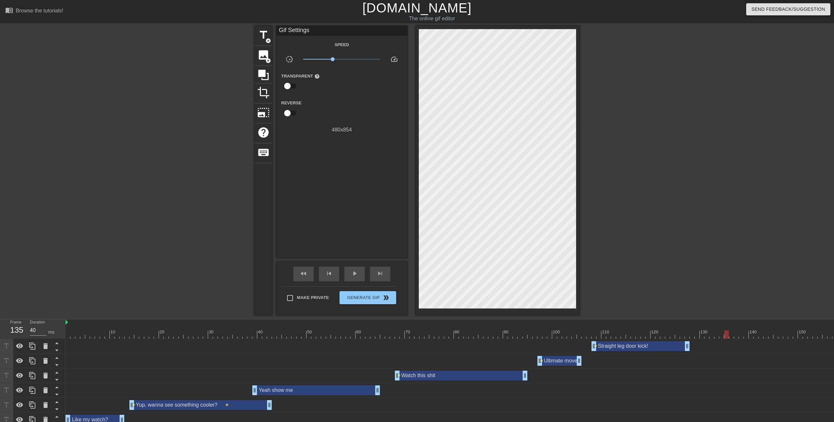
click at [738, 337] on div at bounding box center [498, 335] width 865 height 8
click at [742, 337] on div at bounding box center [498, 335] width 865 height 8
click at [746, 336] on div at bounding box center [498, 335] width 865 height 8
click at [753, 336] on div at bounding box center [498, 335] width 865 height 8
click at [762, 336] on div at bounding box center [498, 335] width 865 height 8
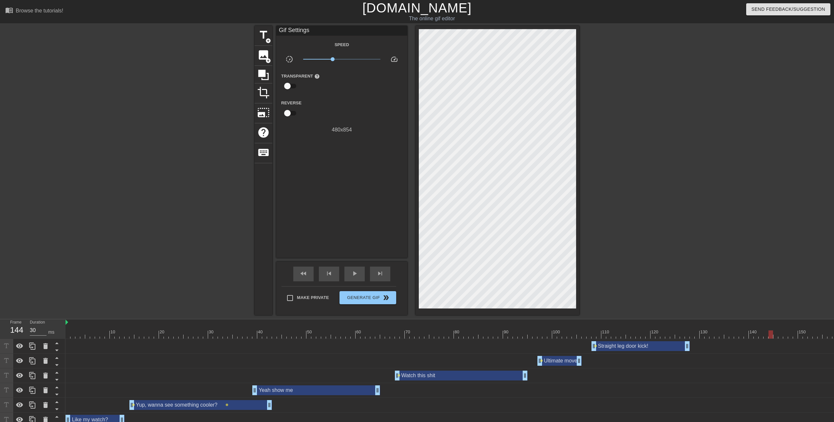
drag, startPoint x: 771, startPoint y: 335, endPoint x: 779, endPoint y: 335, distance: 7.2
click at [772, 335] on div at bounding box center [498, 335] width 865 height 8
drag, startPoint x: 780, startPoint y: 335, endPoint x: 789, endPoint y: 335, distance: 8.8
click at [781, 335] on div at bounding box center [498, 335] width 865 height 8
click at [789, 335] on div at bounding box center [498, 335] width 865 height 8
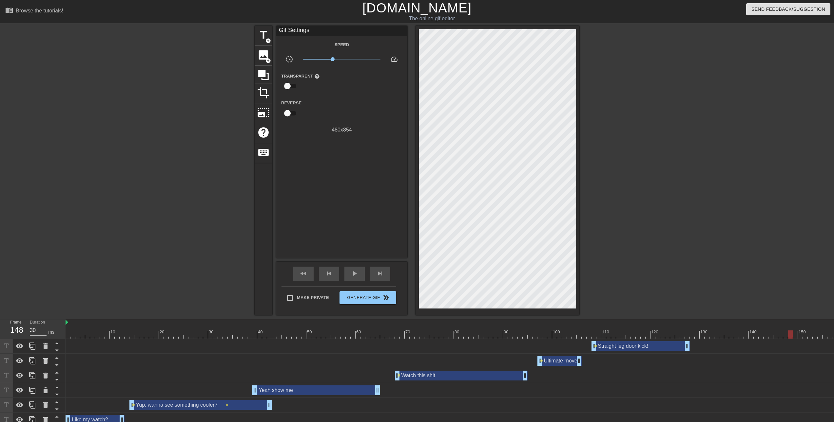
drag, startPoint x: 801, startPoint y: 335, endPoint x: 809, endPoint y: 336, distance: 7.3
click at [803, 336] on div at bounding box center [498, 335] width 865 height 8
click at [815, 336] on div at bounding box center [498, 335] width 865 height 8
click at [795, 338] on div at bounding box center [498, 335] width 865 height 8
click at [789, 339] on div "10 20 30 40 50 60 70 80 90 100 110 120 130 140 150 160" at bounding box center [498, 330] width 865 height 20
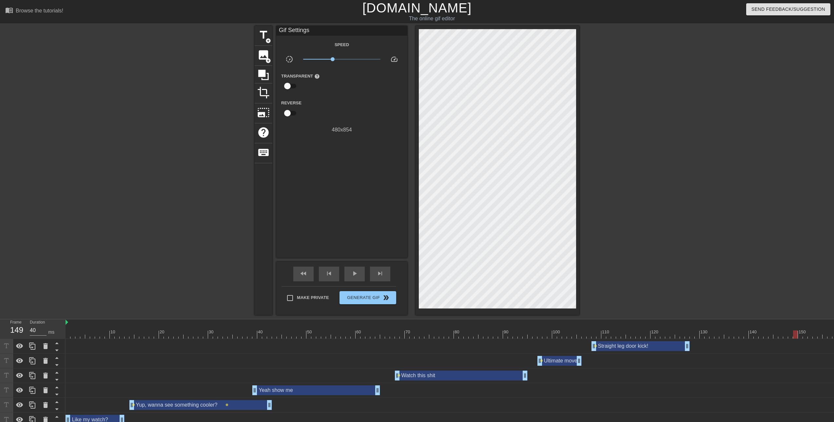
click at [783, 339] on div "10 20 30 40 50 60 70 80 90 100 110 120 130 140 150 160" at bounding box center [498, 330] width 865 height 20
click at [776, 339] on div "10 20 30 40 50 60 70 80 90 100 110 120 130 140 150 160" at bounding box center [498, 330] width 865 height 20
click at [786, 337] on div at bounding box center [498, 335] width 865 height 8
type input "40"
click at [779, 336] on div at bounding box center [498, 335] width 865 height 8
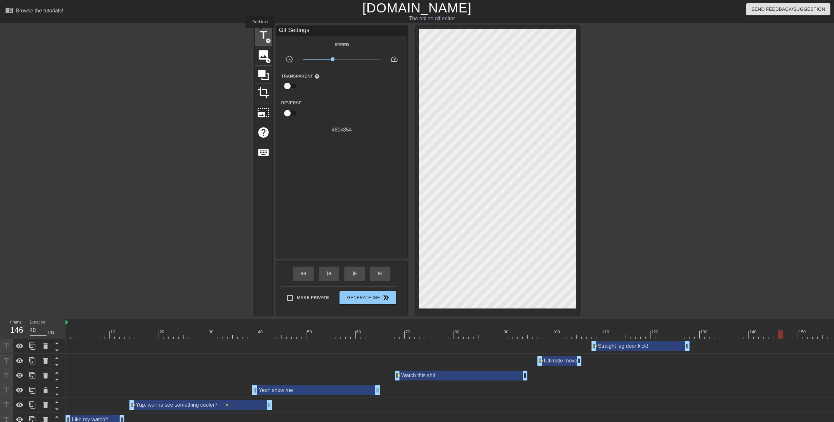
click at [260, 32] on span "title" at bounding box center [263, 35] width 12 height 12
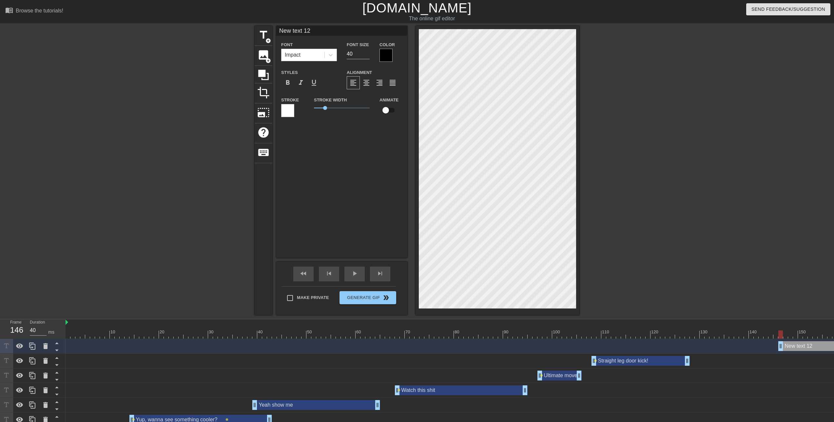
drag, startPoint x: 313, startPoint y: 33, endPoint x: 250, endPoint y: 28, distance: 63.1
click at [250, 28] on div "title add_circle image add_circle crop photo_size_select_large help keyboard Ne…" at bounding box center [417, 171] width 834 height 290
type input "*pew *"
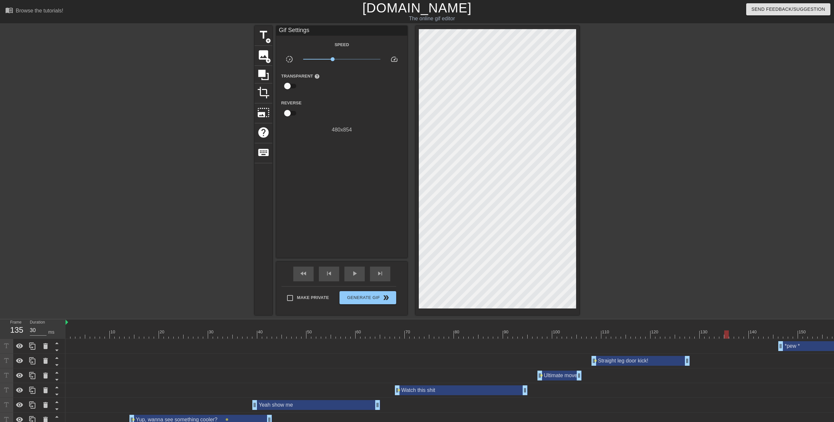
click at [724, 336] on div at bounding box center [498, 335] width 865 height 8
click at [692, 337] on div at bounding box center [498, 335] width 865 height 8
click at [66, 337] on div at bounding box center [498, 335] width 865 height 8
click at [351, 273] on span "play_arrow" at bounding box center [354, 274] width 8 height 8
drag, startPoint x: 802, startPoint y: 350, endPoint x: 702, endPoint y: 345, distance: 101.0
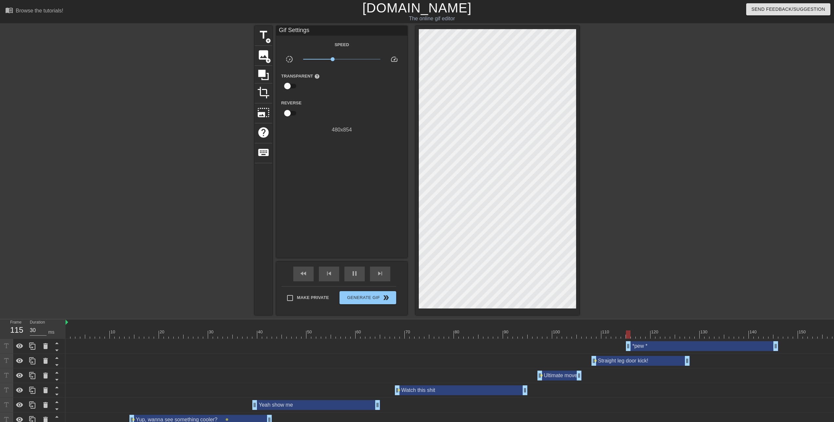
click at [679, 345] on div "*pew * drag_handle drag_handle" at bounding box center [702, 347] width 152 height 10
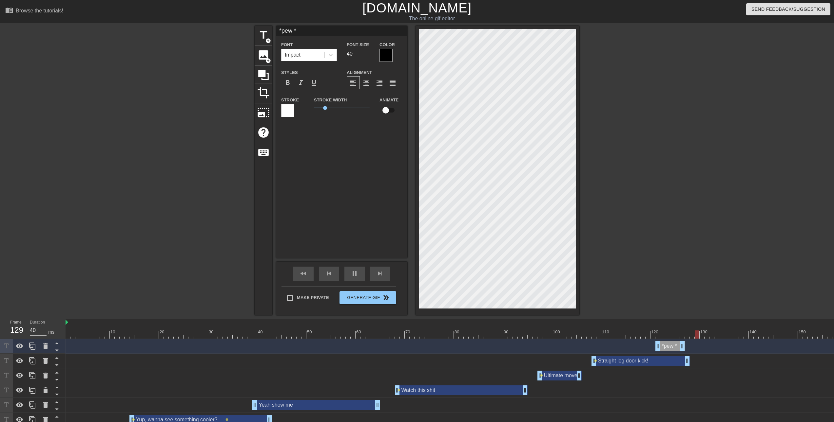
drag, startPoint x: 805, startPoint y: 347, endPoint x: 683, endPoint y: 351, distance: 122.9
click at [683, 351] on div "*pew * drag_handle drag_handle" at bounding box center [498, 346] width 865 height 15
drag, startPoint x: 674, startPoint y: 347, endPoint x: 781, endPoint y: 345, distance: 106.5
click at [781, 345] on div "*pew * drag_handle drag_handle" at bounding box center [777, 347] width 29 height 10
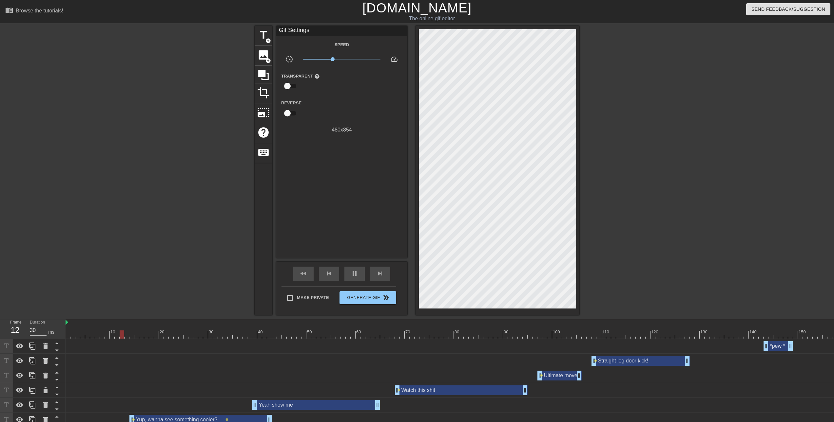
click at [749, 346] on div "*pew * drag_handle drag_handle" at bounding box center [498, 347] width 865 height 10
click at [740, 339] on div "10 20 30 40 50 60 70 80 90 100 110 120 130 140 150 160" at bounding box center [498, 330] width 865 height 20
click at [740, 337] on div at bounding box center [498, 335] width 865 height 8
click at [349, 275] on div "play_arrow" at bounding box center [354, 274] width 20 height 15
click at [349, 275] on div "pause" at bounding box center [354, 274] width 20 height 15
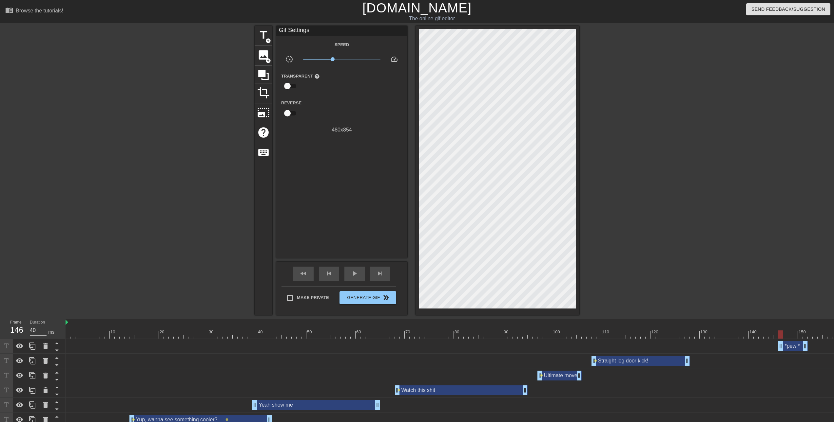
drag, startPoint x: 780, startPoint y: 345, endPoint x: 794, endPoint y: 345, distance: 14.4
click at [794, 345] on div "*pew * drag_handle drag_handle" at bounding box center [792, 347] width 29 height 10
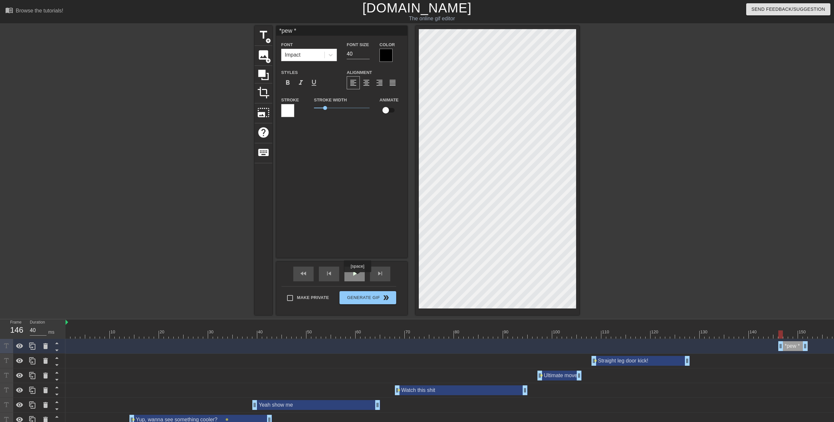
click at [357, 277] on span "play_arrow" at bounding box center [354, 274] width 8 height 8
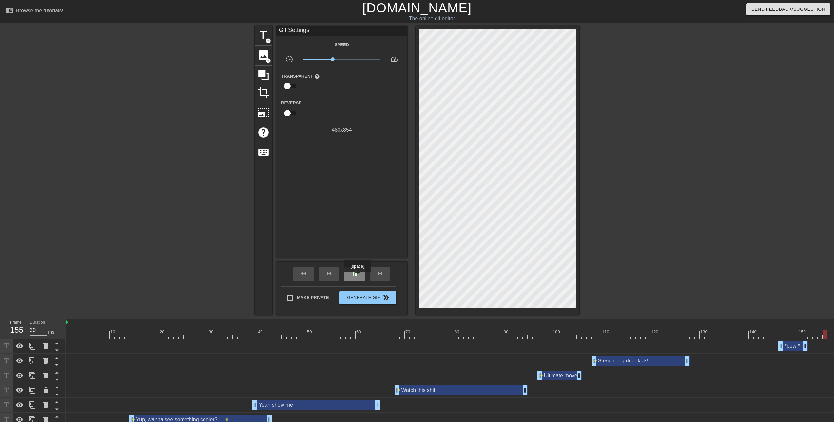
click at [357, 277] on span "pause" at bounding box center [354, 274] width 8 height 8
click at [357, 277] on span "play_arrow" at bounding box center [354, 274] width 8 height 8
type input "30"
click at [357, 277] on span "pause" at bounding box center [354, 274] width 8 height 8
click at [258, 34] on span "title" at bounding box center [263, 35] width 12 height 12
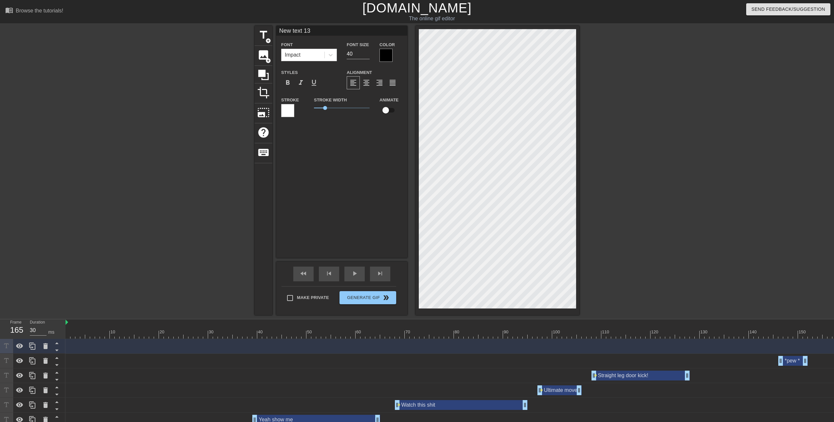
drag, startPoint x: 263, startPoint y: 24, endPoint x: 252, endPoint y: 23, distance: 10.9
click at [252, 23] on div "menu_book Browse the tutorials! [DOMAIN_NAME] The online gif editor Send Feedba…" at bounding box center [417, 228] width 834 height 457
type input "*pew*"
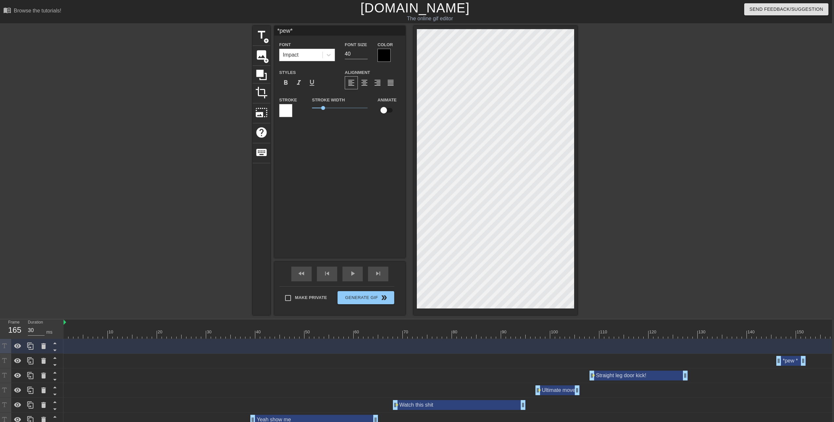
scroll to position [0, 5]
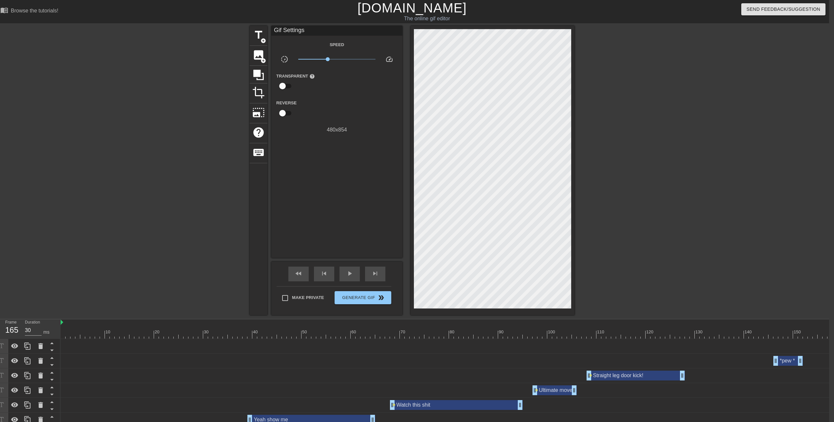
click at [66, 346] on div "*pew* drag_handle drag_handle" at bounding box center [493, 347] width 865 height 10
click at [809, 348] on div "*pew* drag_handle drag_handle" at bounding box center [493, 347] width 865 height 10
type input "30"
drag, startPoint x: 820, startPoint y: 332, endPoint x: 809, endPoint y: 340, distance: 14.0
click at [809, 340] on div "10 20 30 40 50 60 70 80 90 100 110 120 130 140 150 160" at bounding box center [445, 389] width 768 height 138
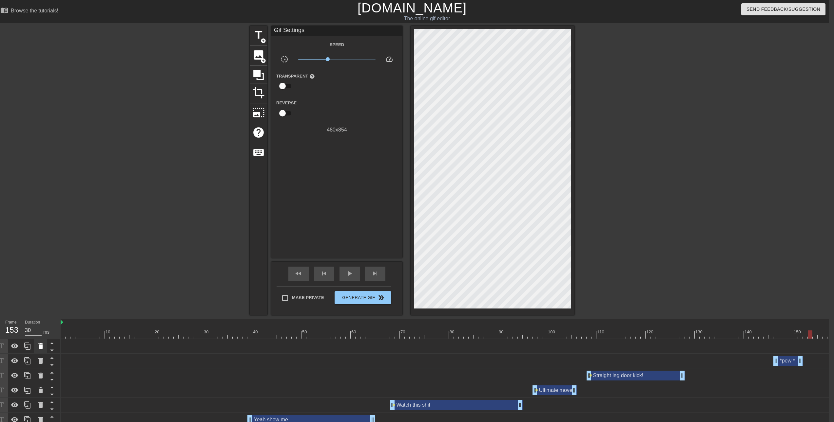
click at [43, 347] on icon at bounding box center [41, 347] width 8 height 8
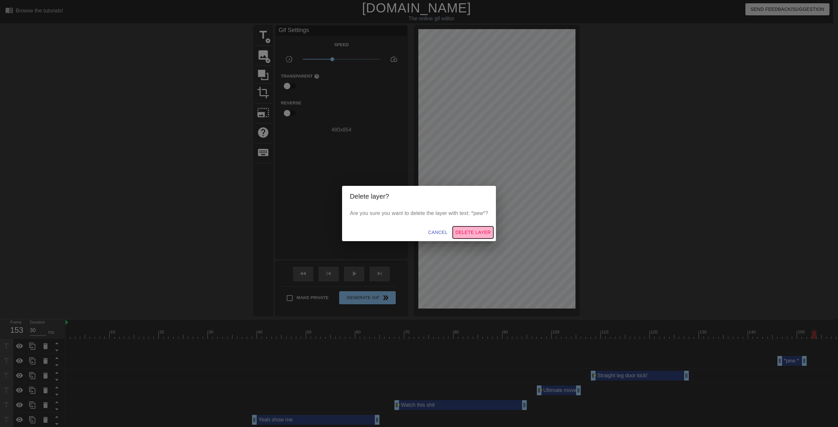
click at [468, 235] on span "Delete Layer" at bounding box center [473, 233] width 35 height 8
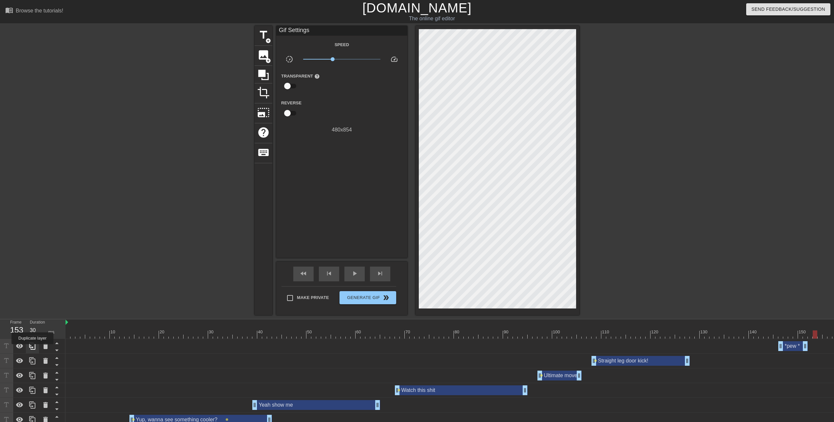
click at [32, 349] on icon at bounding box center [32, 347] width 8 height 8
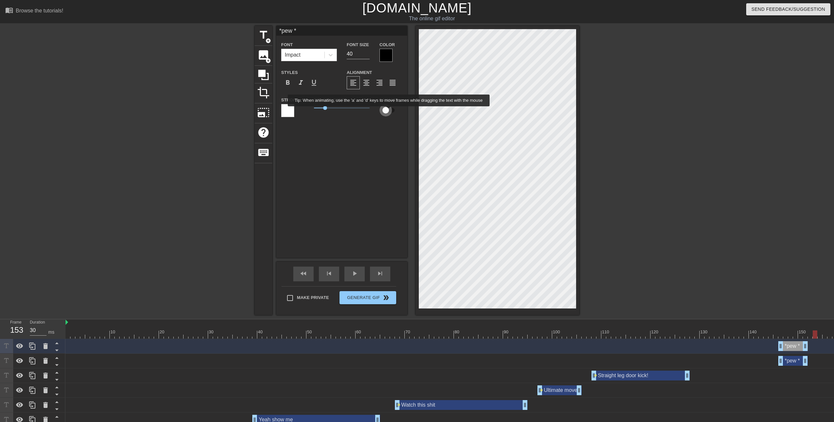
click at [389, 111] on input "checkbox" at bounding box center [385, 110] width 37 height 12
checkbox input "true"
drag, startPoint x: 795, startPoint y: 347, endPoint x: 838, endPoint y: 341, distance: 43.6
click at [834, 341] on html "menu_book Browse the tutorials! [DOMAIN_NAME] The online gif editor Send Feedba…" at bounding box center [417, 228] width 834 height 457
drag, startPoint x: 823, startPoint y: 346, endPoint x: 792, endPoint y: 344, distance: 31.5
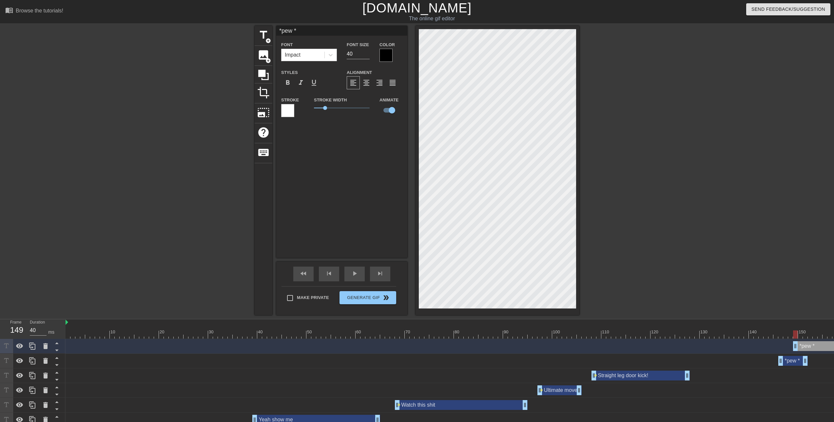
click at [792, 344] on div "*pew * drag_handle drag_handle" at bounding box center [498, 347] width 865 height 10
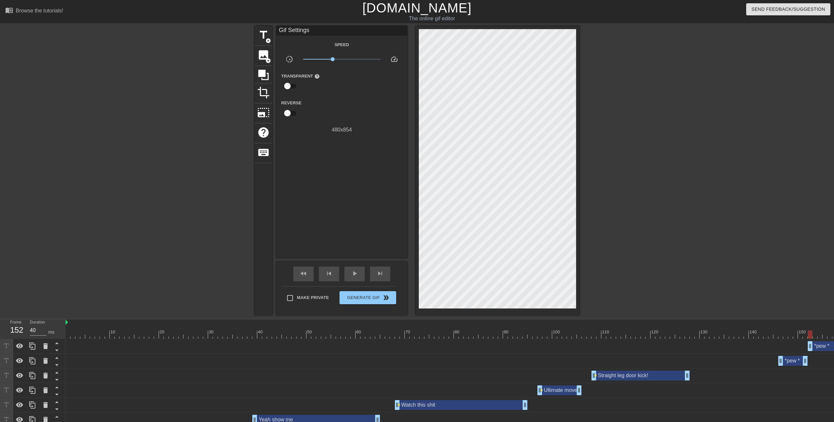
drag, startPoint x: 795, startPoint y: 343, endPoint x: 810, endPoint y: 343, distance: 15.1
click at [717, 335] on div at bounding box center [498, 335] width 865 height 8
click at [355, 275] on span "play_arrow" at bounding box center [354, 274] width 8 height 8
drag, startPoint x: 810, startPoint y: 347, endPoint x: 815, endPoint y: 347, distance: 5.3
click at [732, 335] on div at bounding box center [498, 335] width 865 height 8
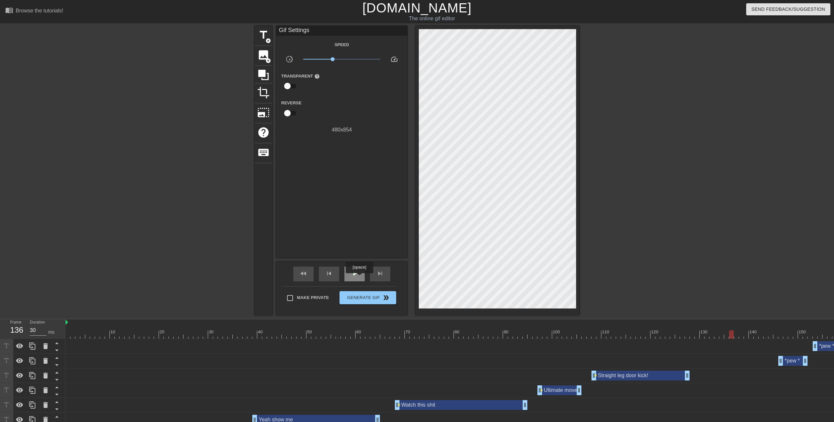
click at [357, 276] on span "play_arrow" at bounding box center [354, 274] width 8 height 8
drag, startPoint x: 781, startPoint y: 362, endPoint x: 785, endPoint y: 362, distance: 3.9
drag, startPoint x: 815, startPoint y: 344, endPoint x: 818, endPoint y: 344, distance: 3.6
click at [721, 336] on div at bounding box center [498, 335] width 865 height 8
click at [356, 276] on span "play_arrow" at bounding box center [354, 274] width 8 height 8
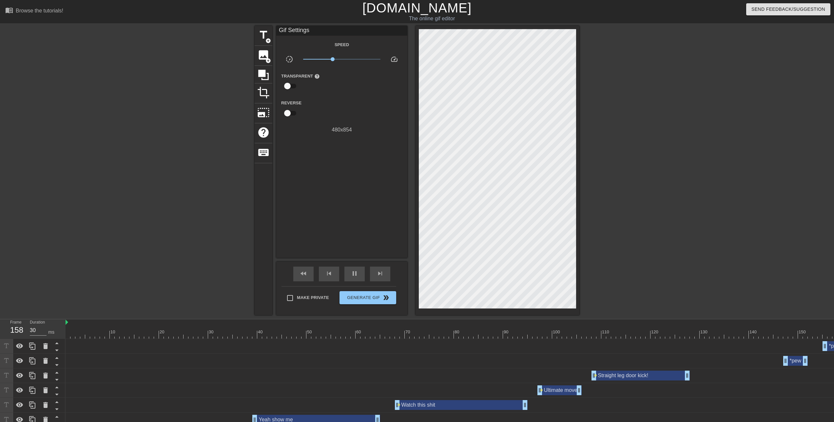
drag, startPoint x: 821, startPoint y: 347, endPoint x: 825, endPoint y: 347, distance: 3.6
click at [771, 337] on div at bounding box center [498, 335] width 865 height 8
click at [349, 276] on div "play_arrow" at bounding box center [354, 274] width 20 height 15
drag, startPoint x: 826, startPoint y: 350, endPoint x: 830, endPoint y: 350, distance: 3.9
click at [747, 337] on div at bounding box center [498, 335] width 865 height 8
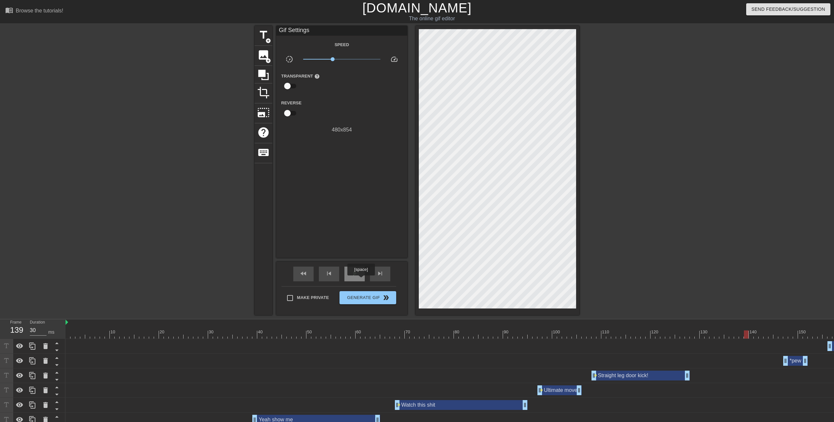
click at [361, 280] on div "play_arrow" at bounding box center [354, 274] width 20 height 15
drag, startPoint x: 828, startPoint y: 347, endPoint x: 832, endPoint y: 347, distance: 3.9
click at [767, 337] on div at bounding box center [498, 335] width 865 height 8
click at [358, 276] on div "play_arrow" at bounding box center [354, 274] width 20 height 15
drag, startPoint x: 832, startPoint y: 348, endPoint x: 837, endPoint y: 347, distance: 5.0
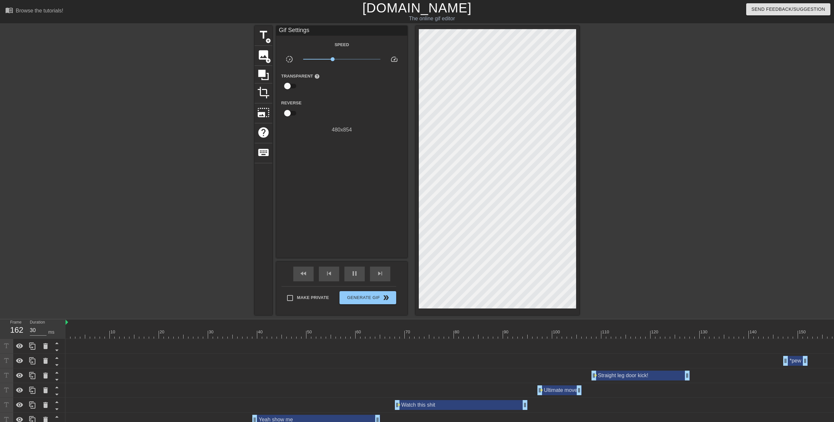
click at [834, 347] on html "menu_book Browse the tutorials! [DOMAIN_NAME] The online gif editor Send Feedba…" at bounding box center [417, 228] width 834 height 457
click at [769, 338] on div at bounding box center [498, 335] width 865 height 8
click at [358, 274] on div "play_arrow" at bounding box center [354, 274] width 20 height 15
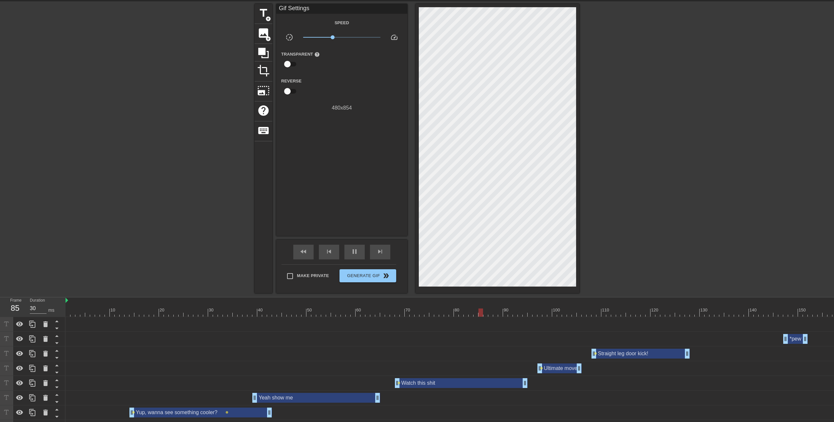
scroll to position [40, 0]
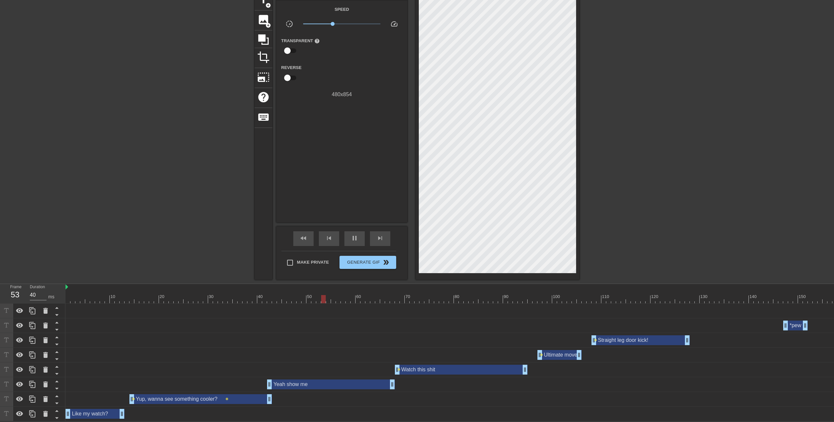
drag, startPoint x: 316, startPoint y: 379, endPoint x: 329, endPoint y: 379, distance: 12.8
click at [329, 380] on div "Yeah show me drag_handle drag_handle" at bounding box center [331, 385] width 128 height 10
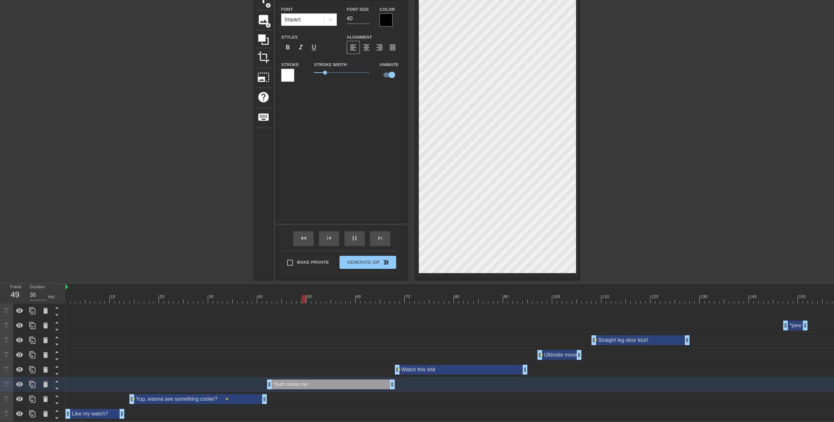
drag, startPoint x: 269, startPoint y: 394, endPoint x: 263, endPoint y: 394, distance: 5.2
click at [69, 297] on div at bounding box center [498, 299] width 865 height 8
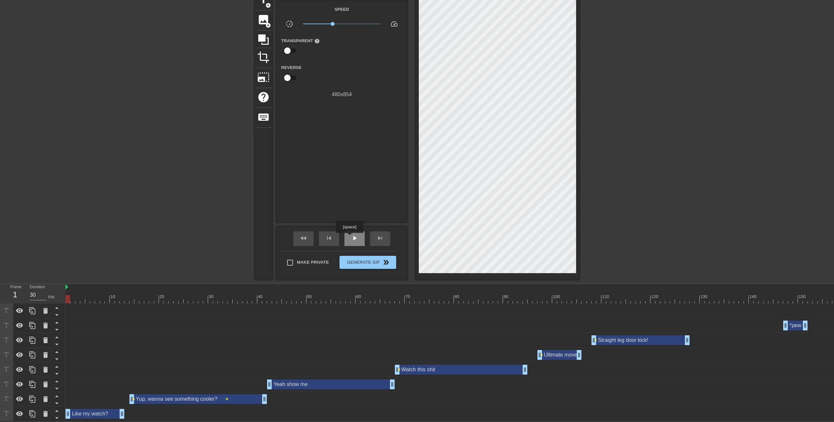
click at [349, 238] on div "play_arrow" at bounding box center [354, 239] width 20 height 15
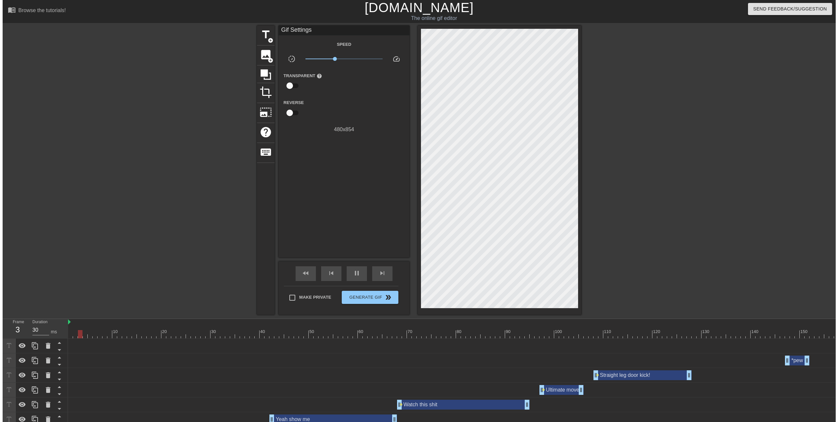
scroll to position [0, 0]
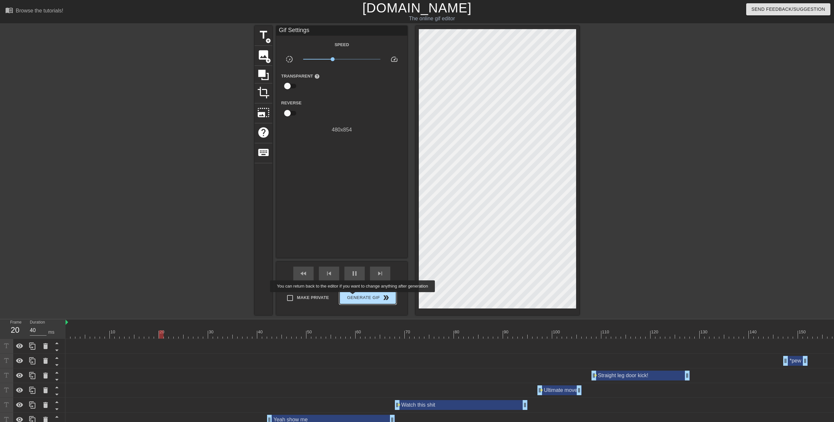
type input "30"
click at [353, 297] on span "Generate Gif double_arrow" at bounding box center [367, 298] width 51 height 8
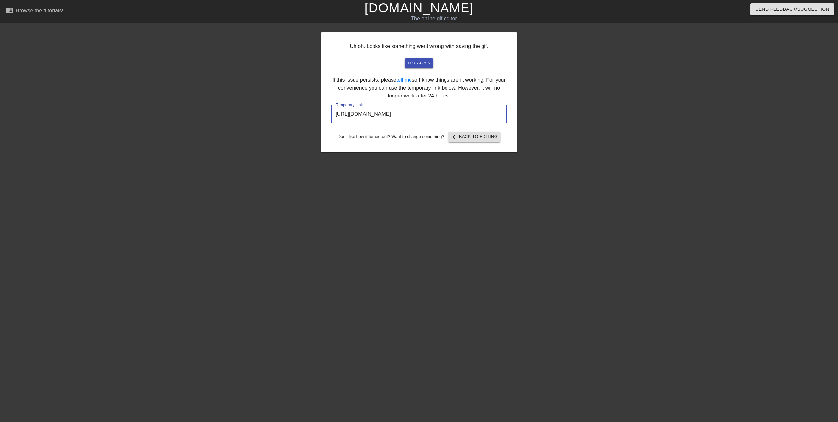
drag, startPoint x: 473, startPoint y: 118, endPoint x: 345, endPoint y: 112, distance: 128.5
click at [320, 116] on div "Uh oh. Looks like something went wrong with saving the gif. try again If this i…" at bounding box center [419, 124] width 838 height 197
